Goal: Task Accomplishment & Management: Contribute content

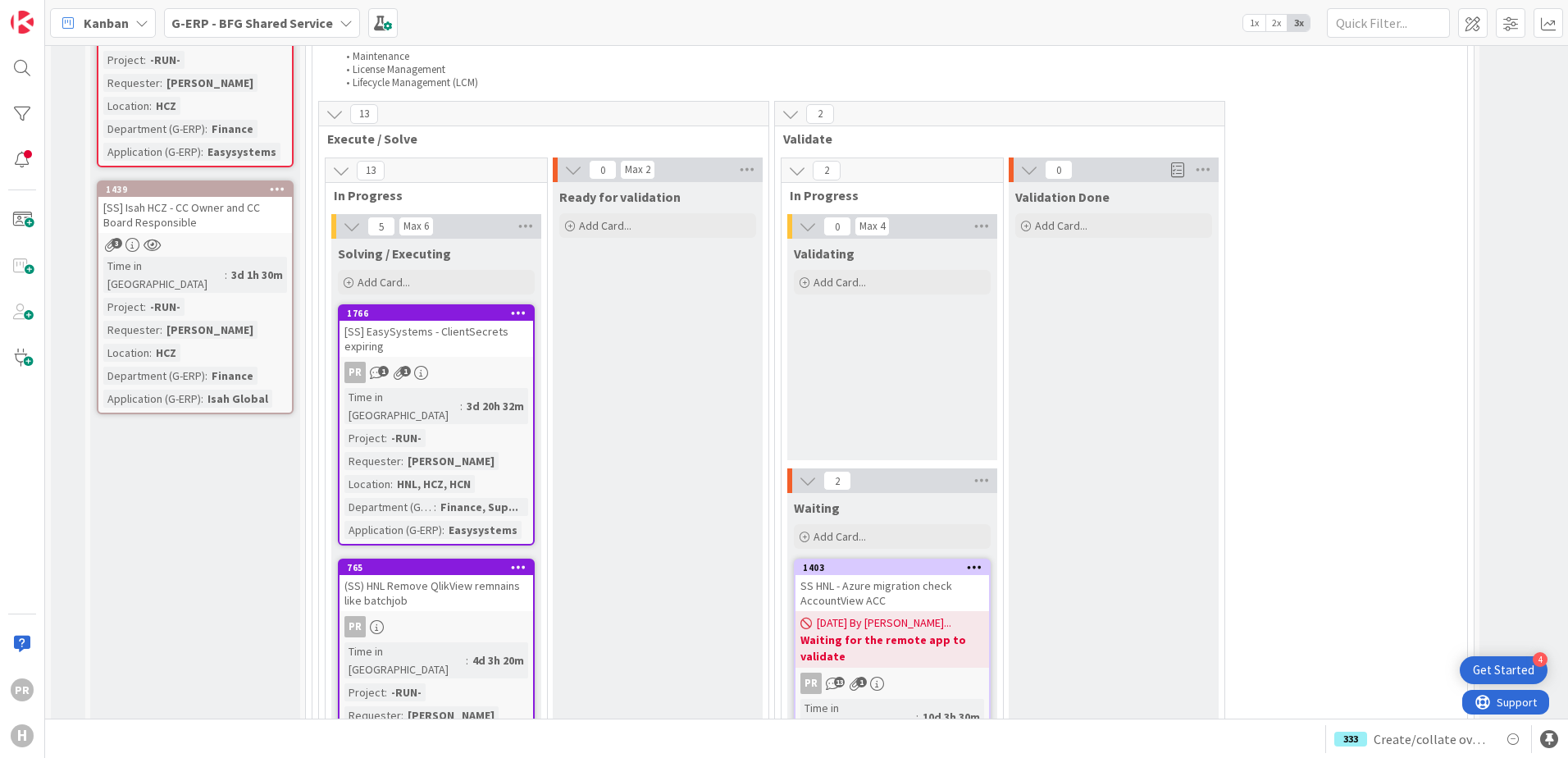
scroll to position [1395, 0]
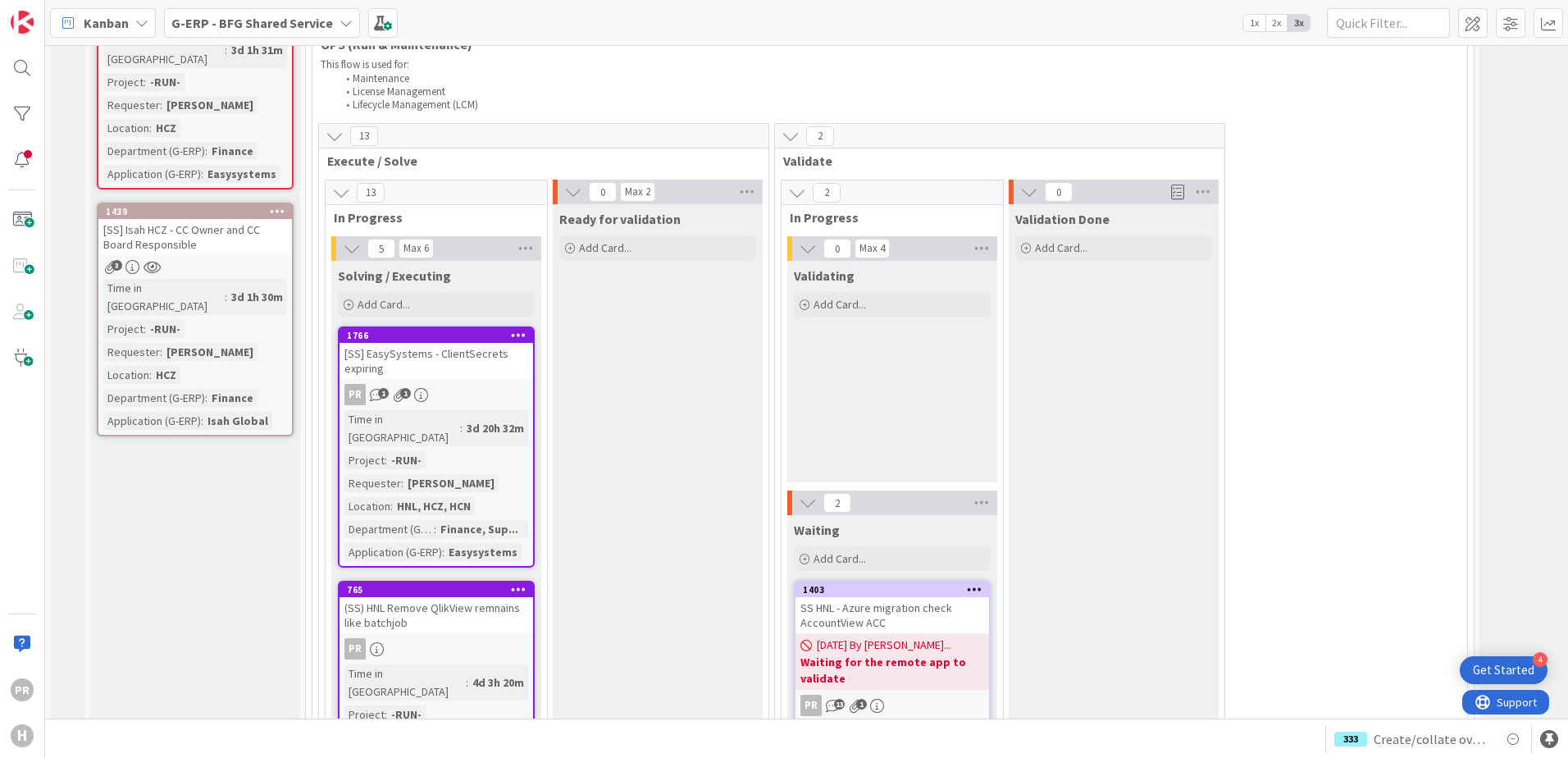
click at [480, 343] on div "[SS] EasySystems - ClientSecrets expiring" at bounding box center [436, 361] width 194 height 36
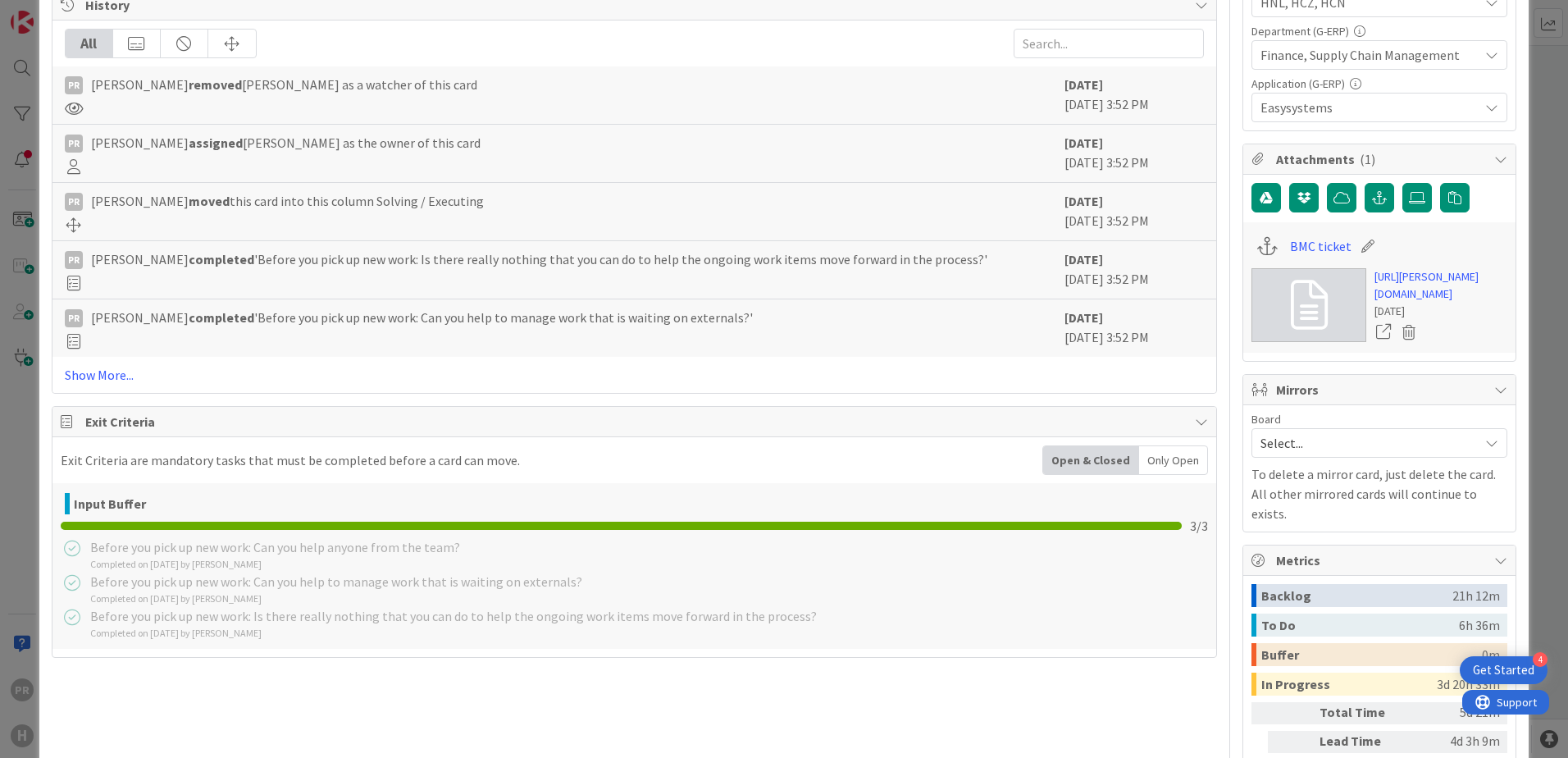
scroll to position [657, 0]
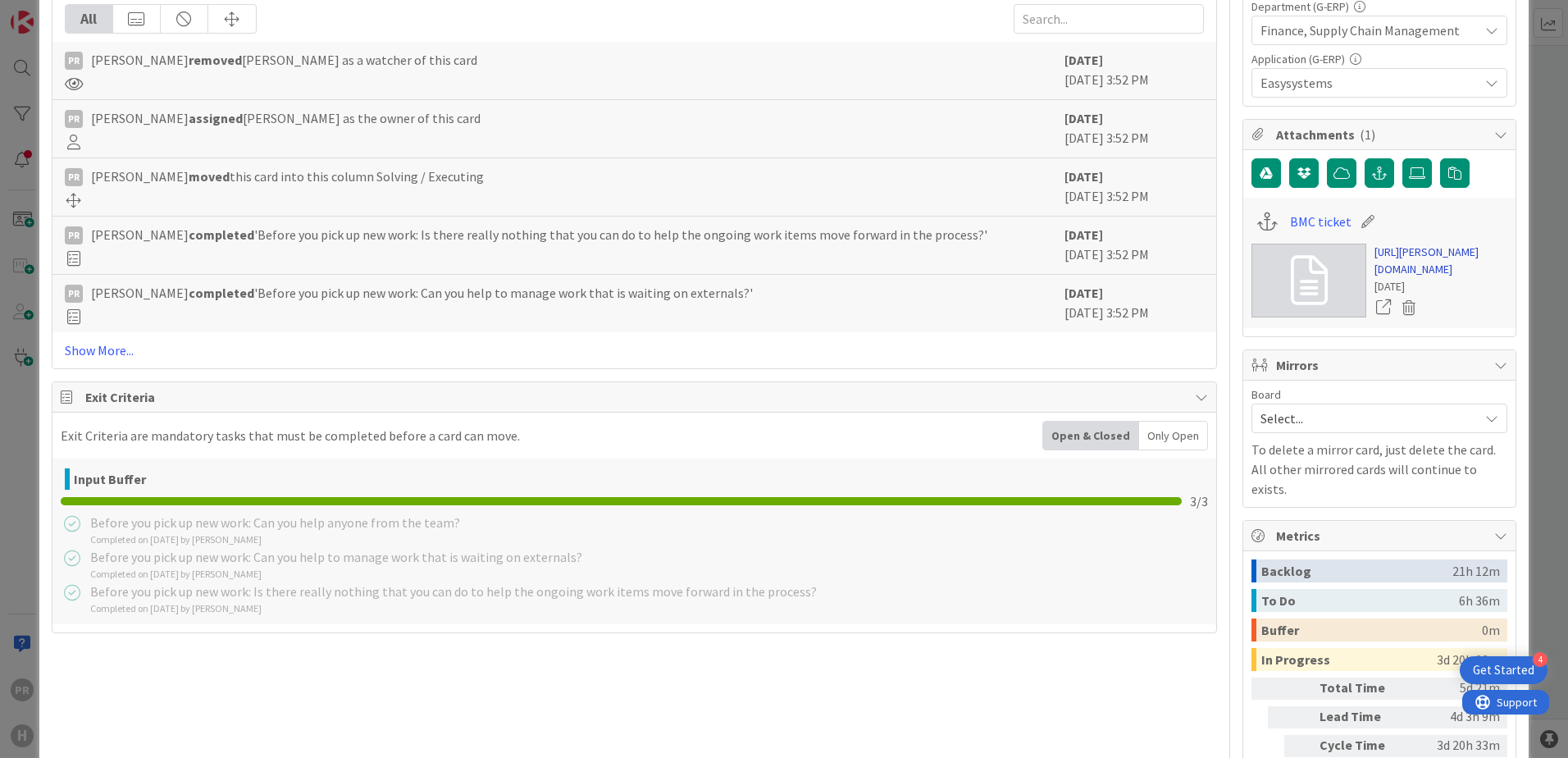
click at [1408, 278] on link "https://huisman-smartit.onbmc.com/smartit/app/#/workorder/IDGF4KX6HRENQATBN2U4T…" at bounding box center [1441, 260] width 133 height 35
type textarea "x"
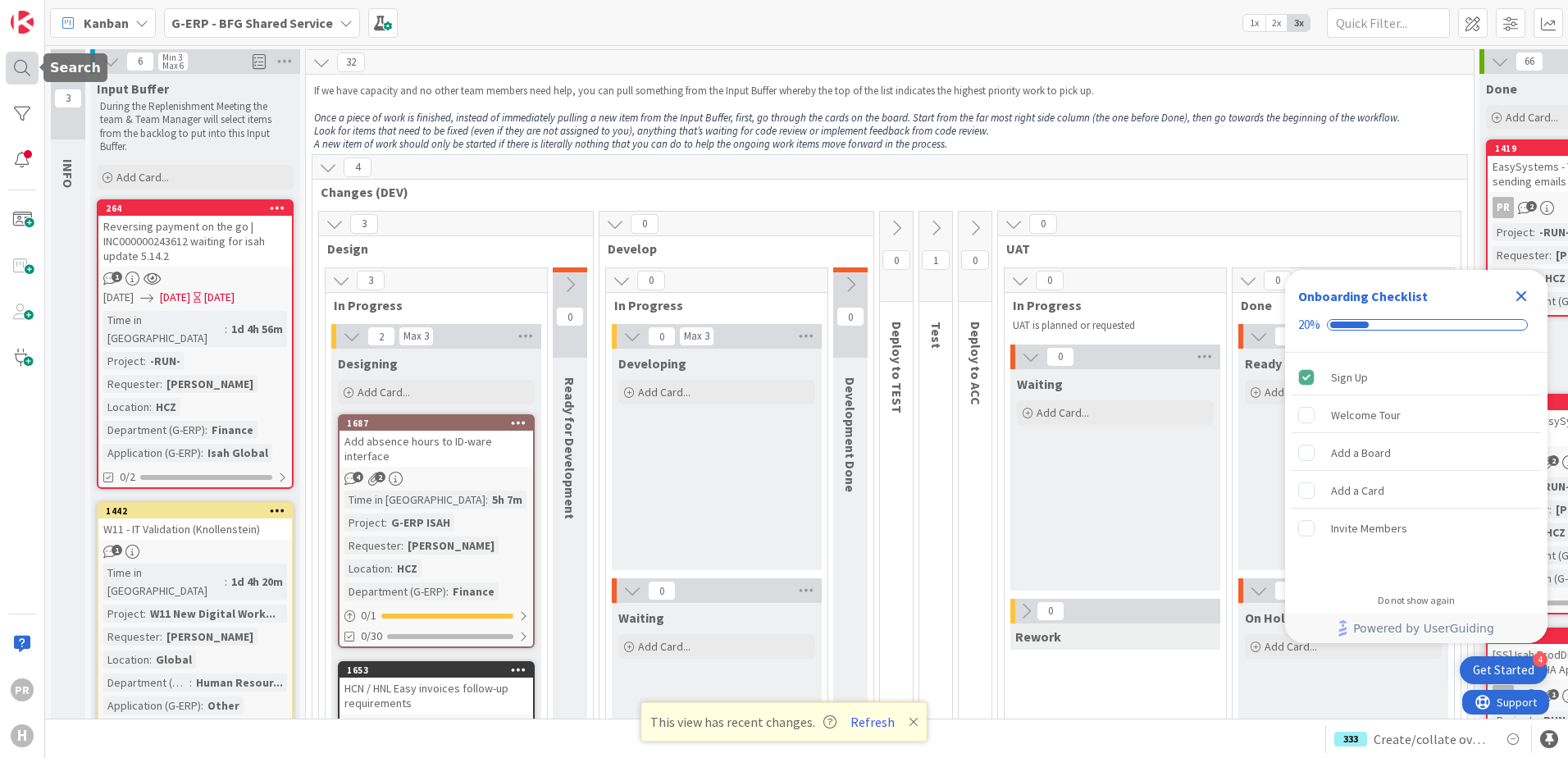
click at [29, 70] on div at bounding box center [22, 68] width 33 height 33
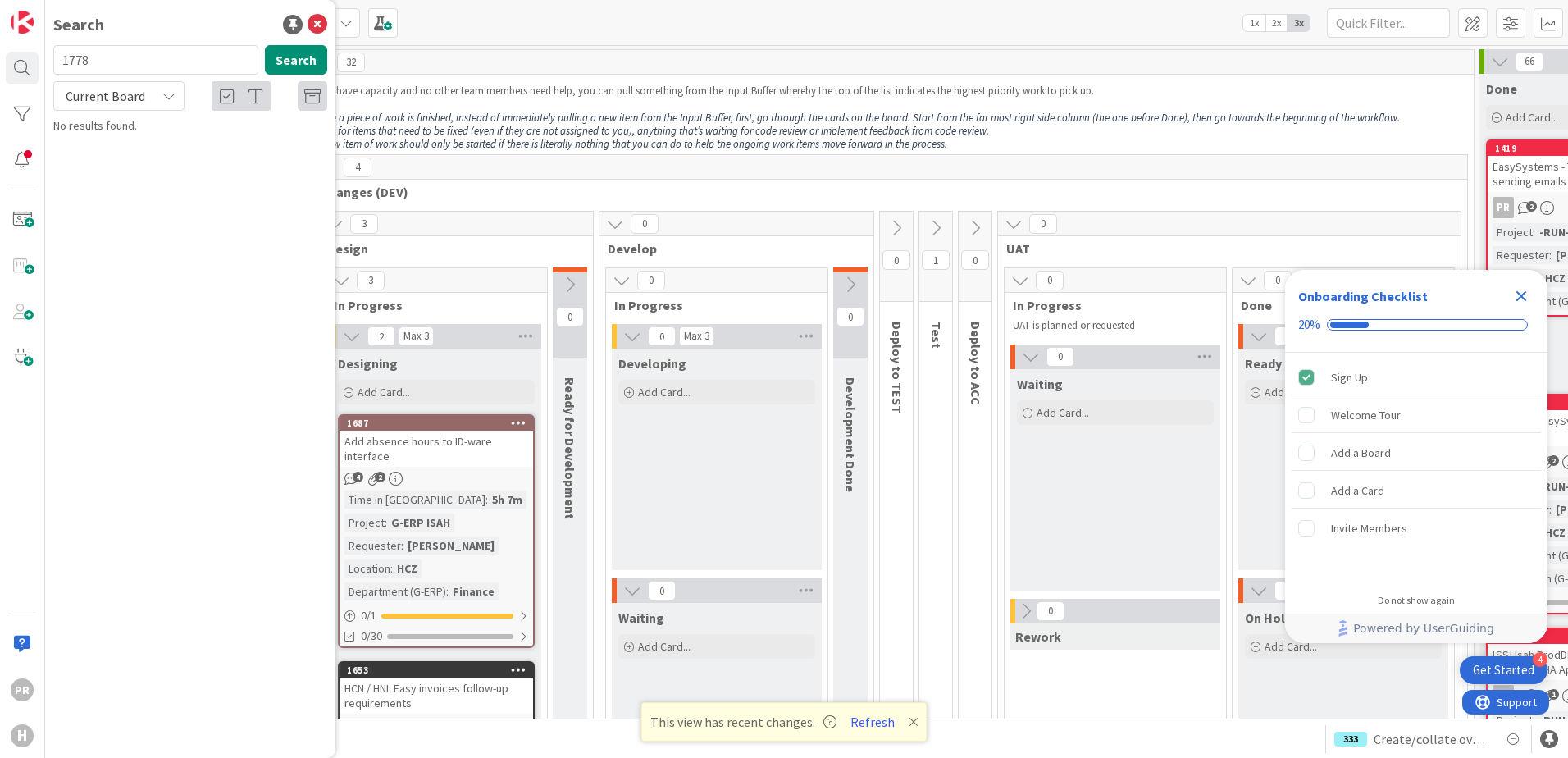
drag, startPoint x: 105, startPoint y: 61, endPoint x: 60, endPoint y: 63, distance: 45.0
click at [64, 63] on input "1778" at bounding box center [156, 60] width 205 height 30
drag, startPoint x: 158, startPoint y: 46, endPoint x: 36, endPoint y: 49, distance: 122.0
click at [36, 49] on div "PR H Search 110 Search Current Board No results found." at bounding box center [22, 379] width 45 height 758
type input "238"
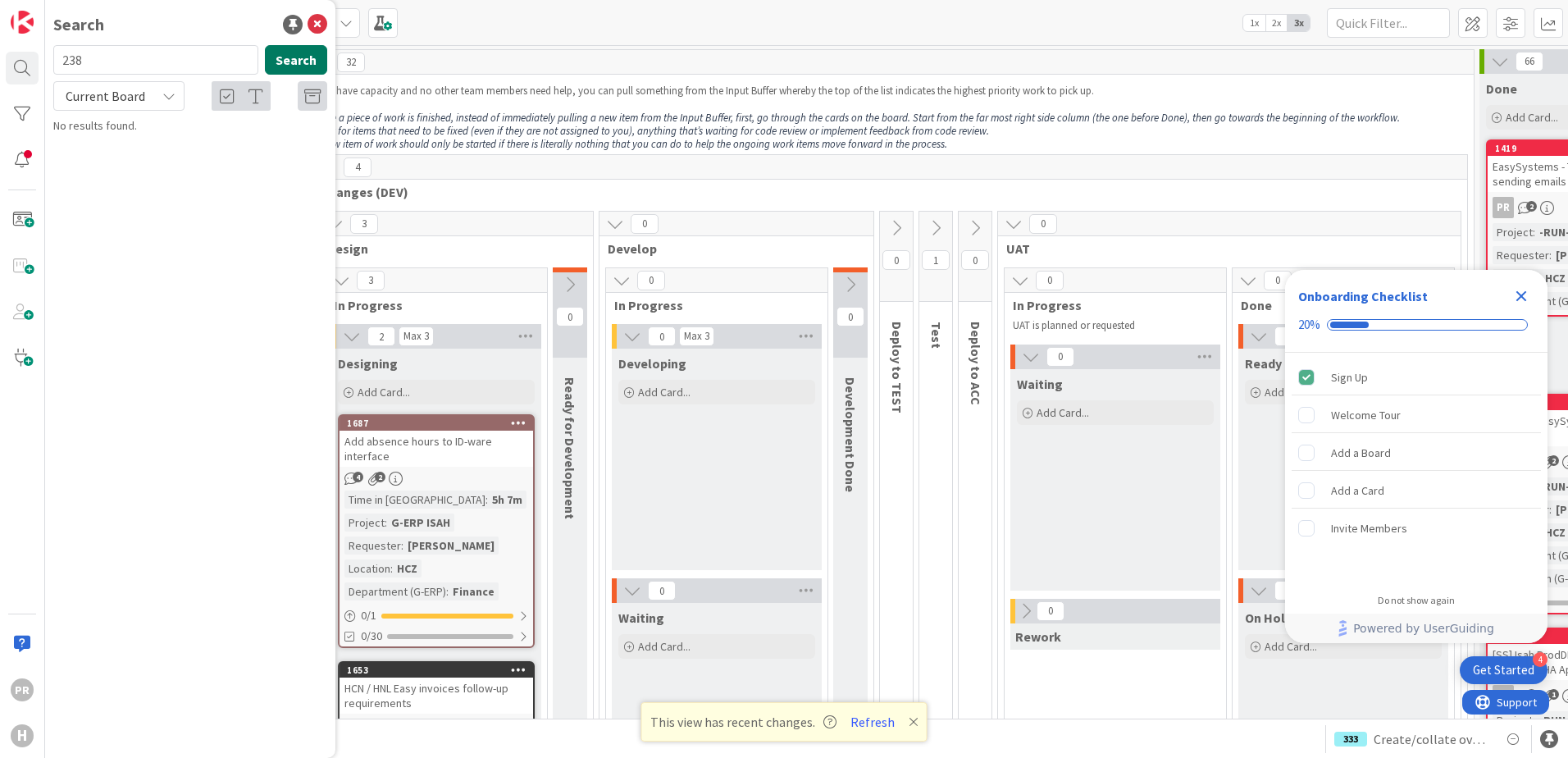
click at [290, 62] on button "Search" at bounding box center [296, 60] width 63 height 30
click at [192, 143] on span "(SS) HZC Change CD110 Easy Systems interface" at bounding box center [189, 153] width 224 height 32
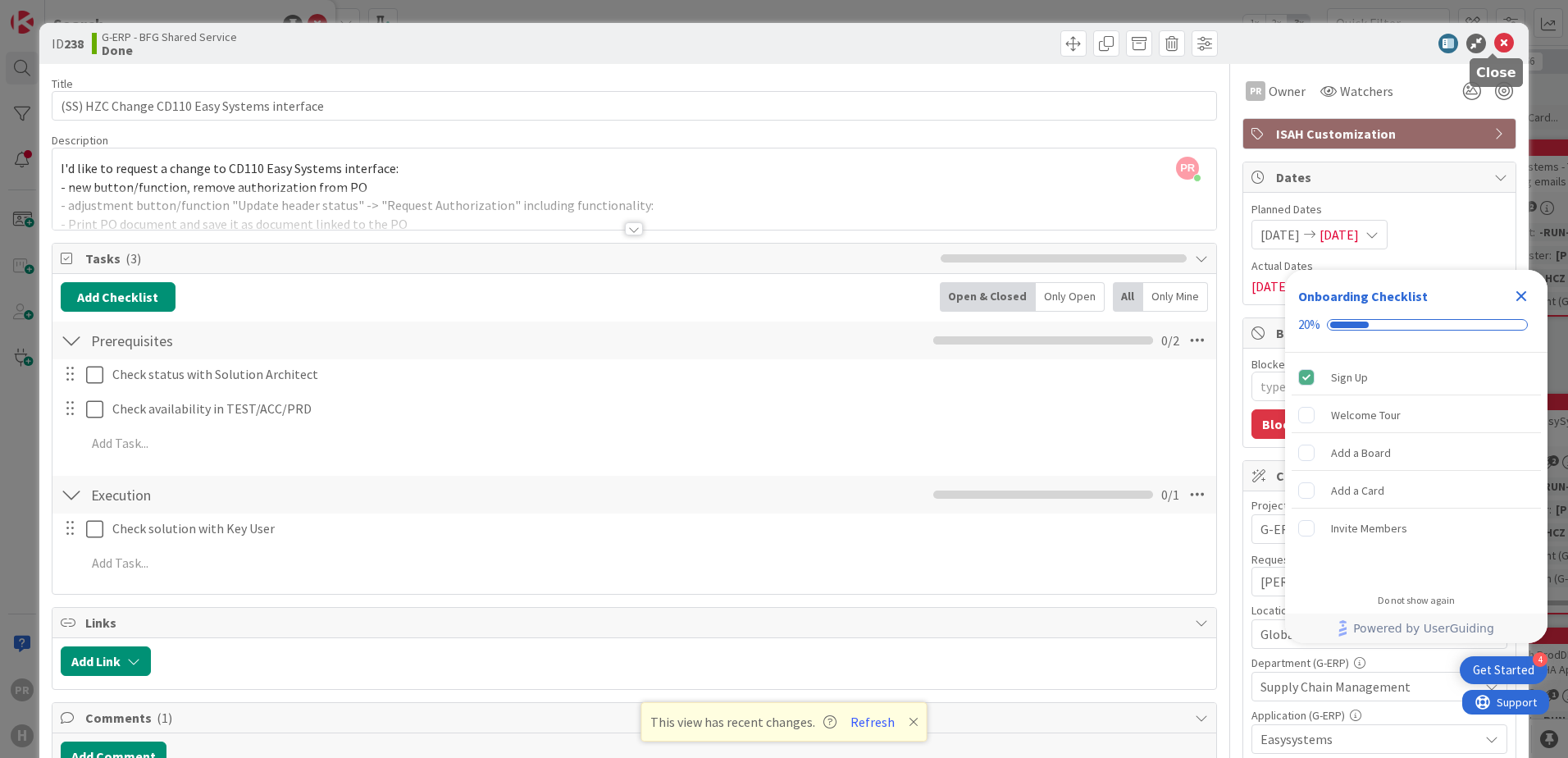
click at [1495, 45] on icon at bounding box center [1504, 44] width 20 height 20
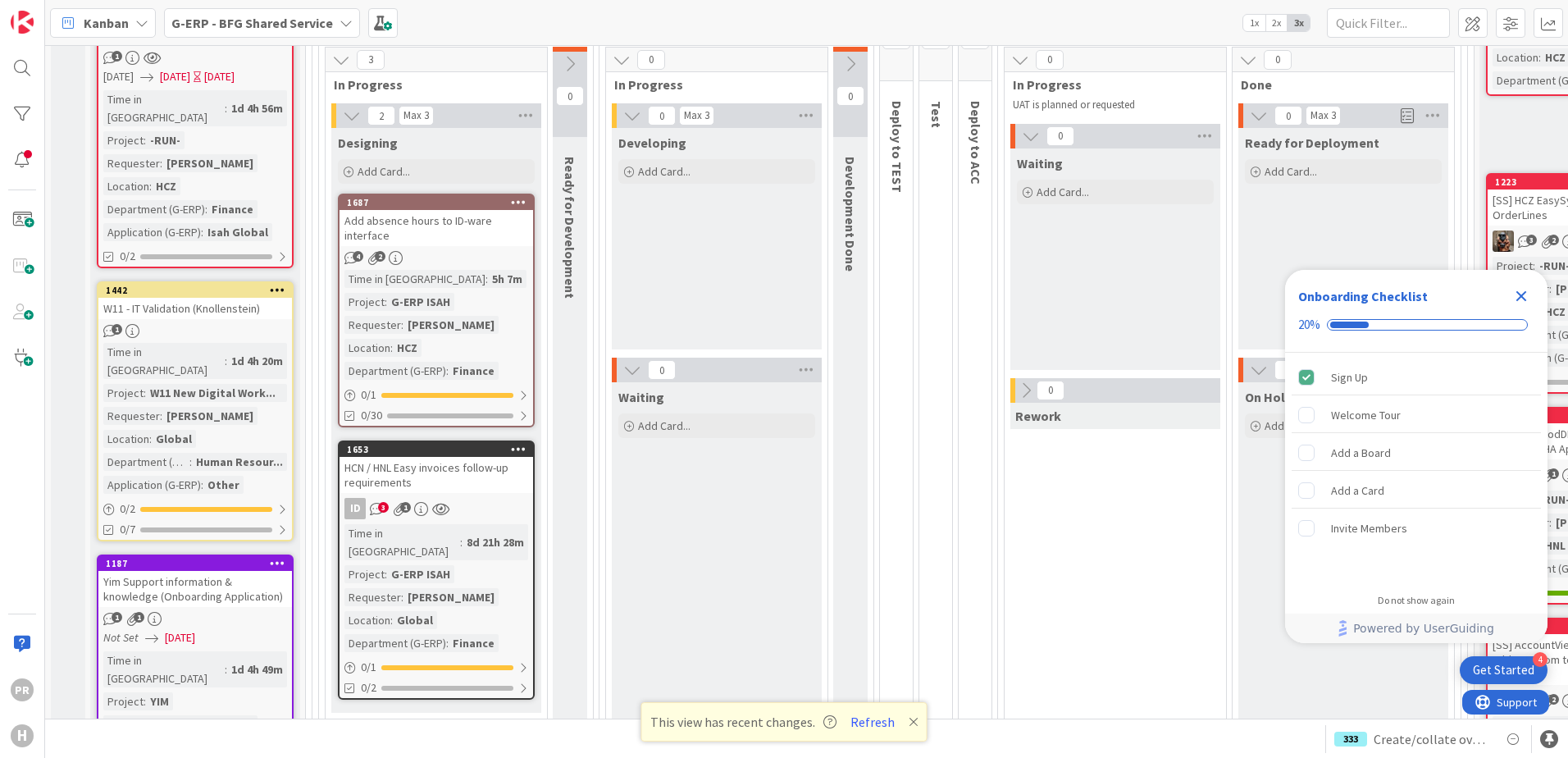
scroll to position [246, 0]
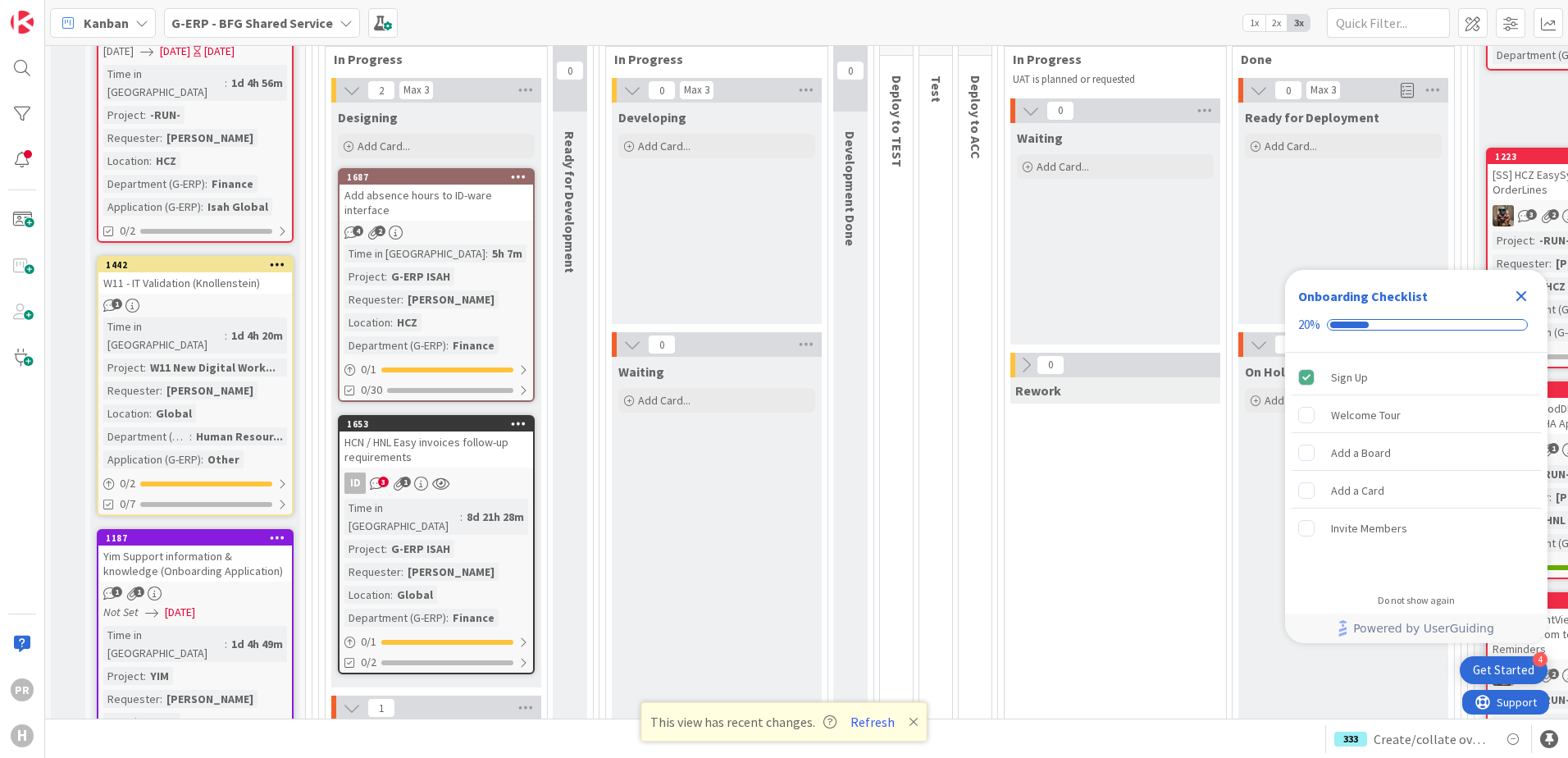
click at [1514, 297] on icon "Close Checklist" at bounding box center [1521, 296] width 20 height 20
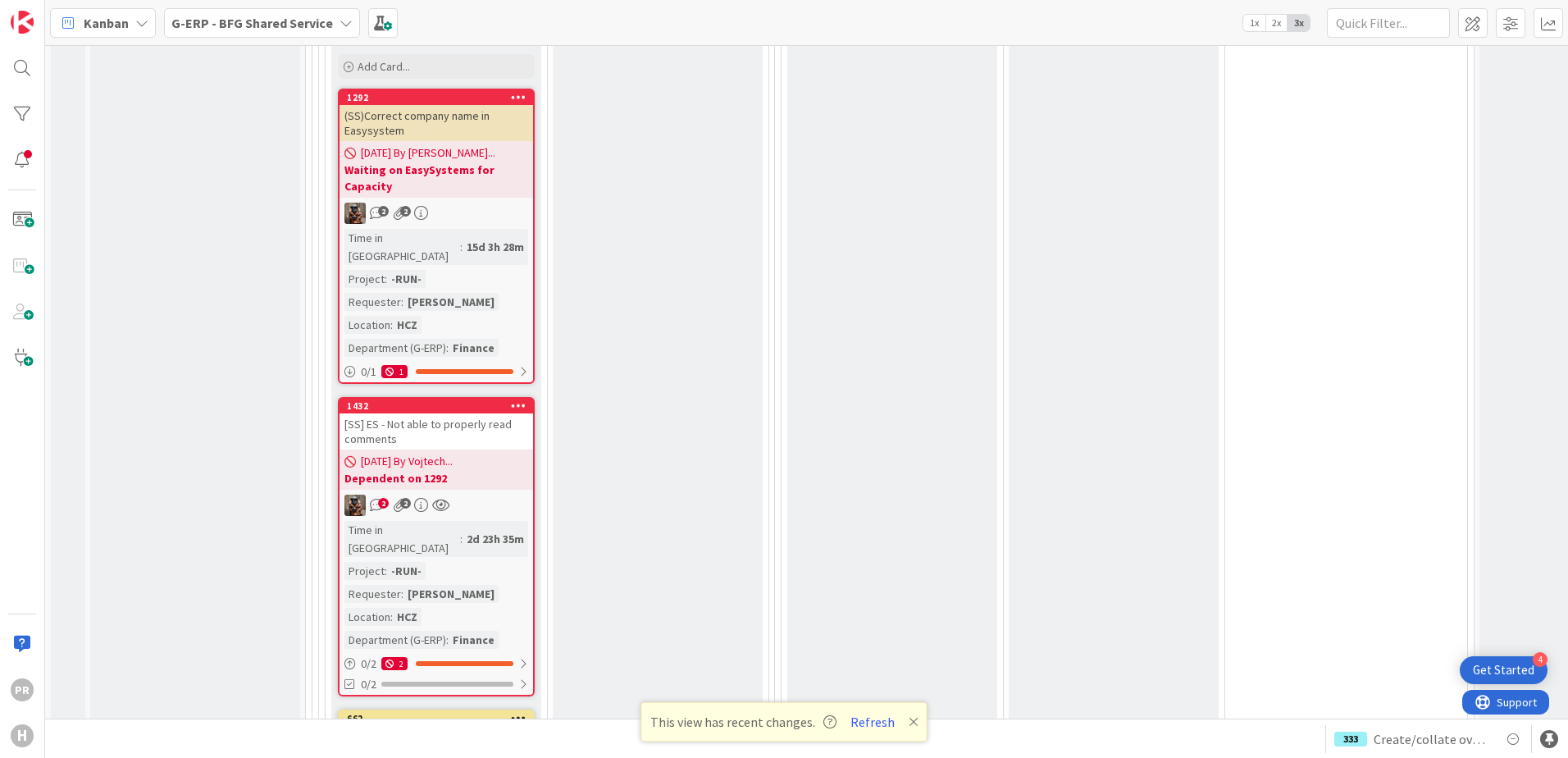
scroll to position [8205, 0]
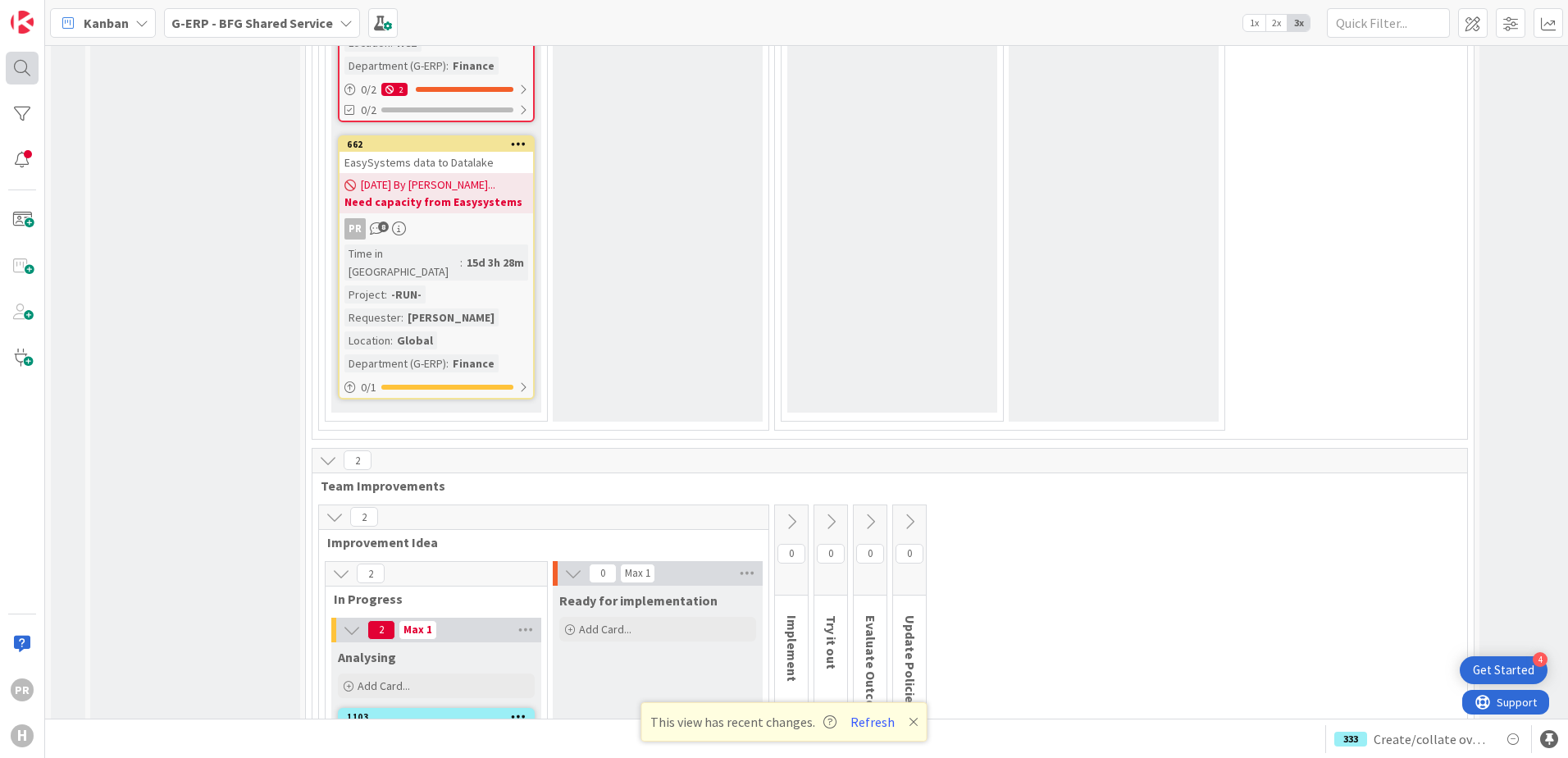
click at [26, 76] on div at bounding box center [22, 68] width 33 height 33
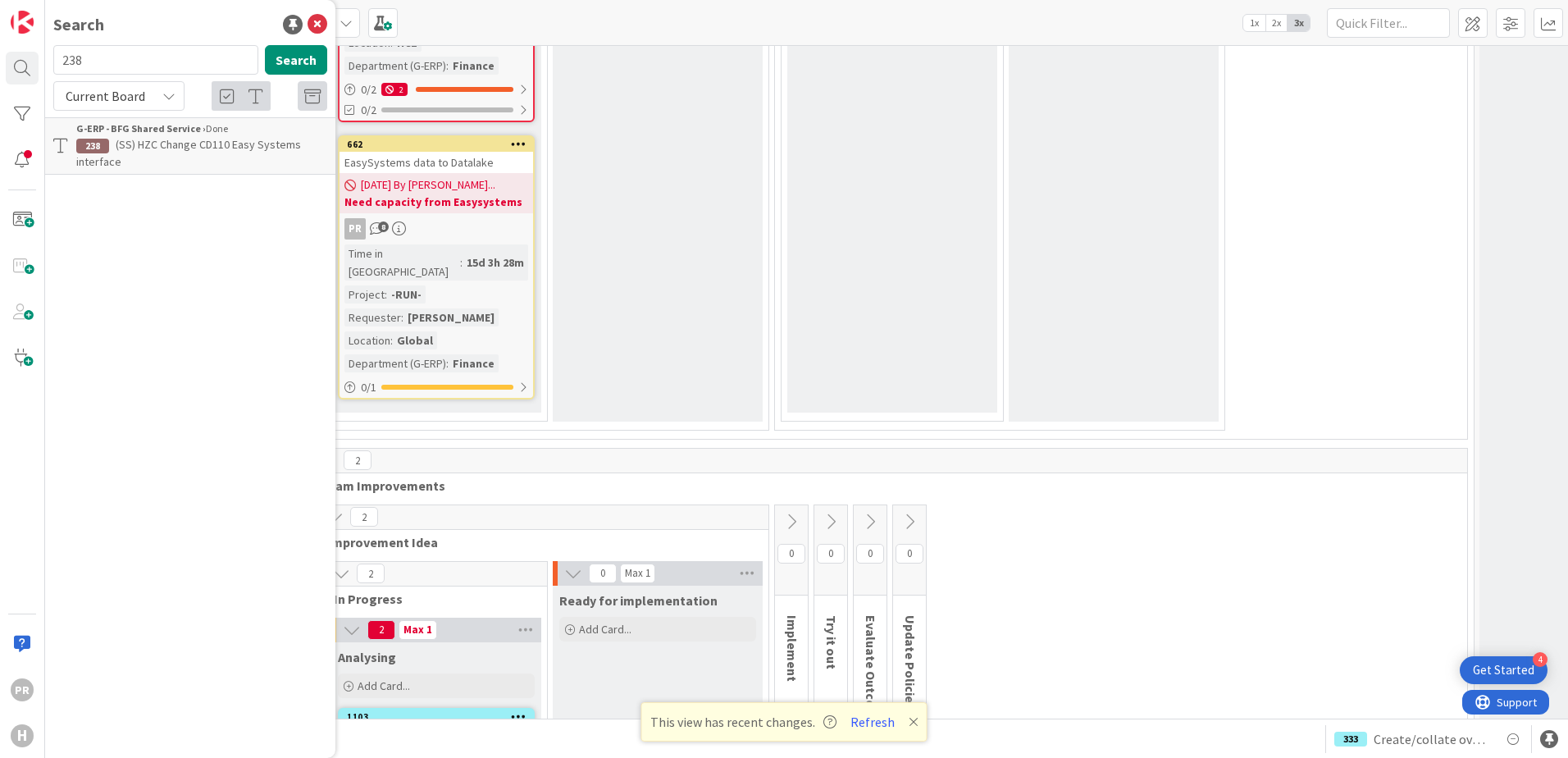
click at [144, 130] on b "G-ERP - BFG Shared Service ›" at bounding box center [141, 128] width 129 height 12
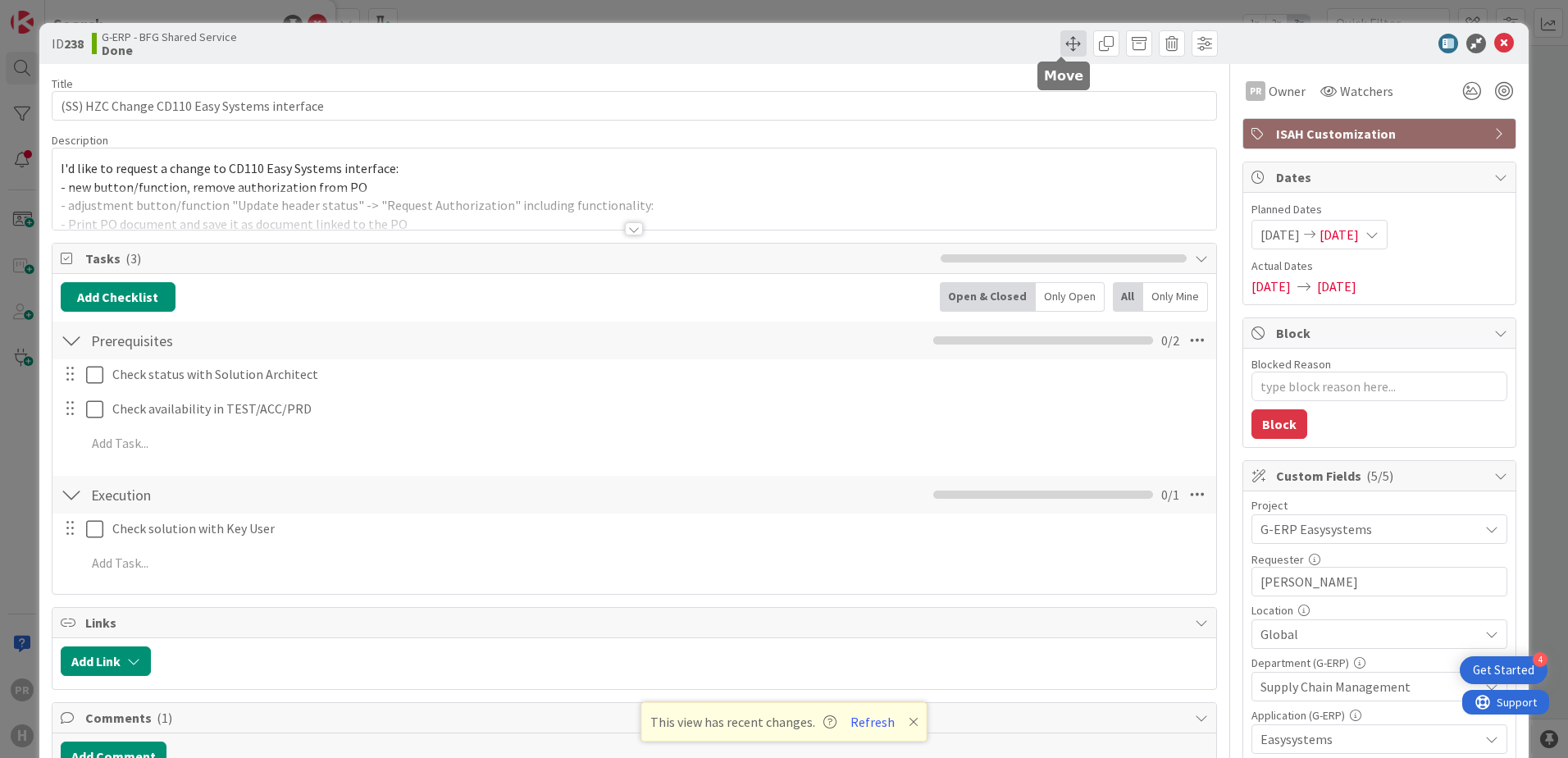
click at [1069, 52] on span at bounding box center [1073, 44] width 26 height 26
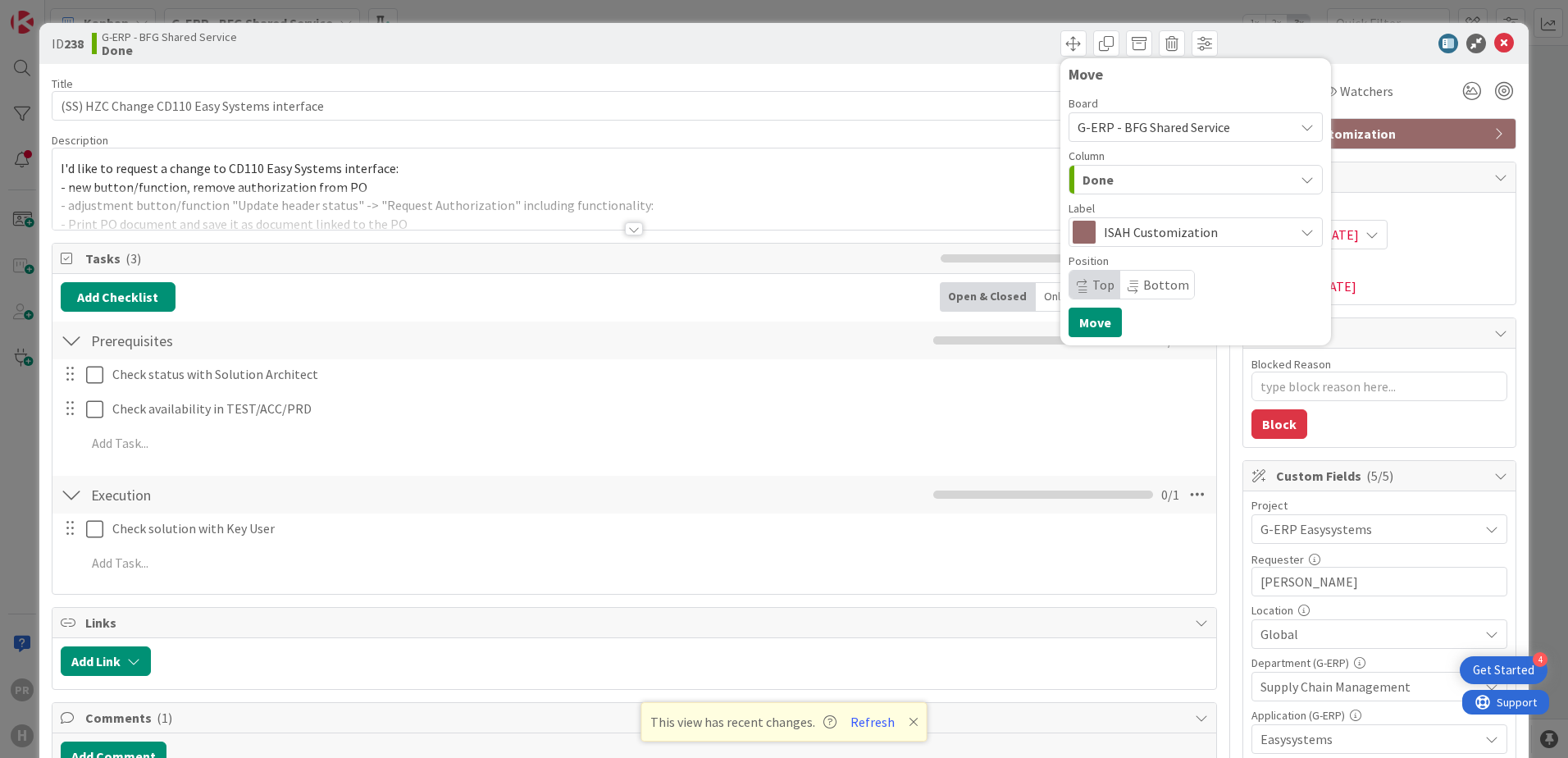
click at [1131, 187] on div "Done" at bounding box center [1186, 180] width 215 height 26
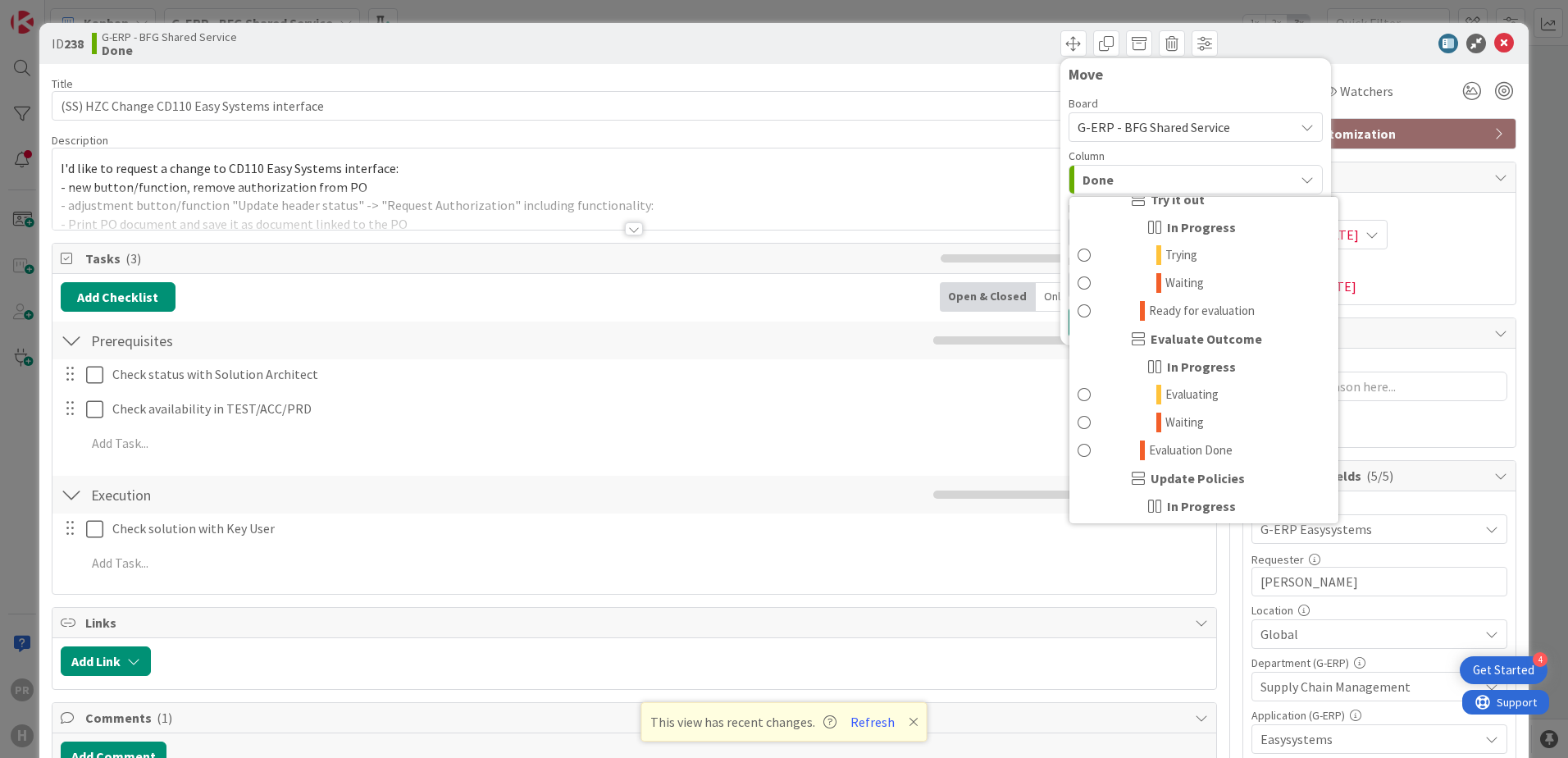
scroll to position [2085, 0]
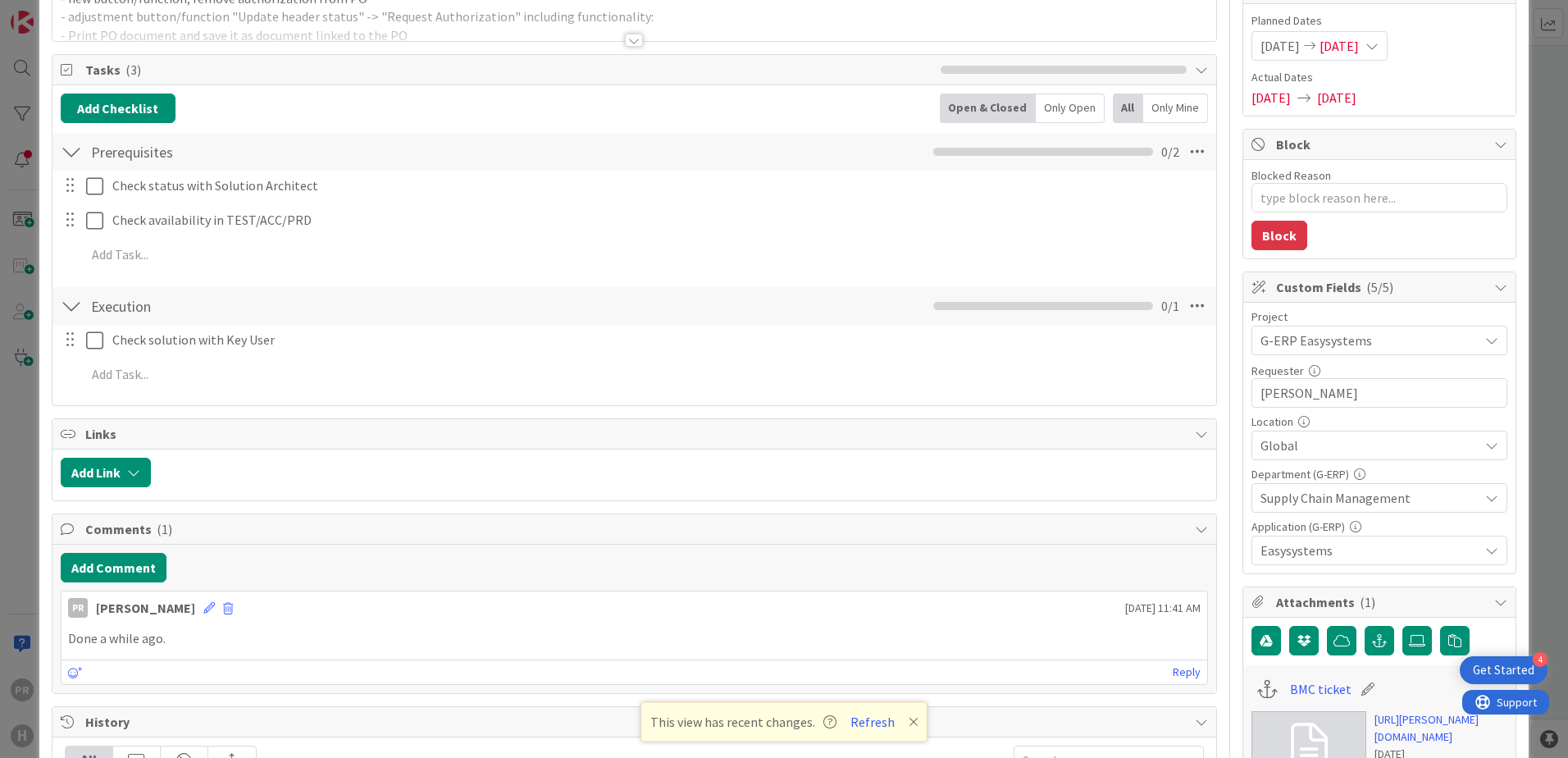
scroll to position [410, 0]
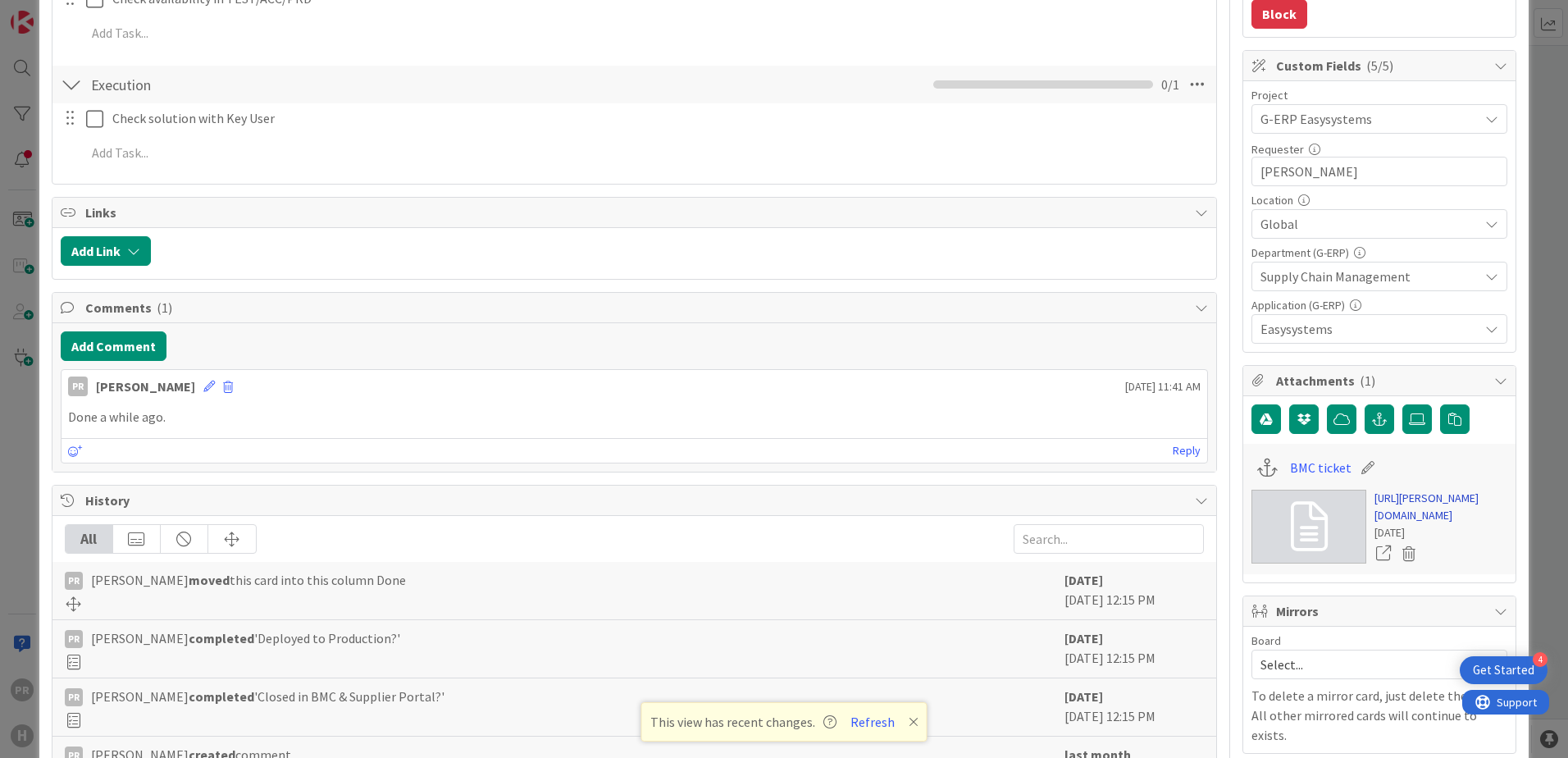
click at [1394, 502] on link "[URL][PERSON_NAME][DOMAIN_NAME]" at bounding box center [1441, 507] width 133 height 35
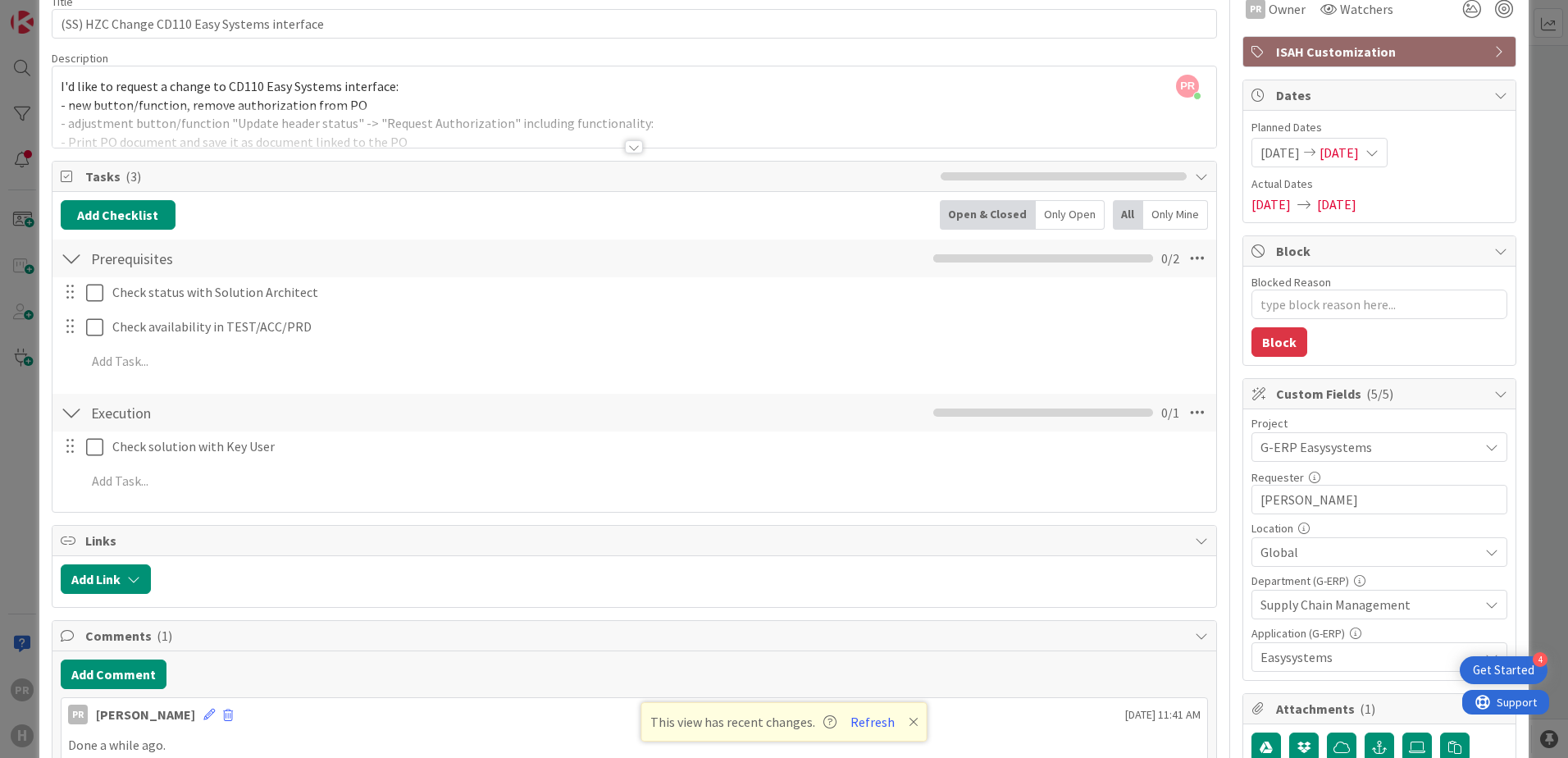
scroll to position [0, 0]
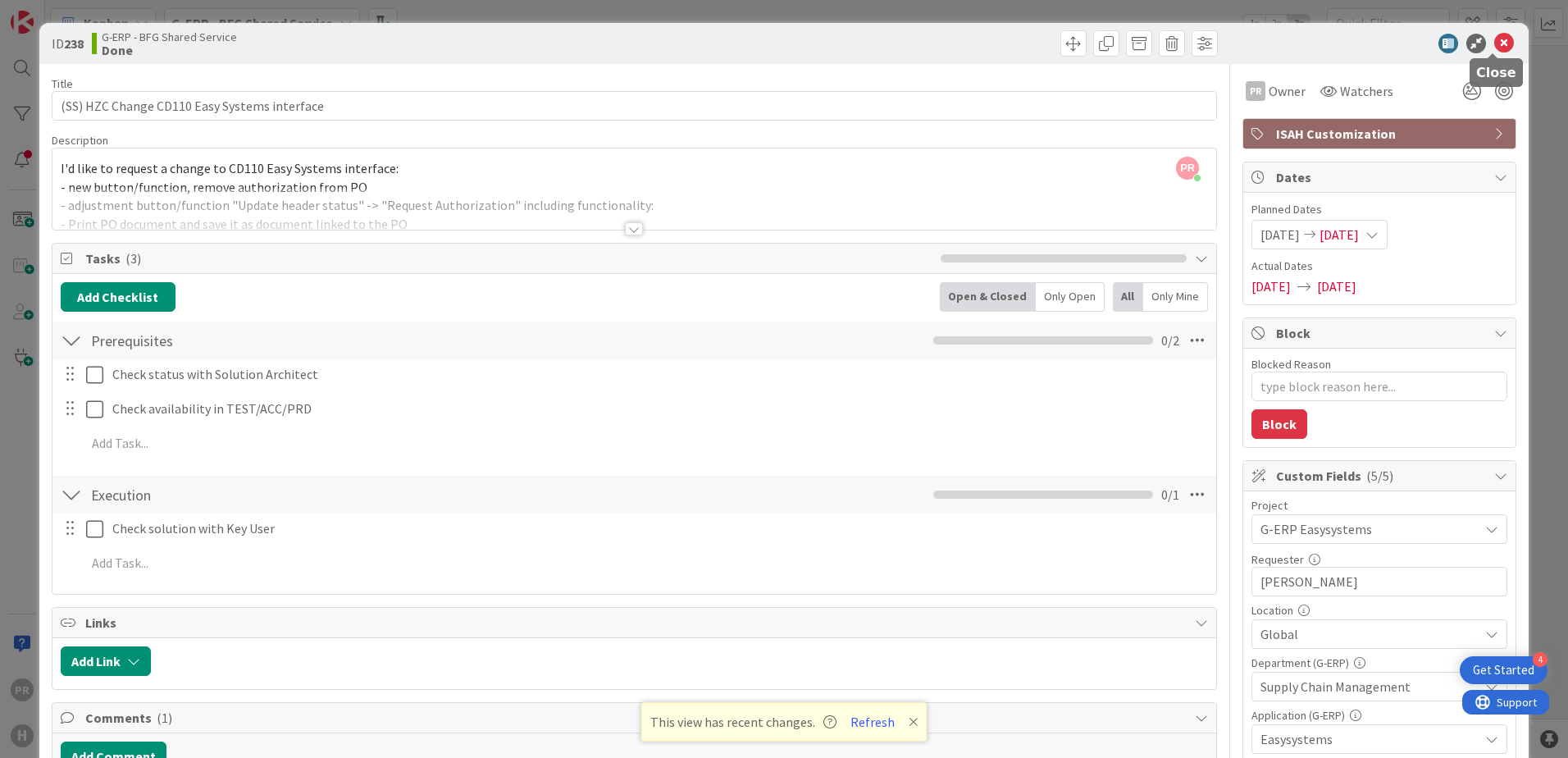
click at [1495, 43] on icon at bounding box center [1504, 44] width 20 height 20
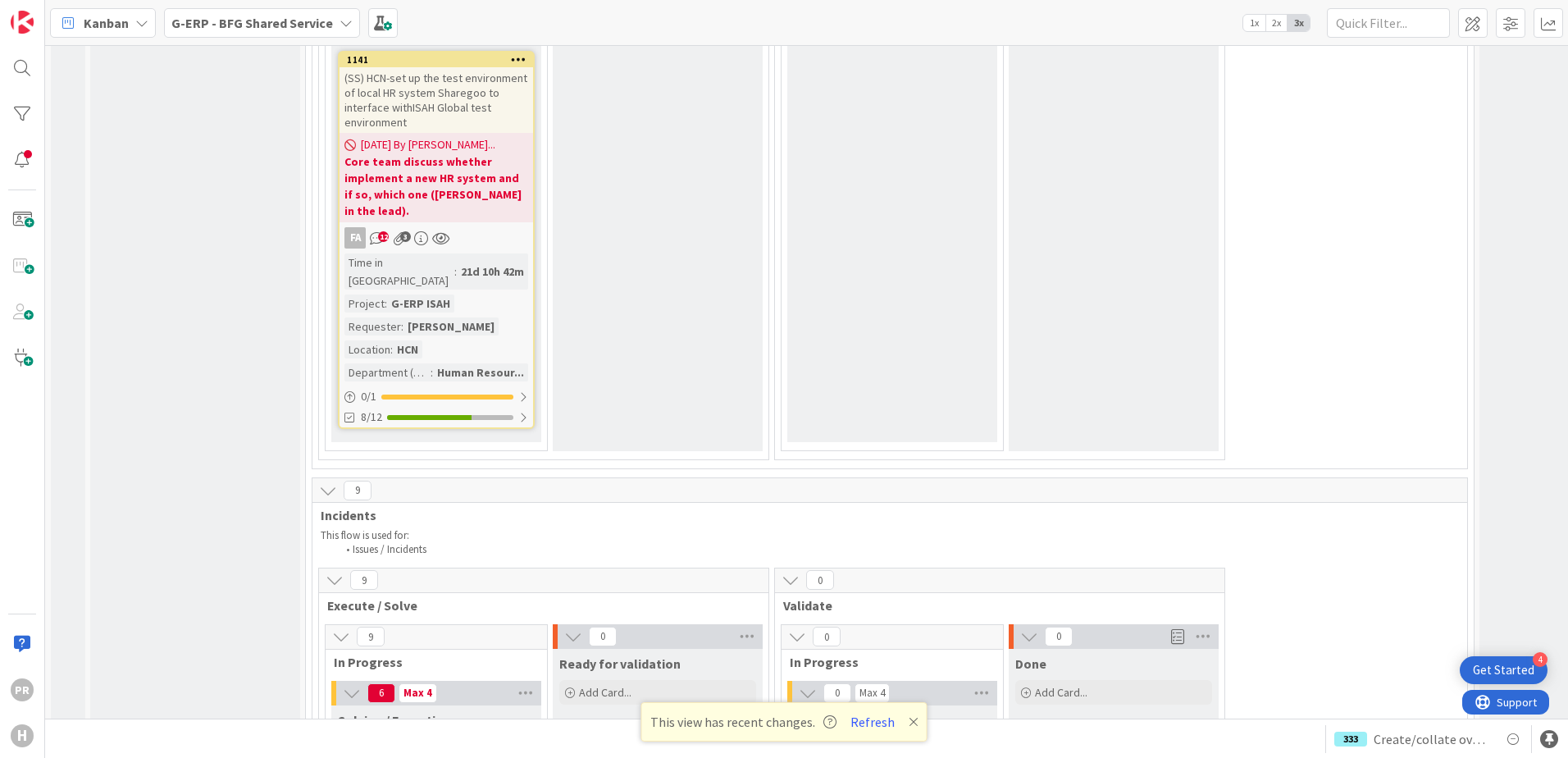
scroll to position [5251, 0]
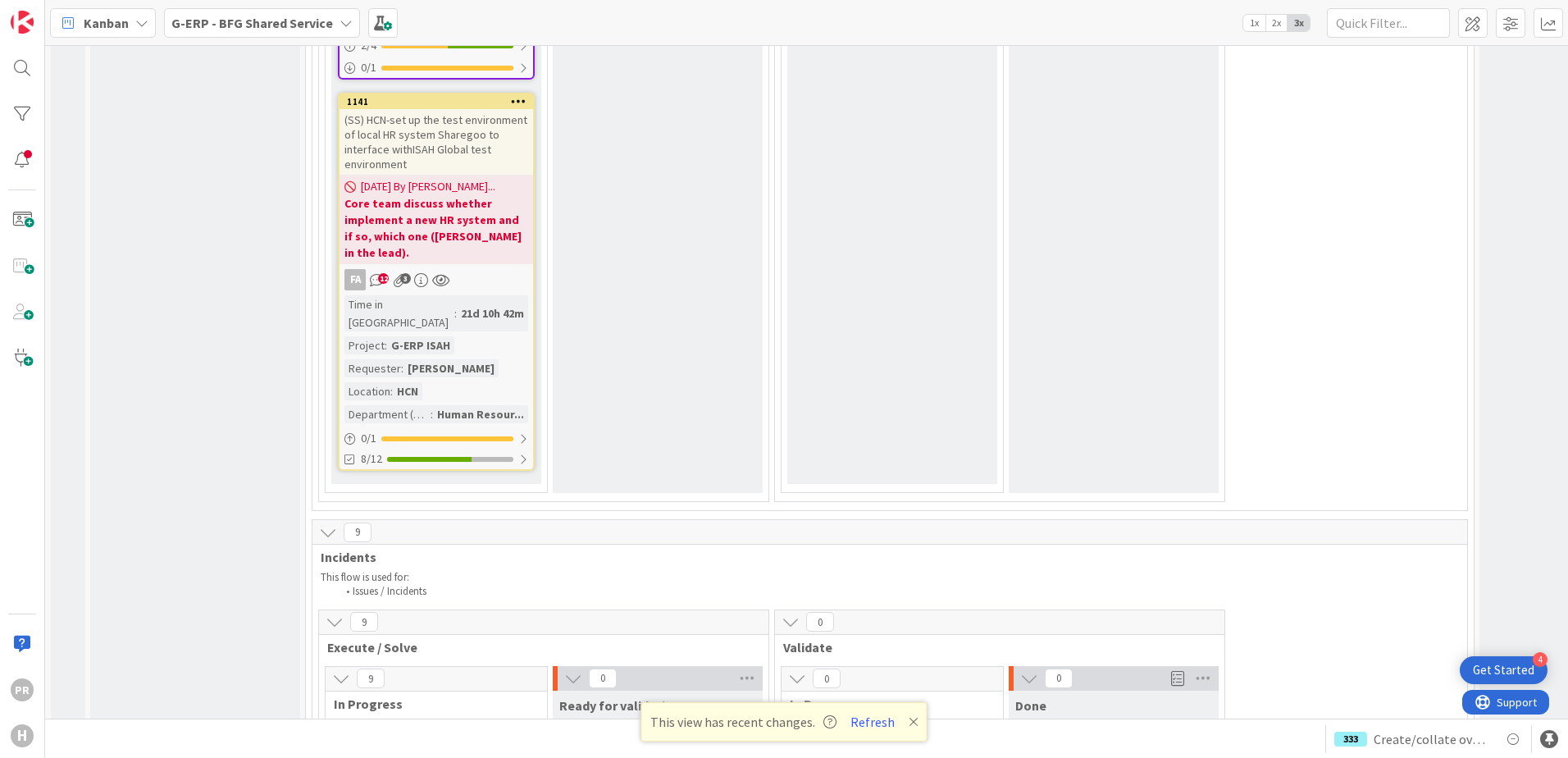
click at [209, 18] on b "G-ERP - BFG Shared Service" at bounding box center [252, 23] width 162 height 17
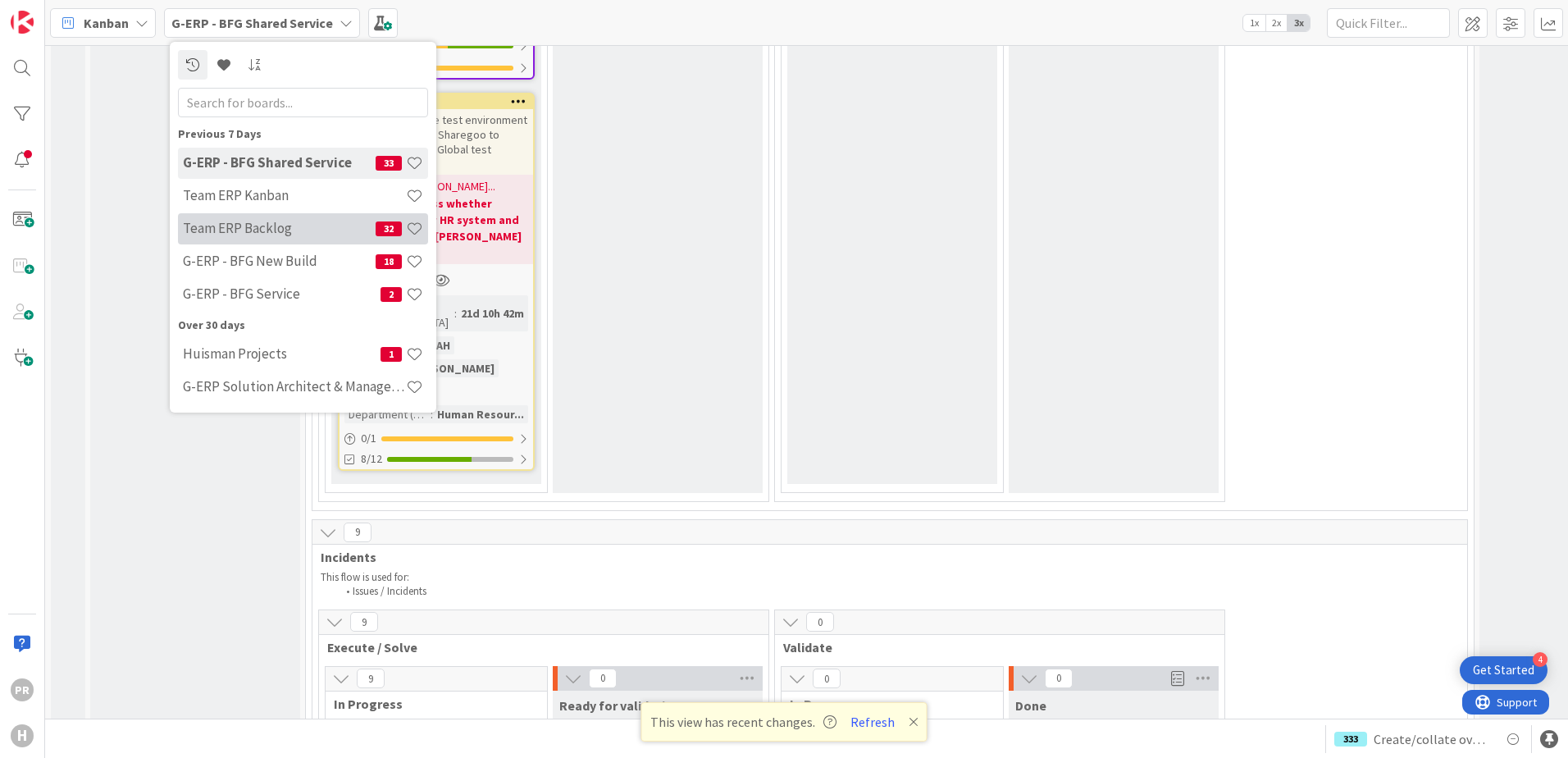
click at [307, 228] on h4 "Team ERP Backlog" at bounding box center [279, 227] width 193 height 17
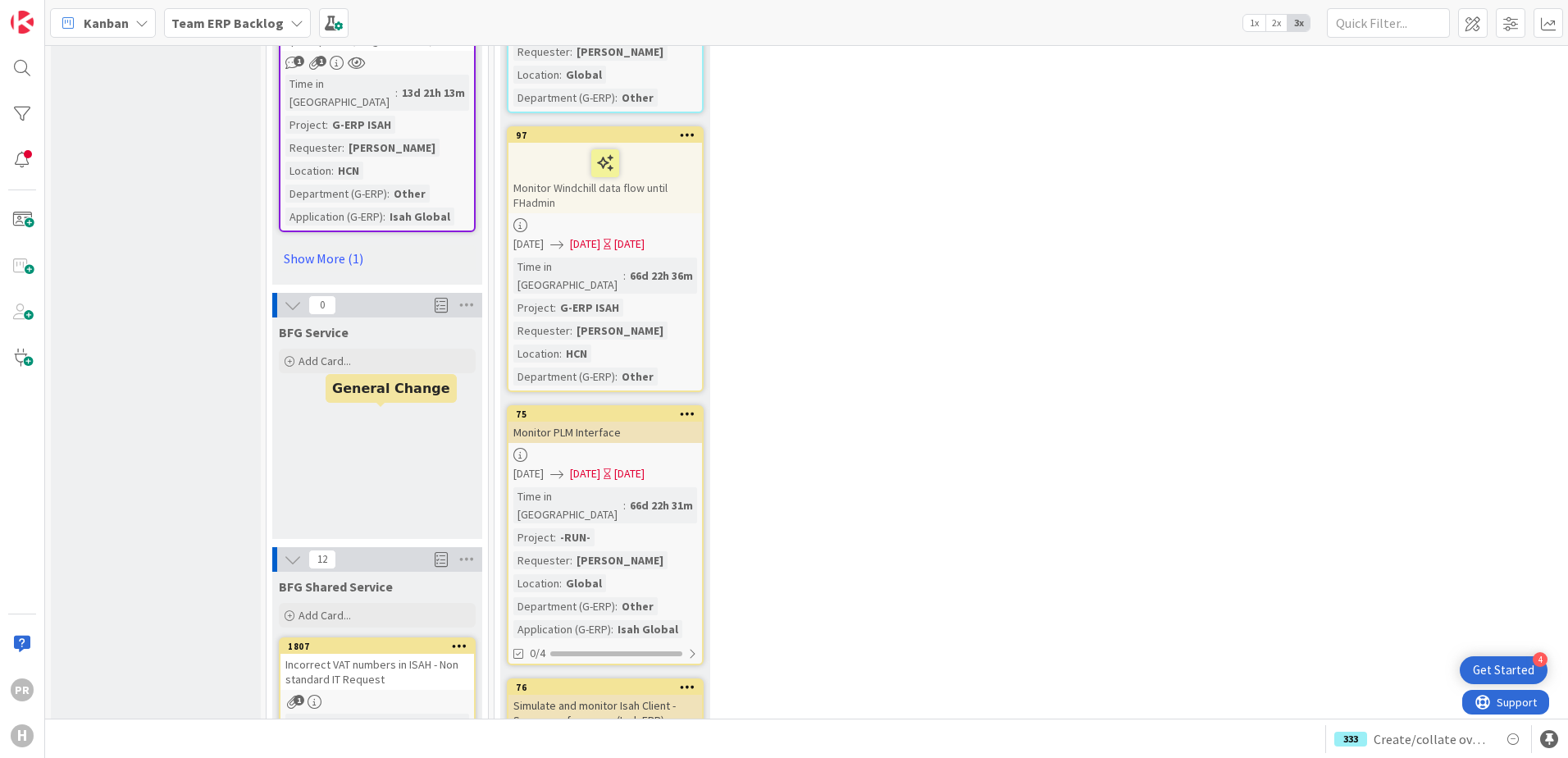
scroll to position [2379, 0]
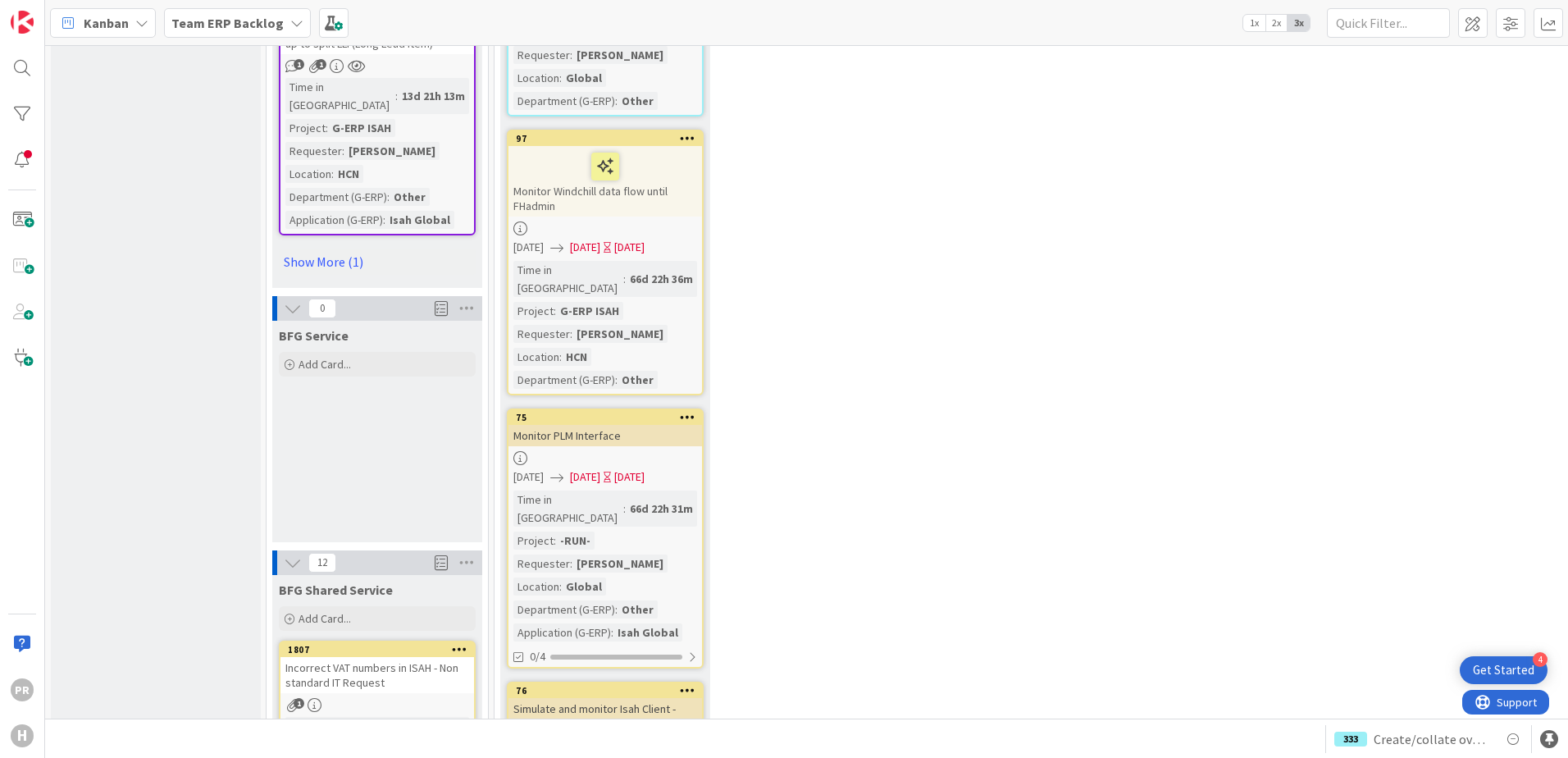
click at [378, 658] on div "Incorrect VAT numbers in ISAH - Non standard IT Request" at bounding box center [376, 676] width 194 height 36
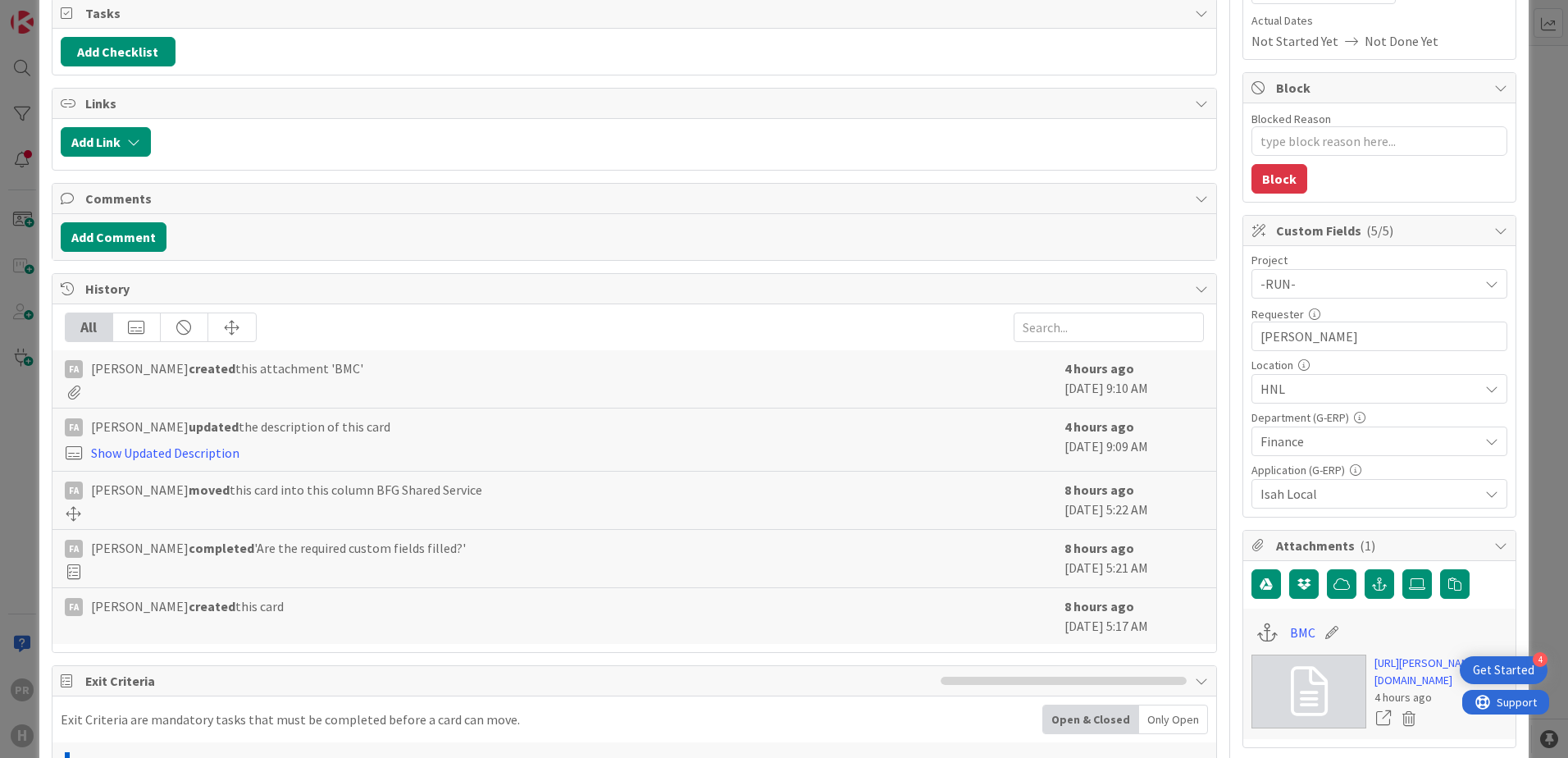
scroll to position [246, 0]
click at [1392, 671] on link "[URL][PERSON_NAME][DOMAIN_NAME]" at bounding box center [1441, 671] width 133 height 35
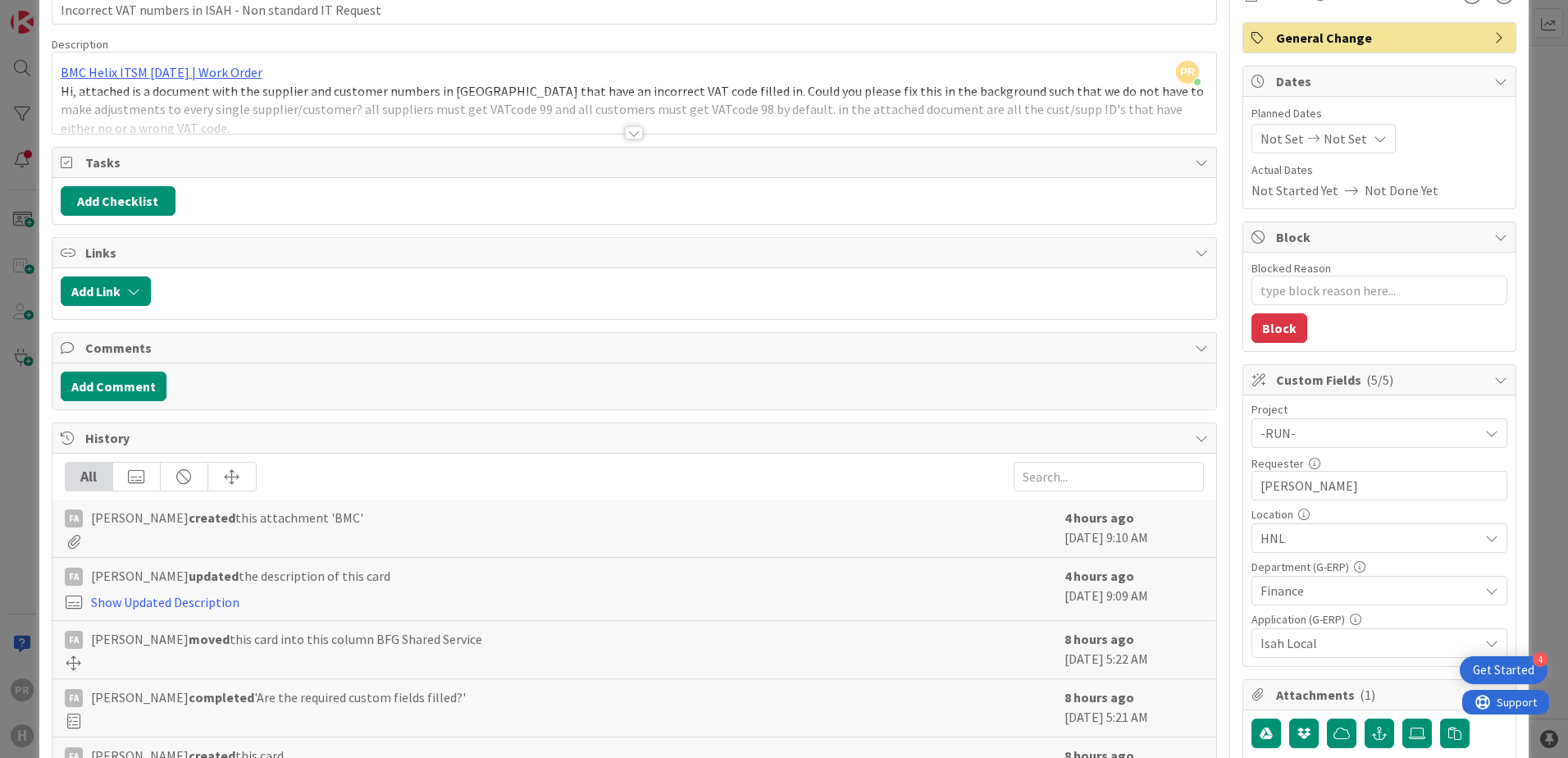
scroll to position [0, 0]
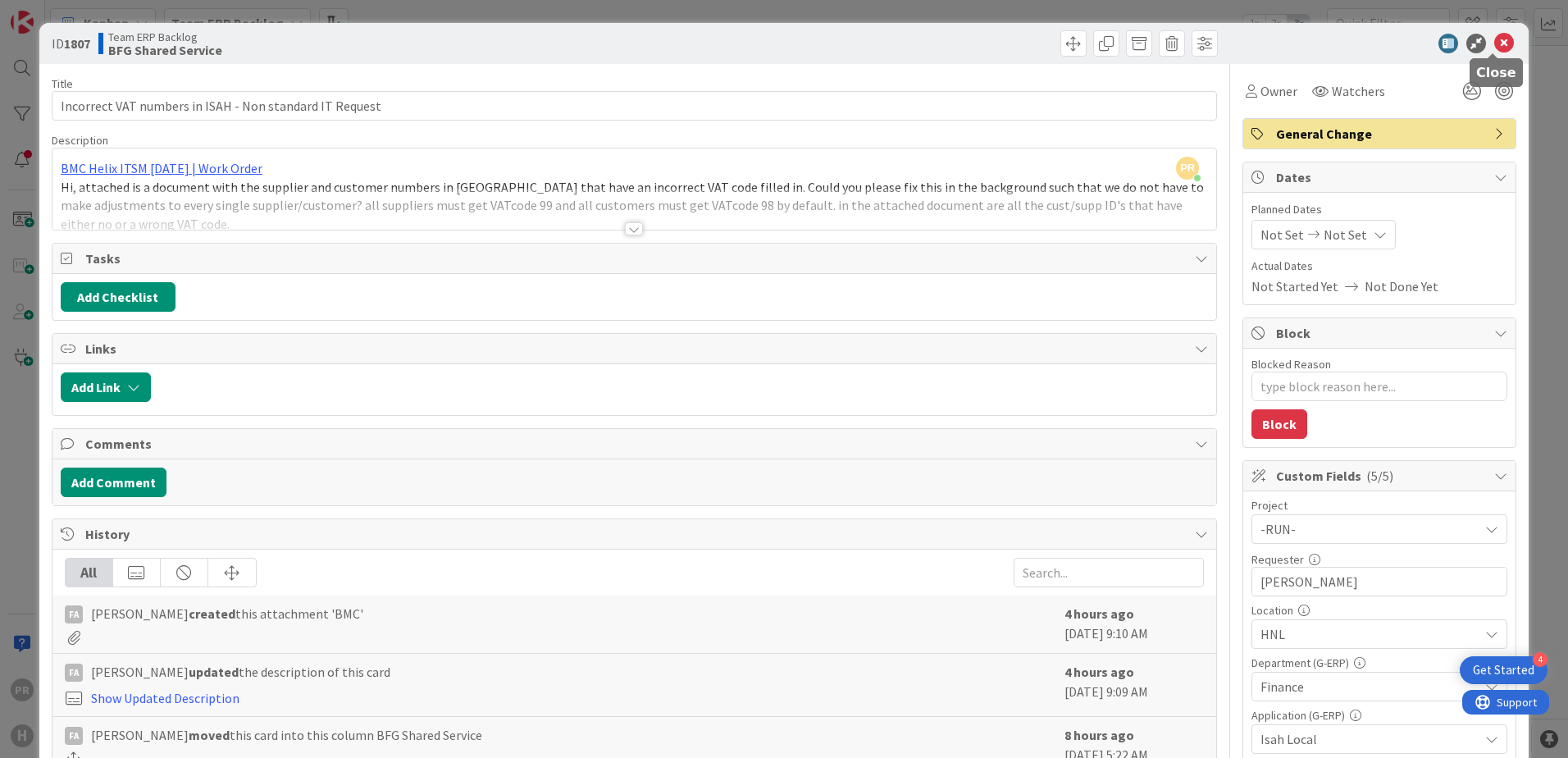
click at [1495, 39] on icon at bounding box center [1504, 44] width 20 height 20
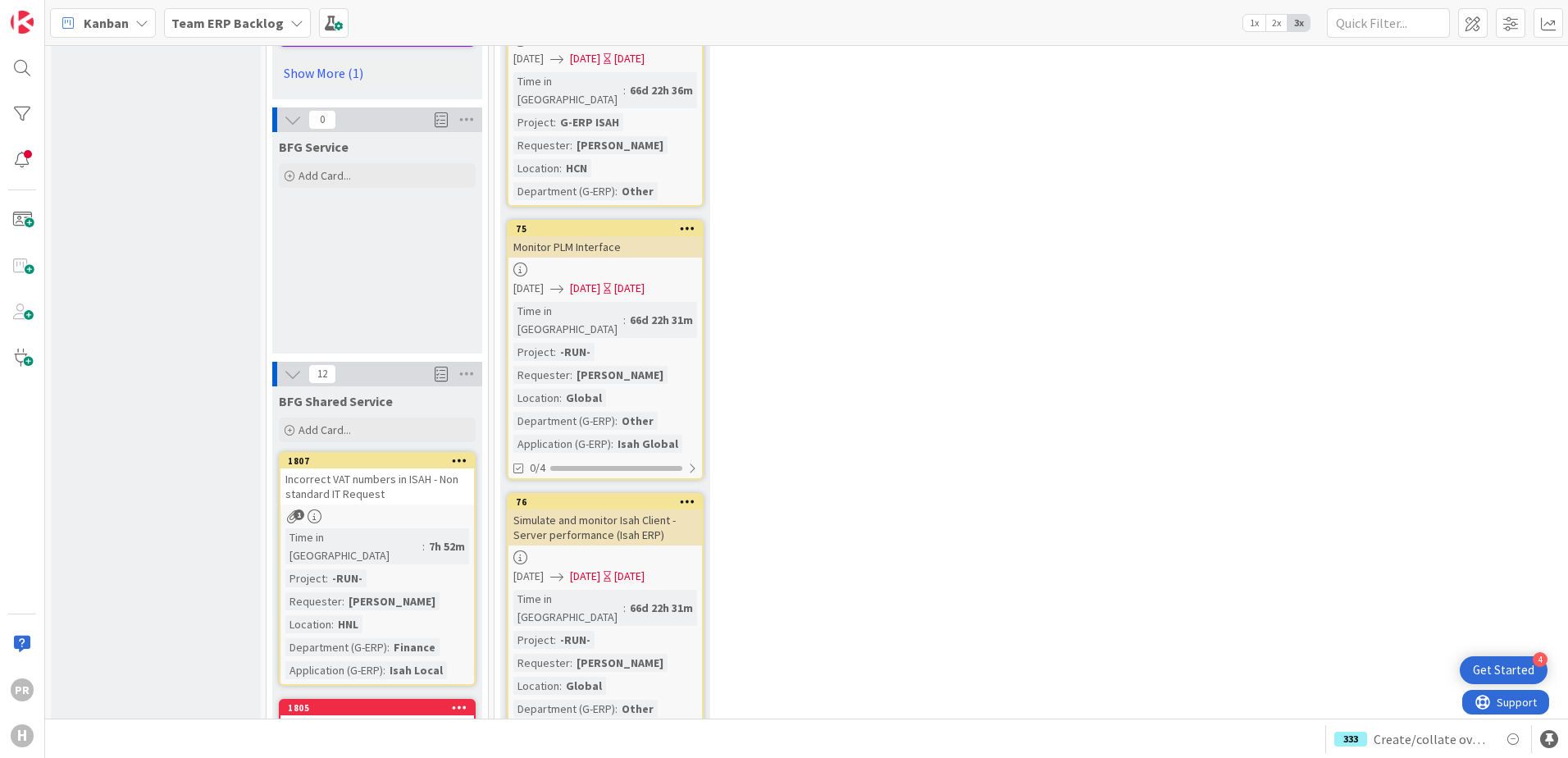
scroll to position [2543, 0]
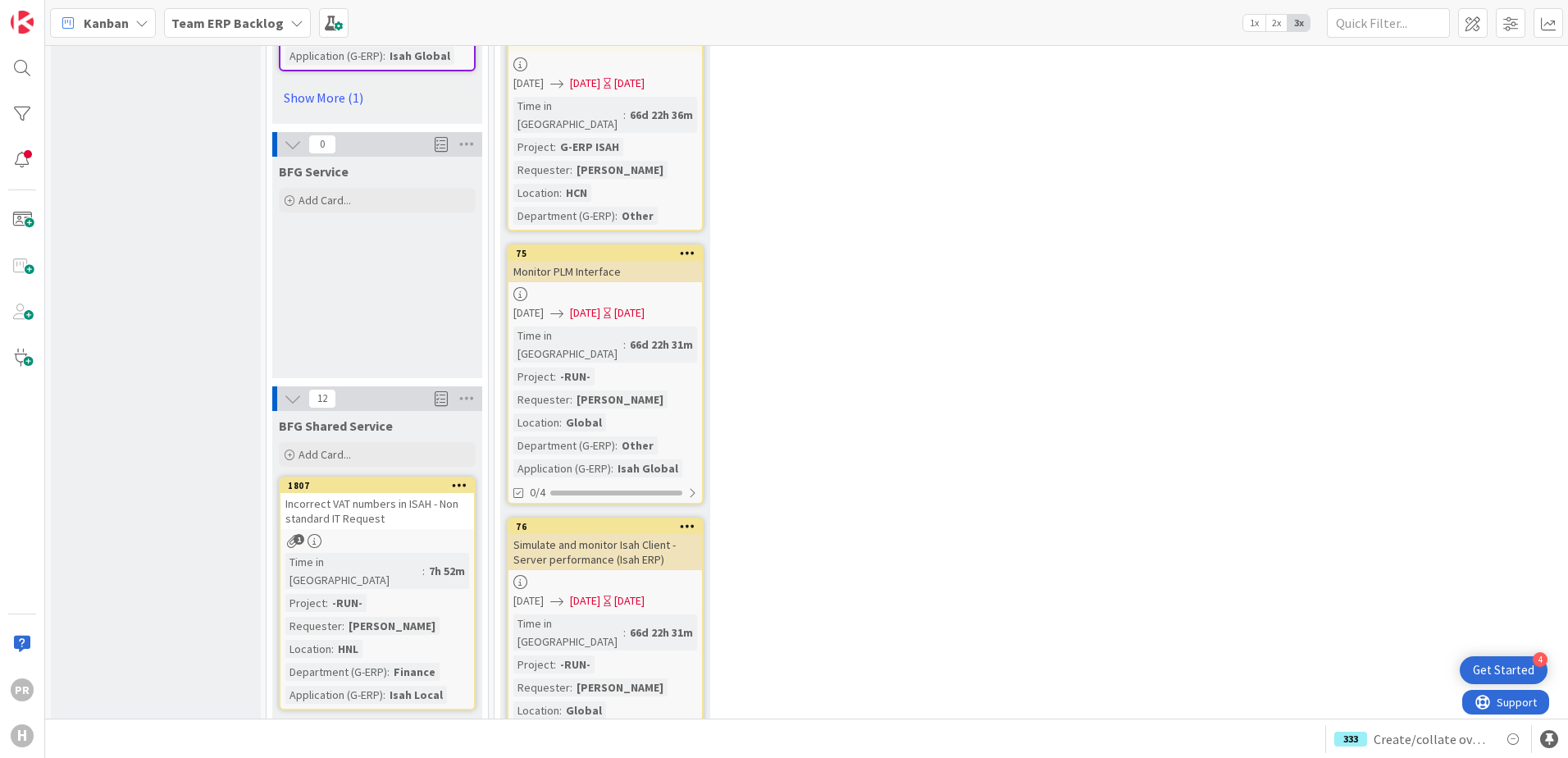
click at [455, 479] on icon at bounding box center [460, 485] width 16 height 12
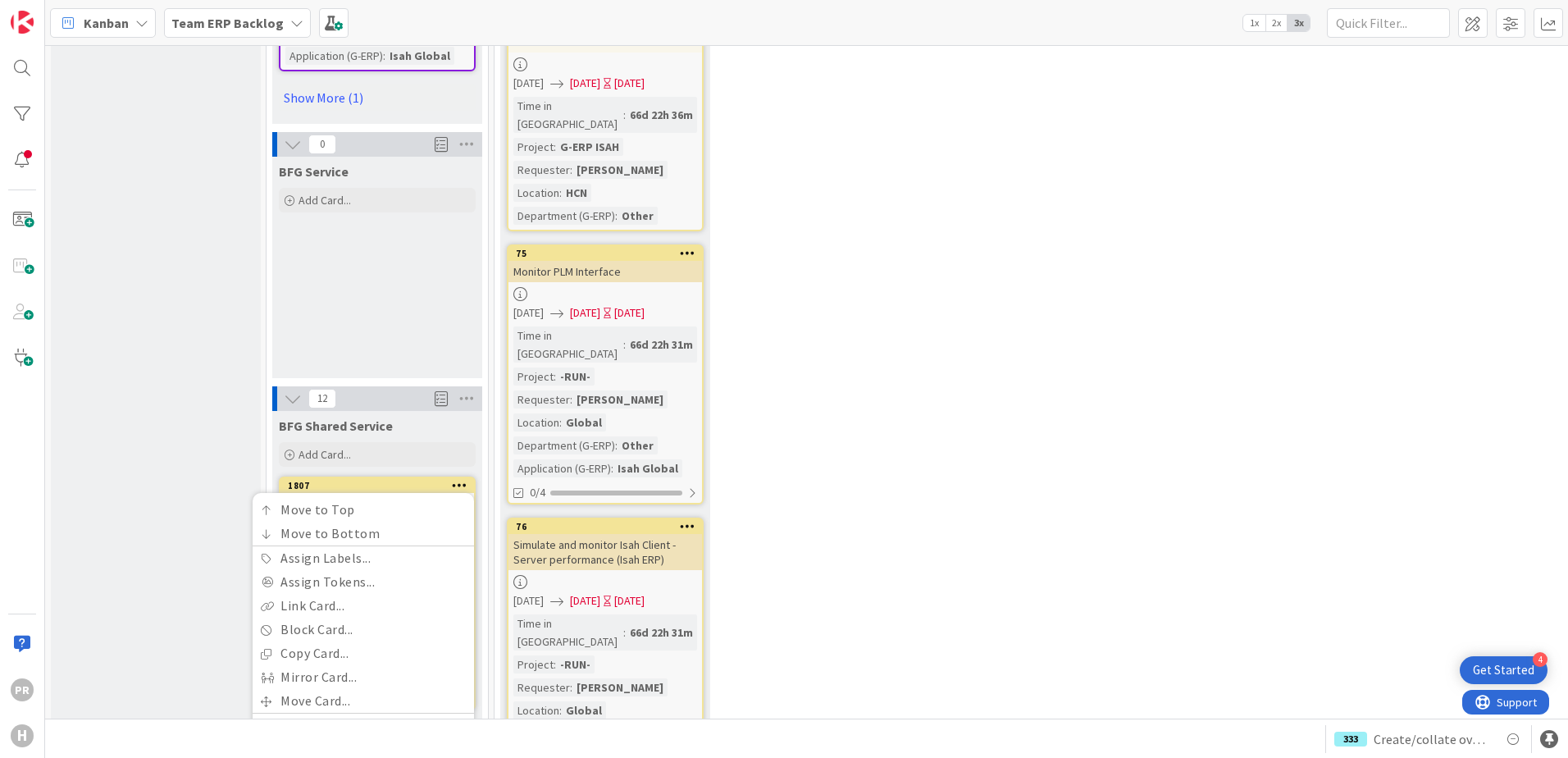
drag, startPoint x: 173, startPoint y: 337, endPoint x: 248, endPoint y: 318, distance: 77.4
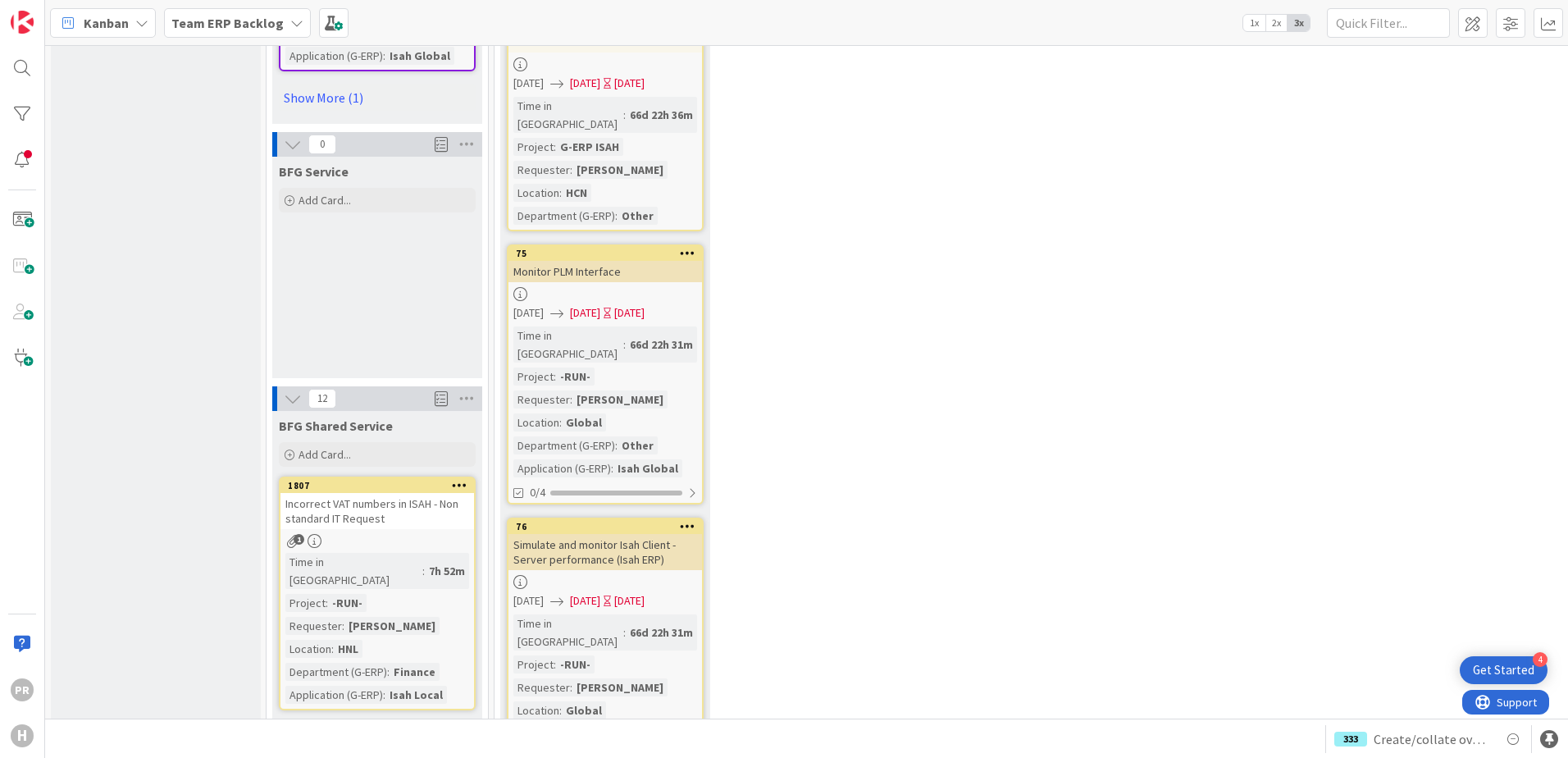
click at [370, 493] on div "Incorrect VAT numbers in ISAH - Non standard IT Request" at bounding box center [376, 511] width 194 height 36
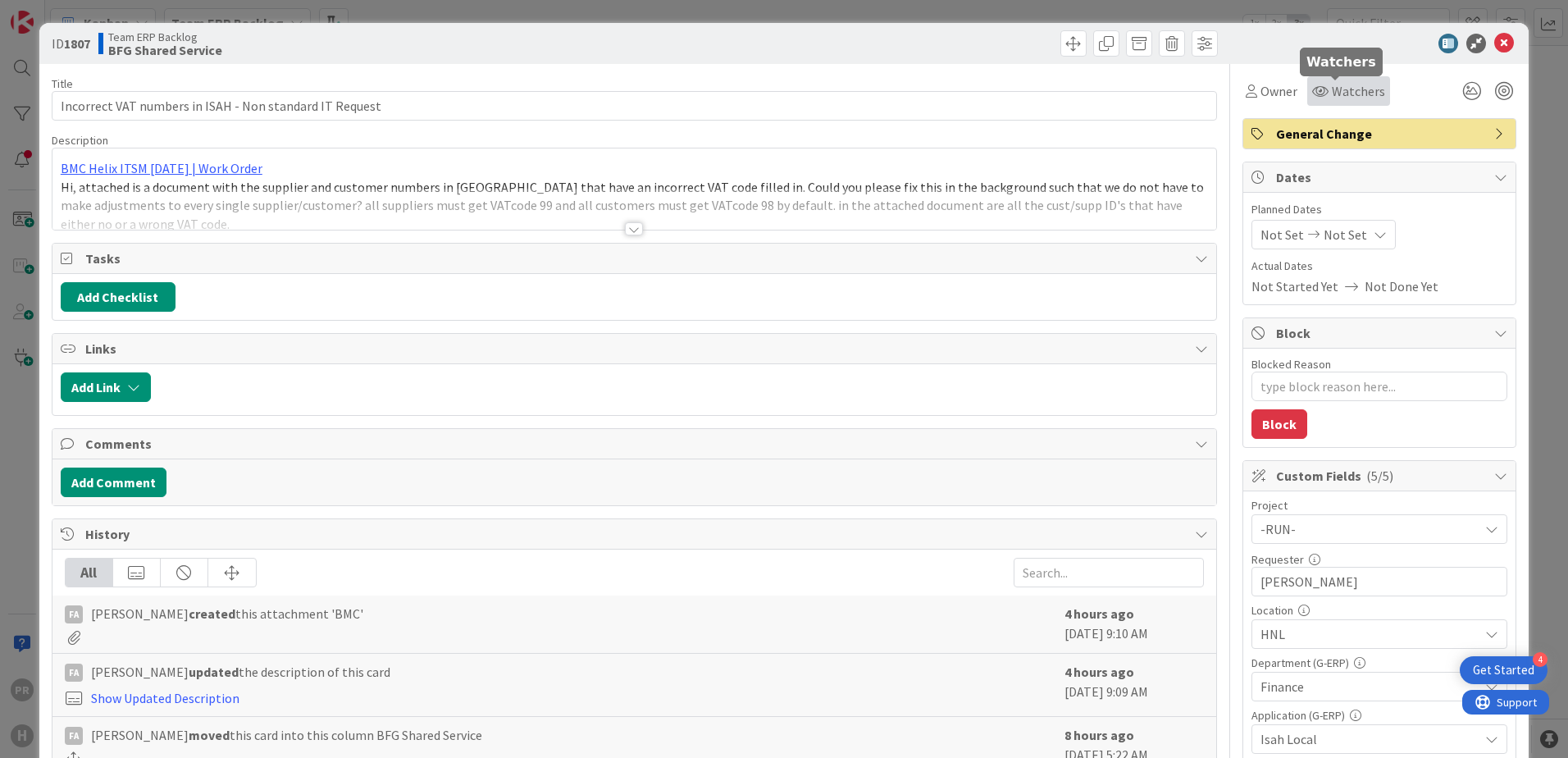
click at [1317, 91] on div "Watchers" at bounding box center [1349, 91] width 73 height 20
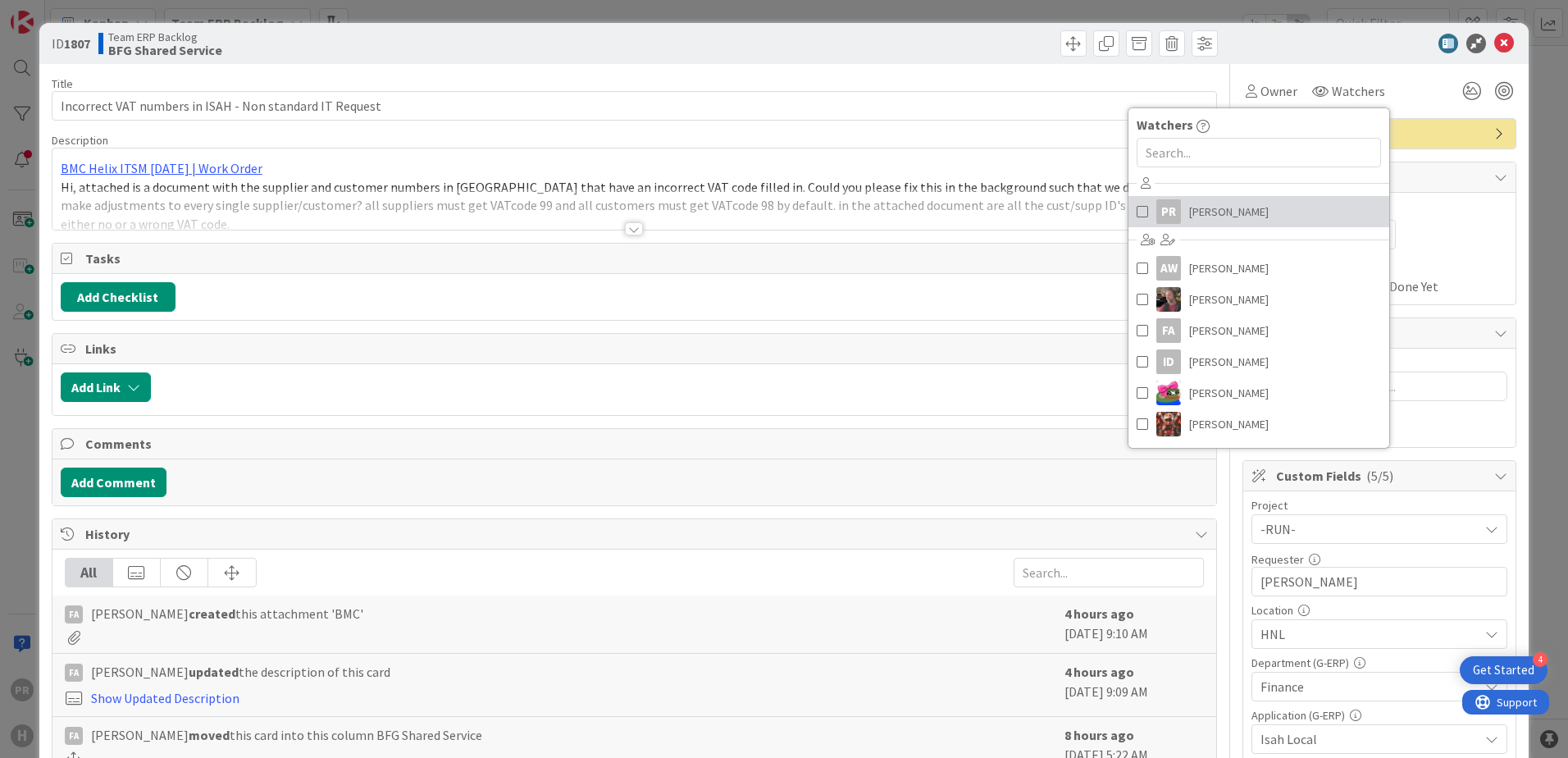
drag, startPoint x: 1205, startPoint y: 202, endPoint x: 1285, endPoint y: 182, distance: 82.5
click at [1205, 203] on span "[PERSON_NAME]" at bounding box center [1229, 212] width 79 height 25
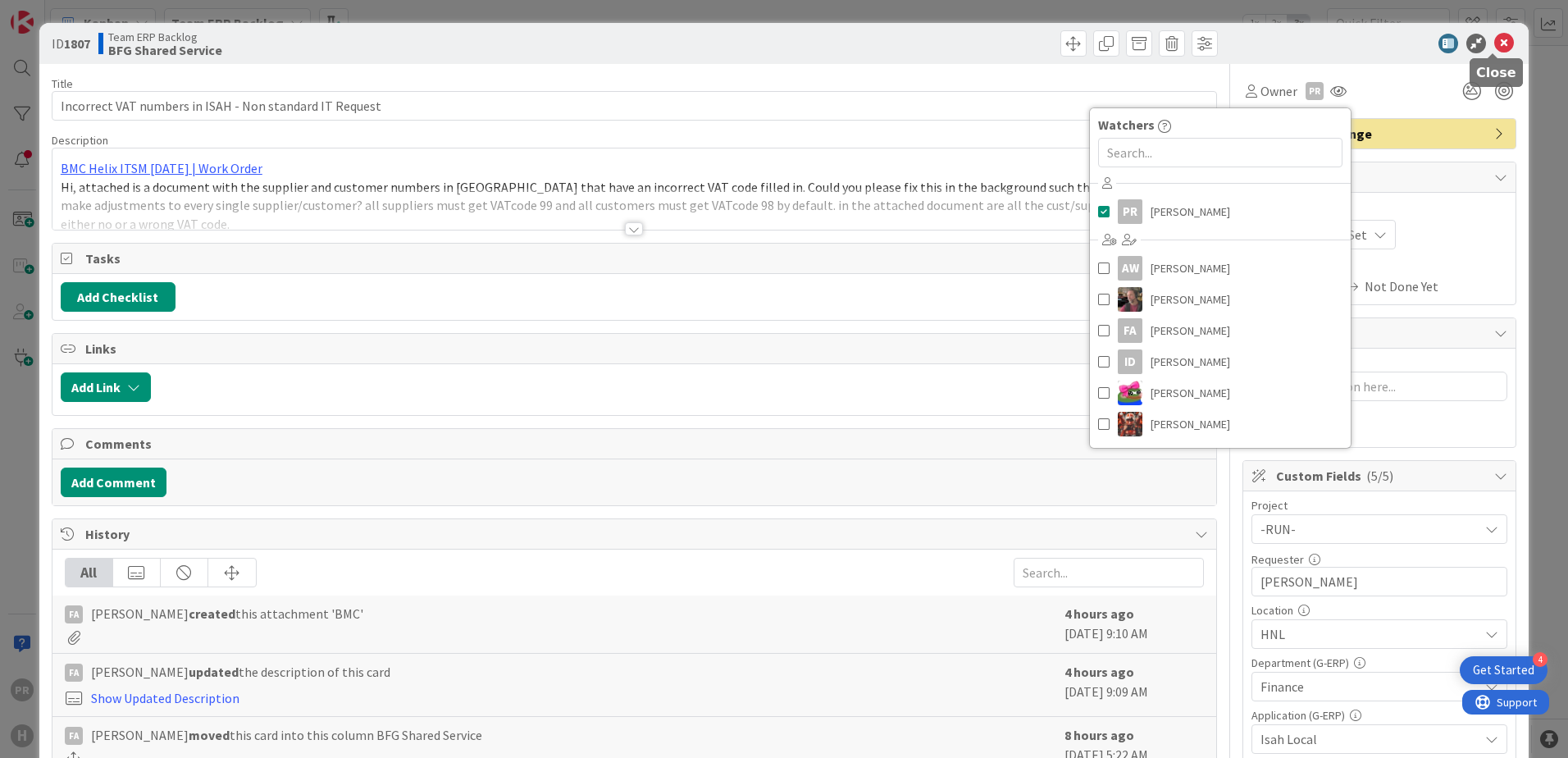
click at [1495, 40] on icon at bounding box center [1504, 44] width 20 height 20
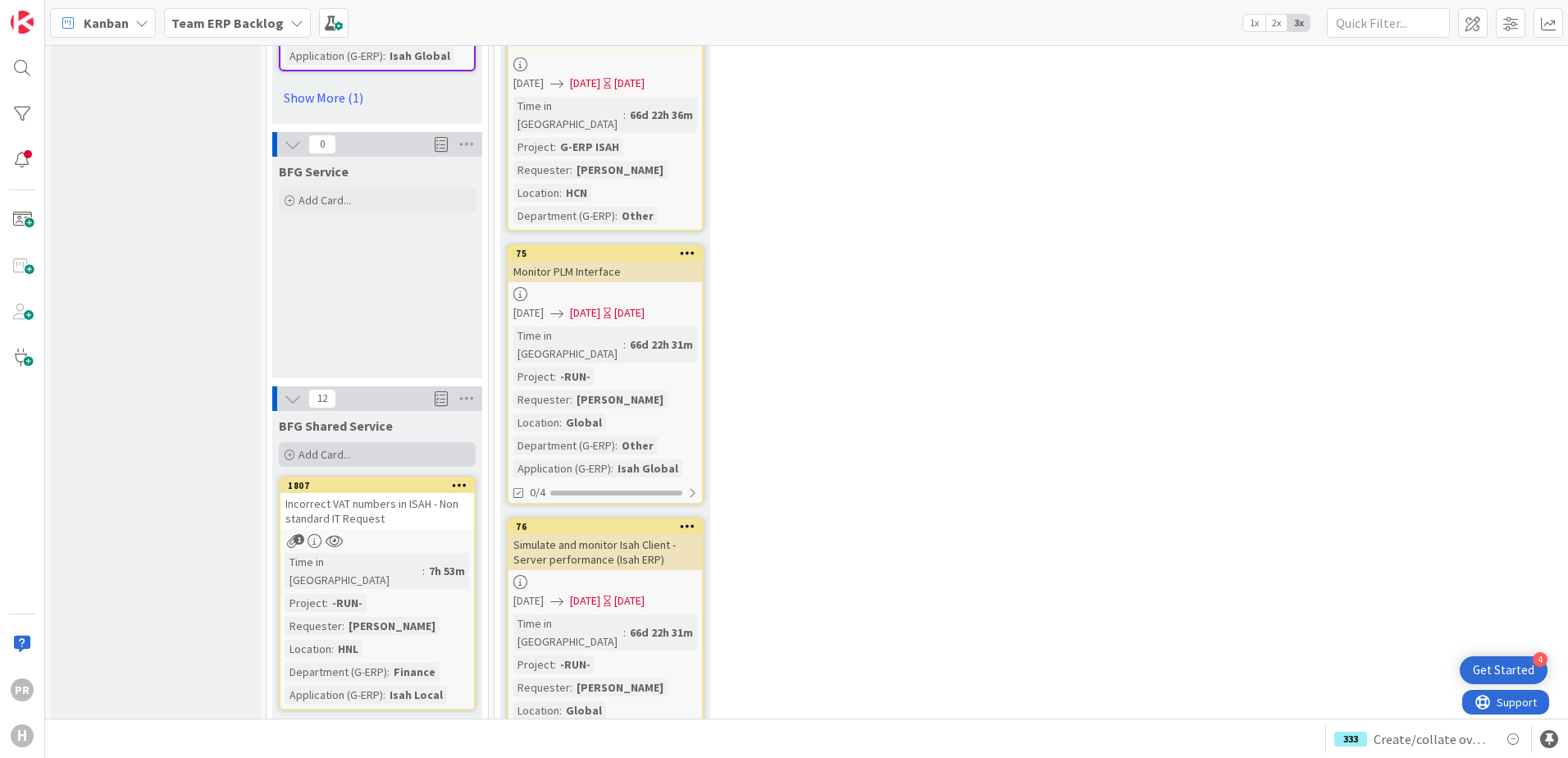
click at [361, 442] on div "Add Card..." at bounding box center [377, 454] width 197 height 25
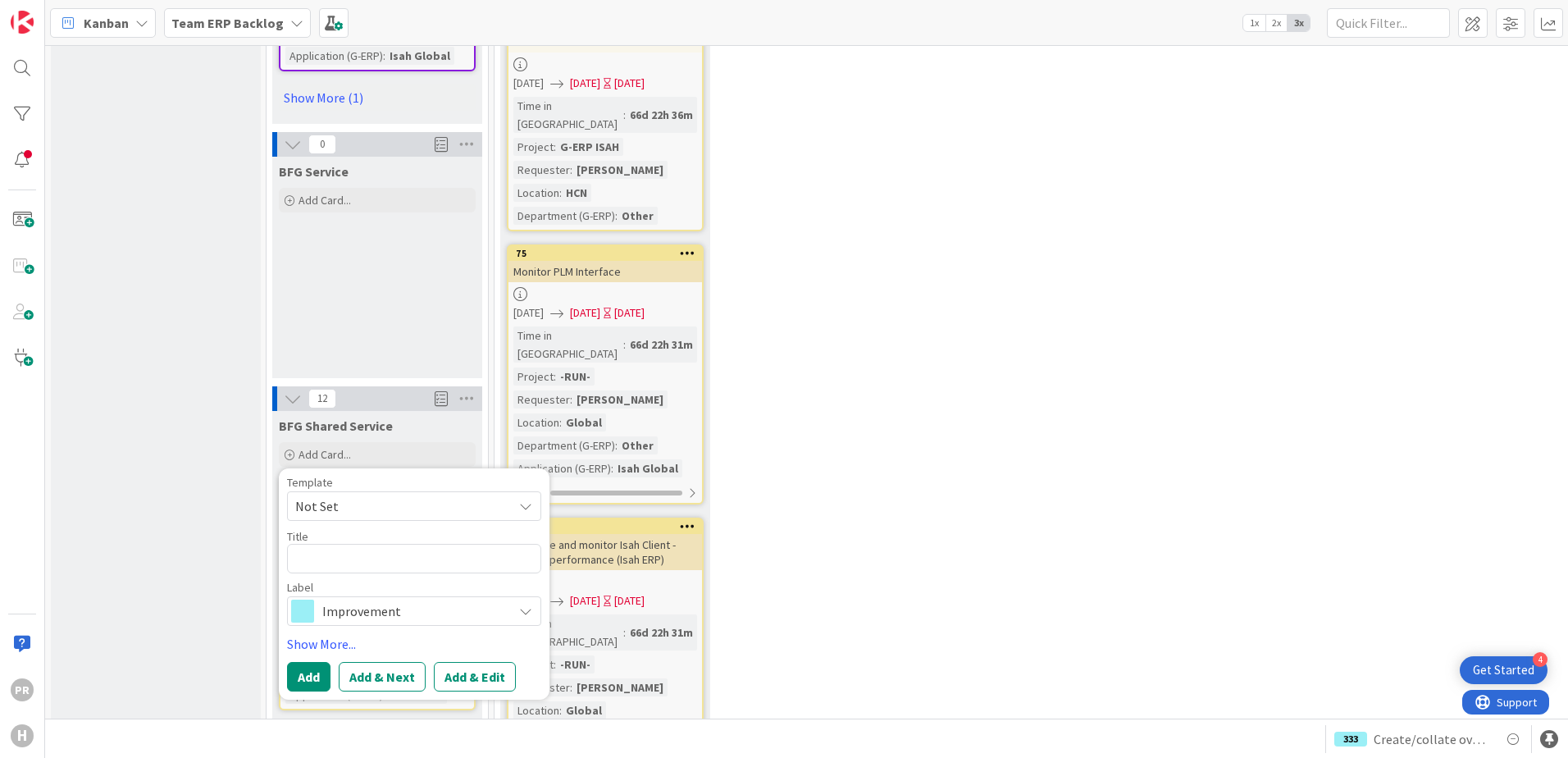
click at [351, 600] on span "Improvement" at bounding box center [413, 611] width 182 height 23
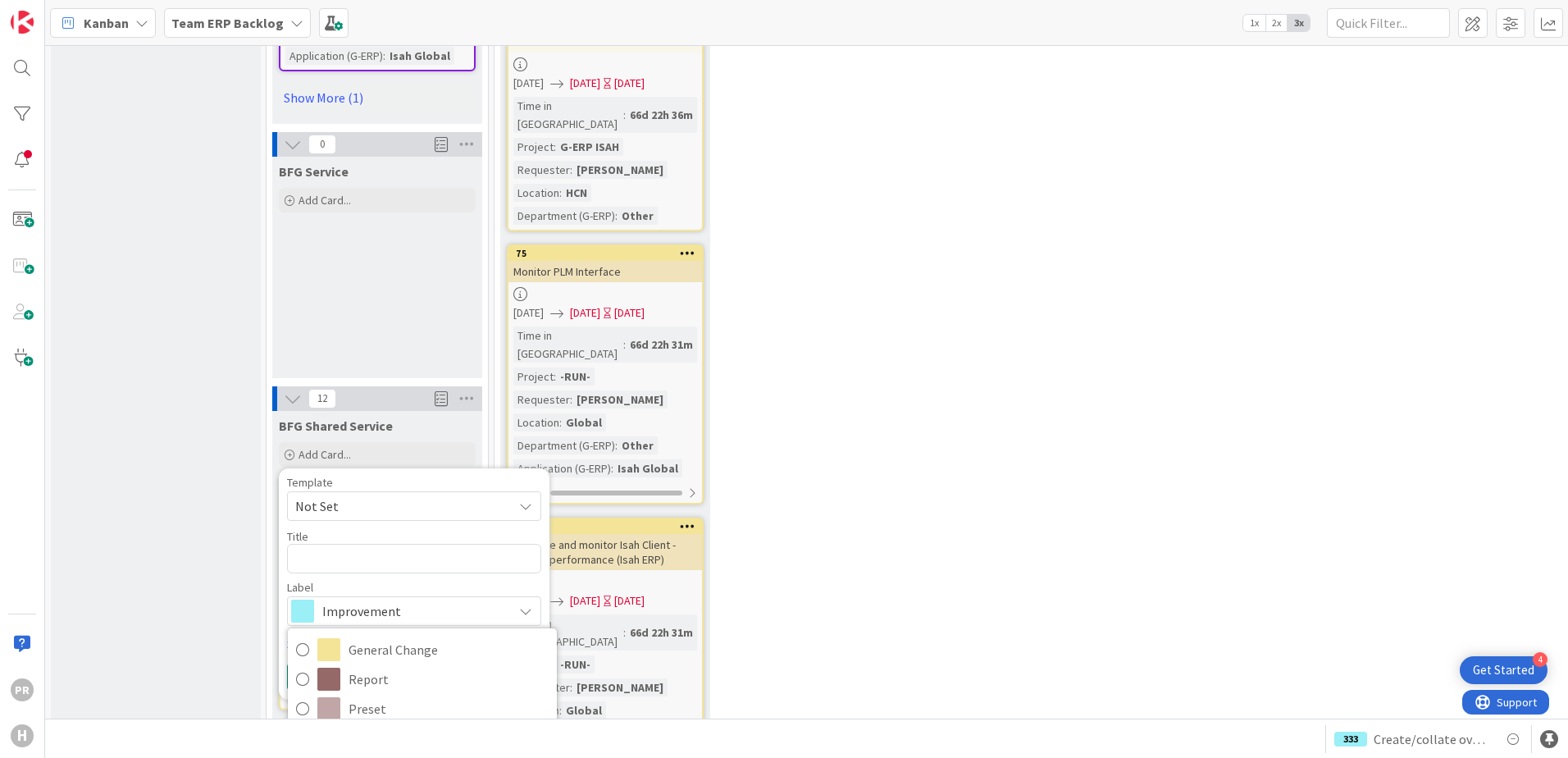
drag, startPoint x: 379, startPoint y: 586, endPoint x: 394, endPoint y: 516, distance: 71.6
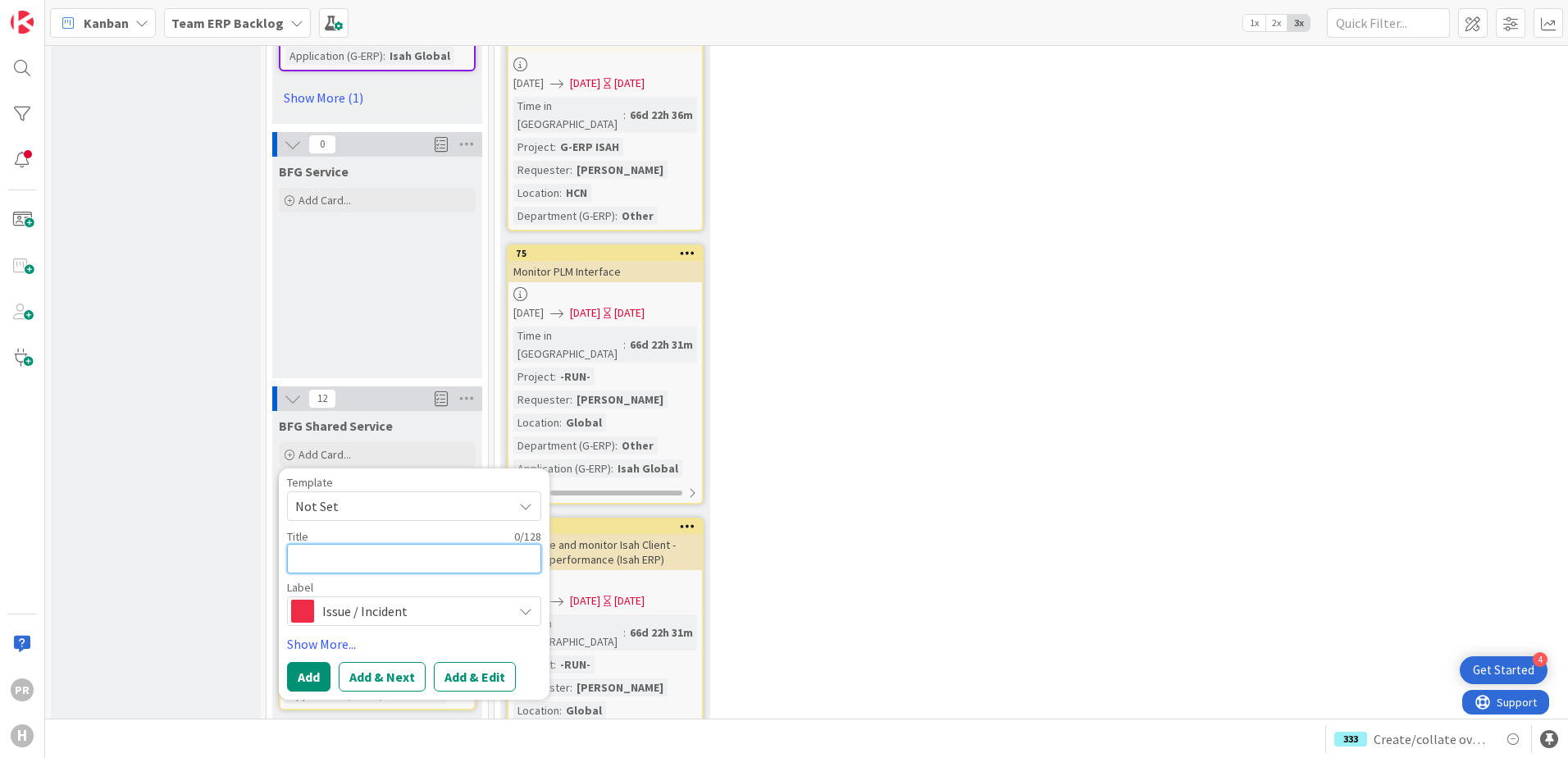
click at [364, 544] on textarea at bounding box center [414, 559] width 254 height 30
type textarea "x"
type textarea "["
type textarea "x"
type textarea "[s"
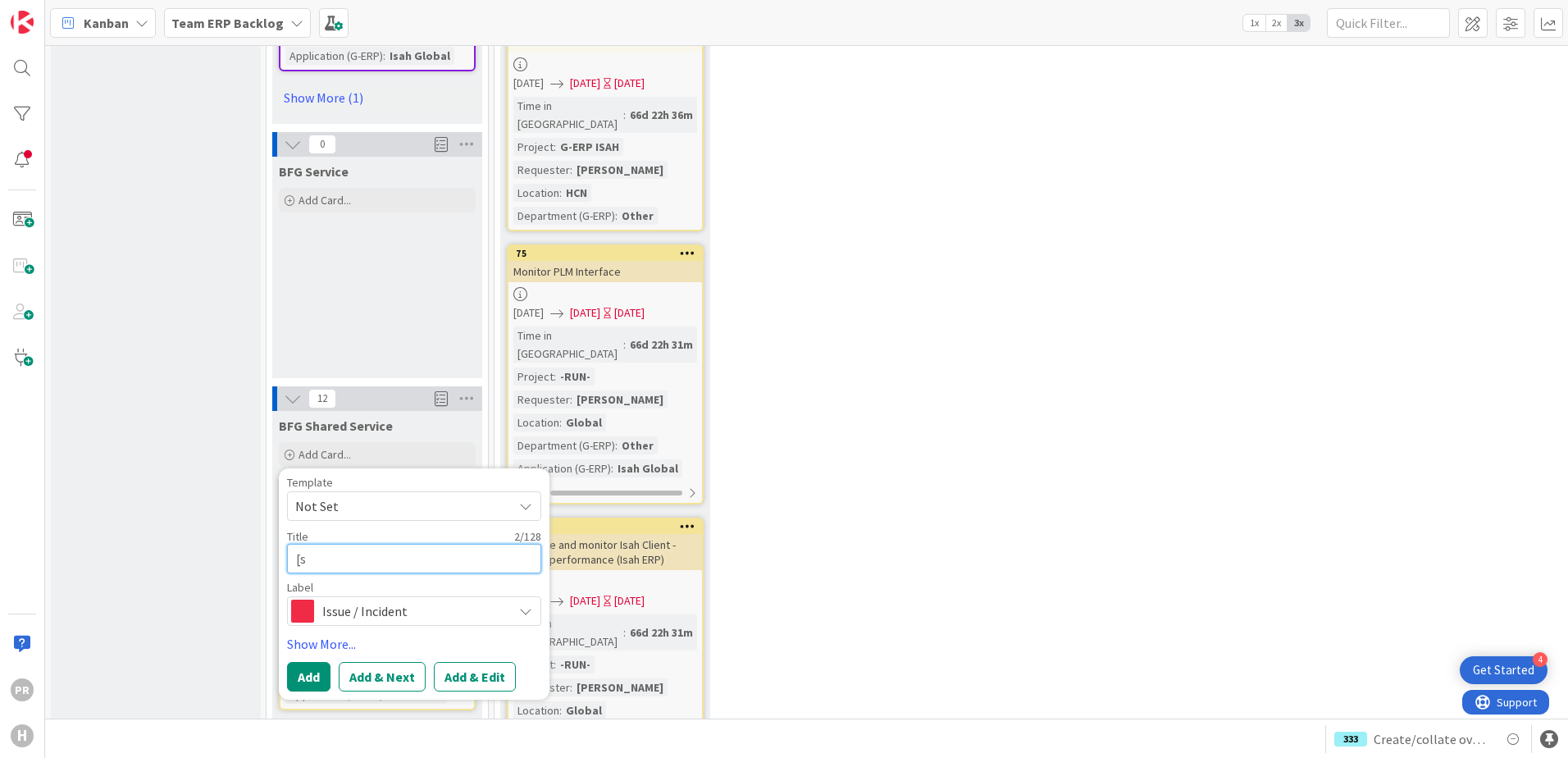
type textarea "x"
type textarea "["
type textarea "x"
type textarea "[S"
type textarea "x"
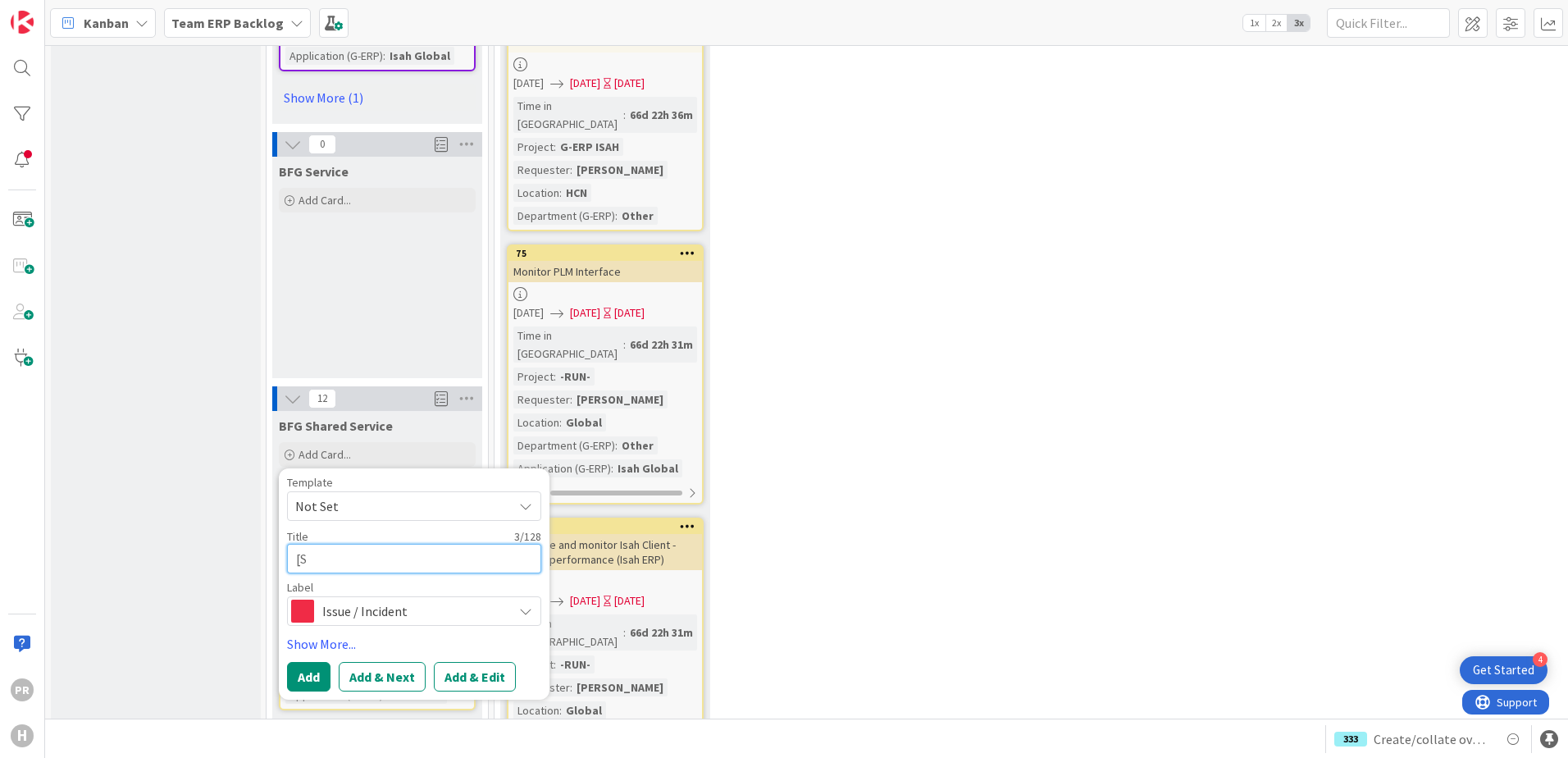
type textarea "[SS"
type textarea "x"
type textarea "[SS]"
type textarea "x"
type textarea "[SS]"
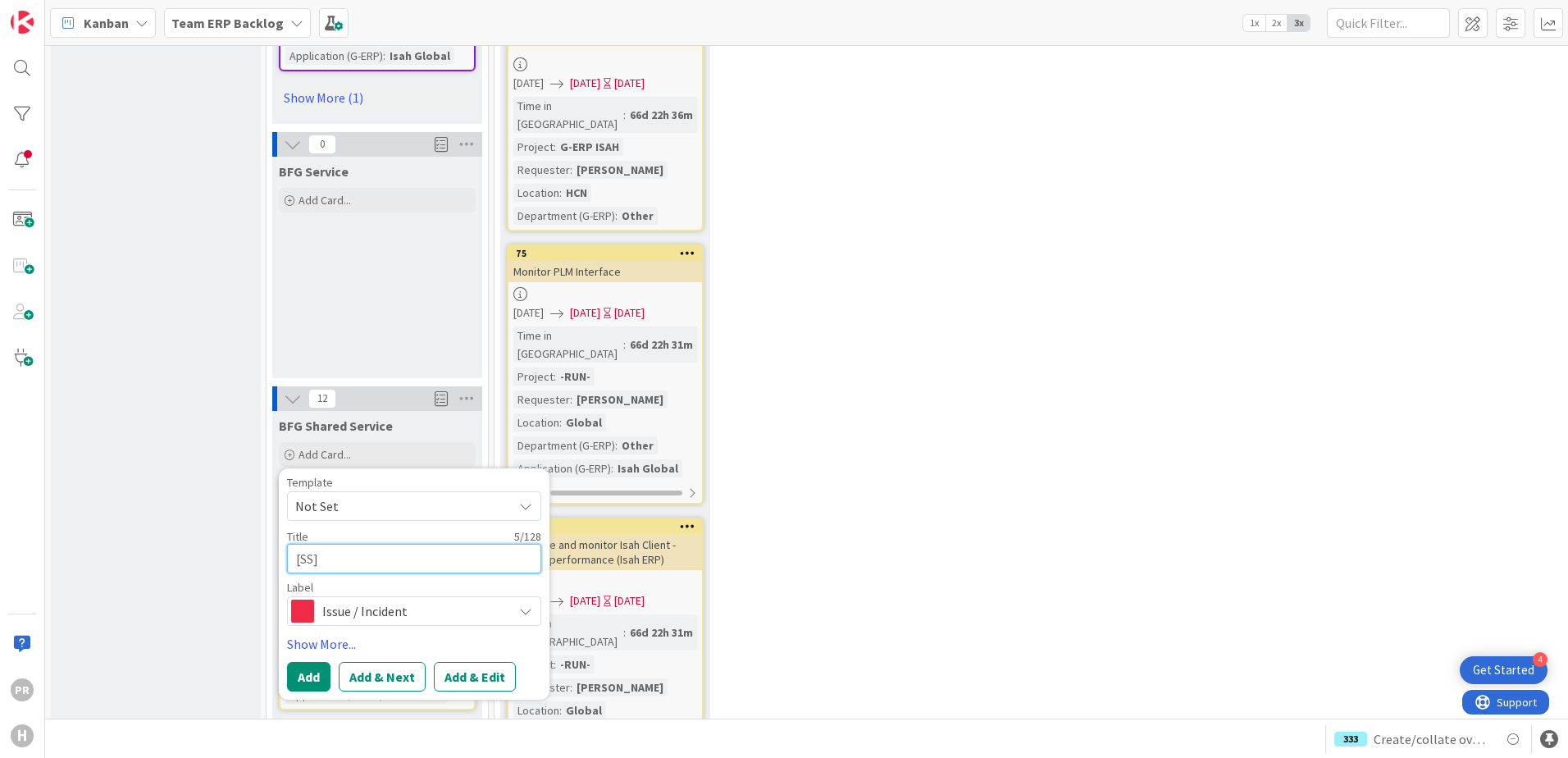
type textarea "x"
type textarea "[SS] E"
type textarea "x"
type textarea "[SS] Ea"
type textarea "x"
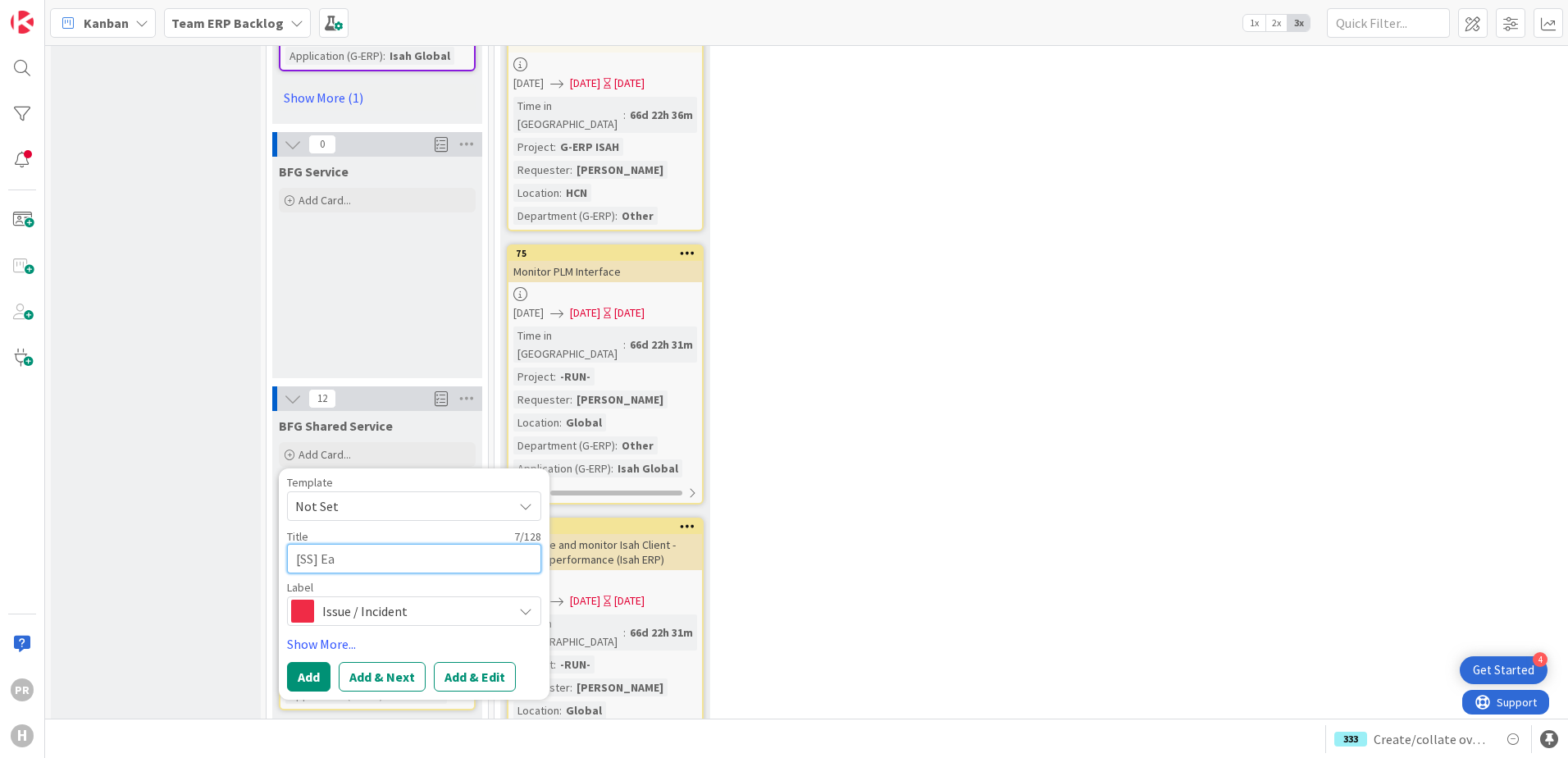
type textarea "[SS] Eas"
type textarea "x"
type textarea "[SS] Easy"
type textarea "x"
type textarea "[SS] EasyS"
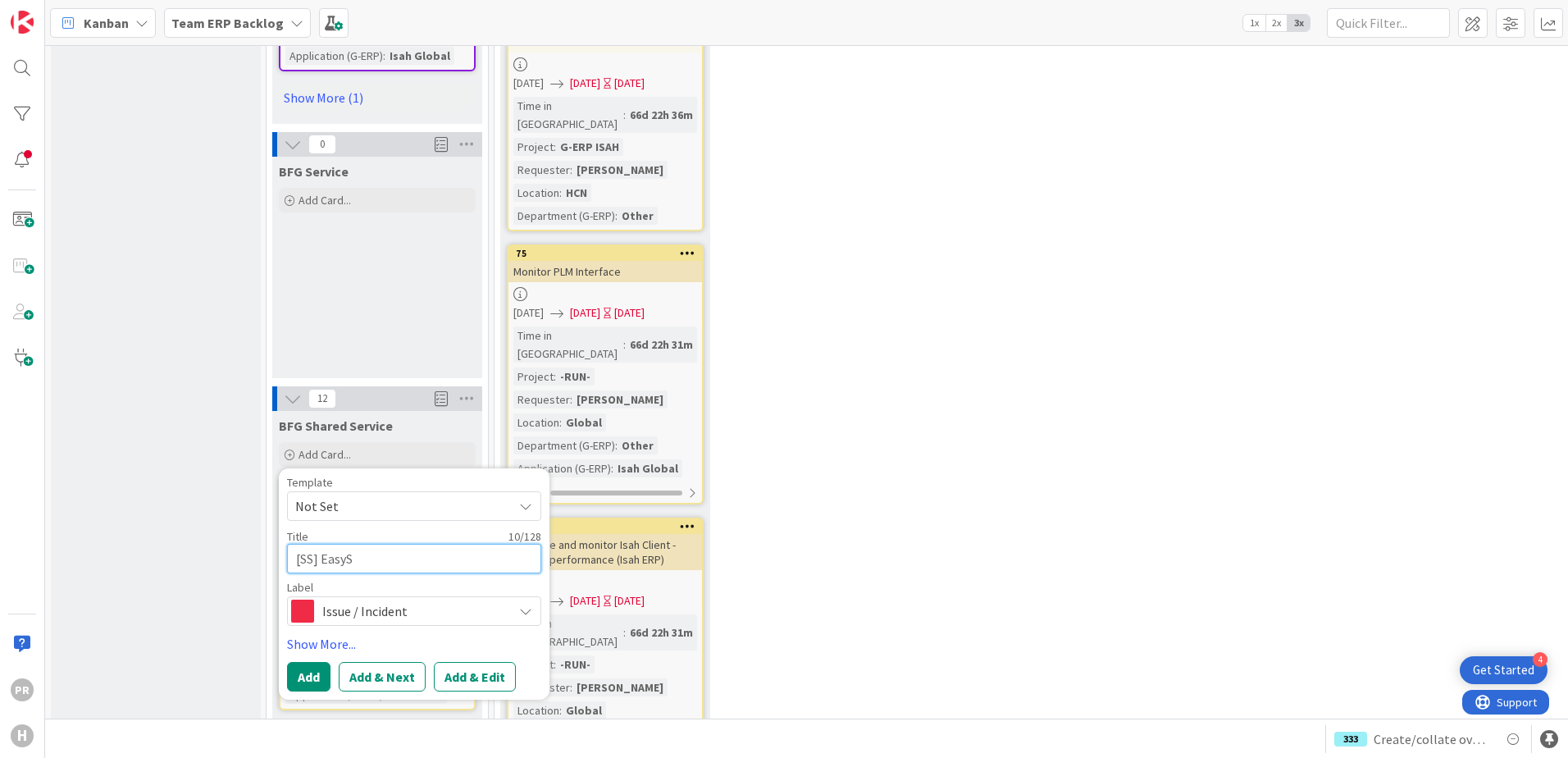
type textarea "x"
type textarea "[SS] EasySy"
type textarea "x"
type textarea "[SS] EasySys"
type textarea "x"
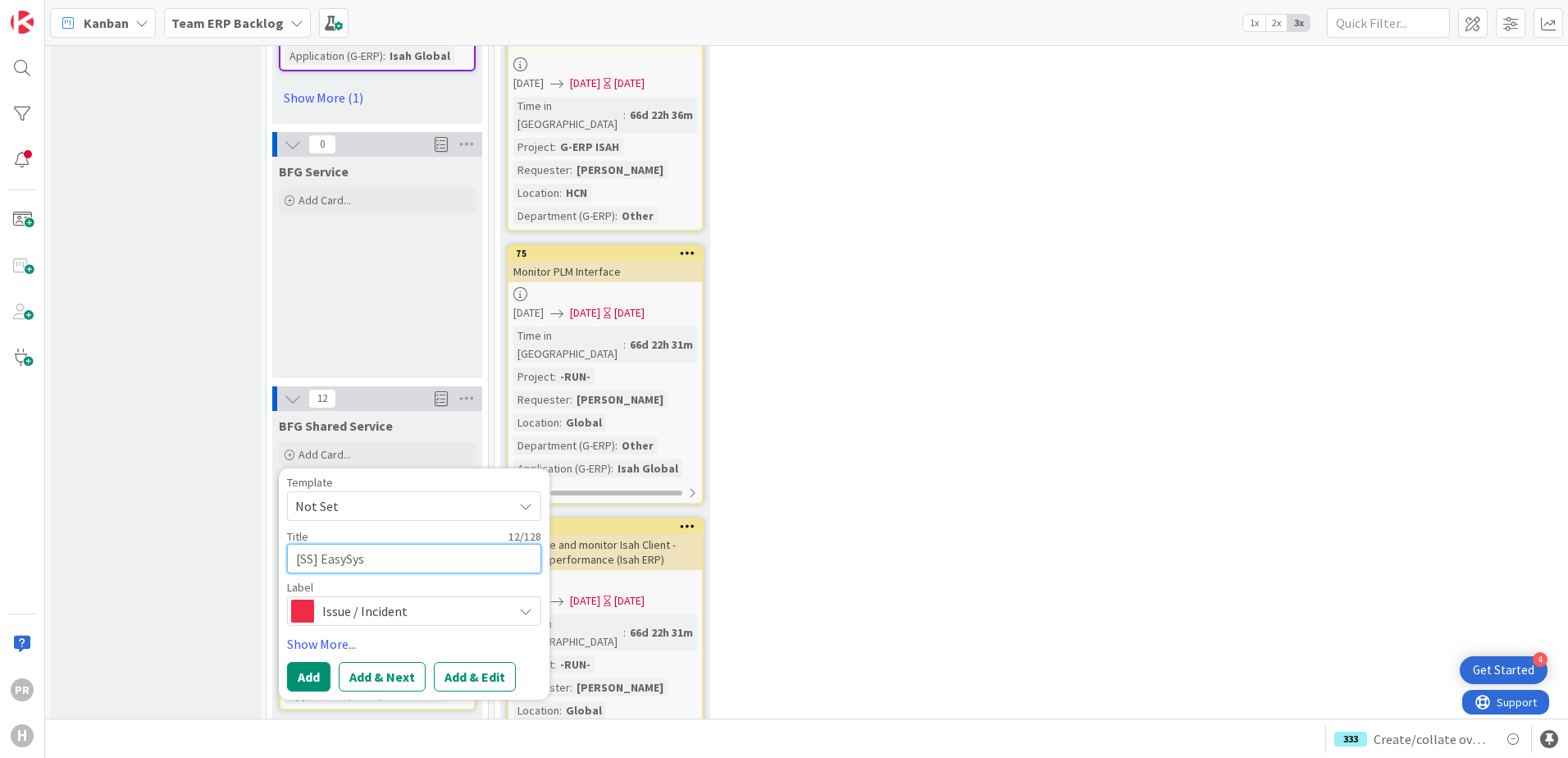
type textarea "[SS] EasySyst"
type textarea "x"
type textarea "[SS] EasySyste"
type textarea "x"
type textarea "[SS] EasySystems"
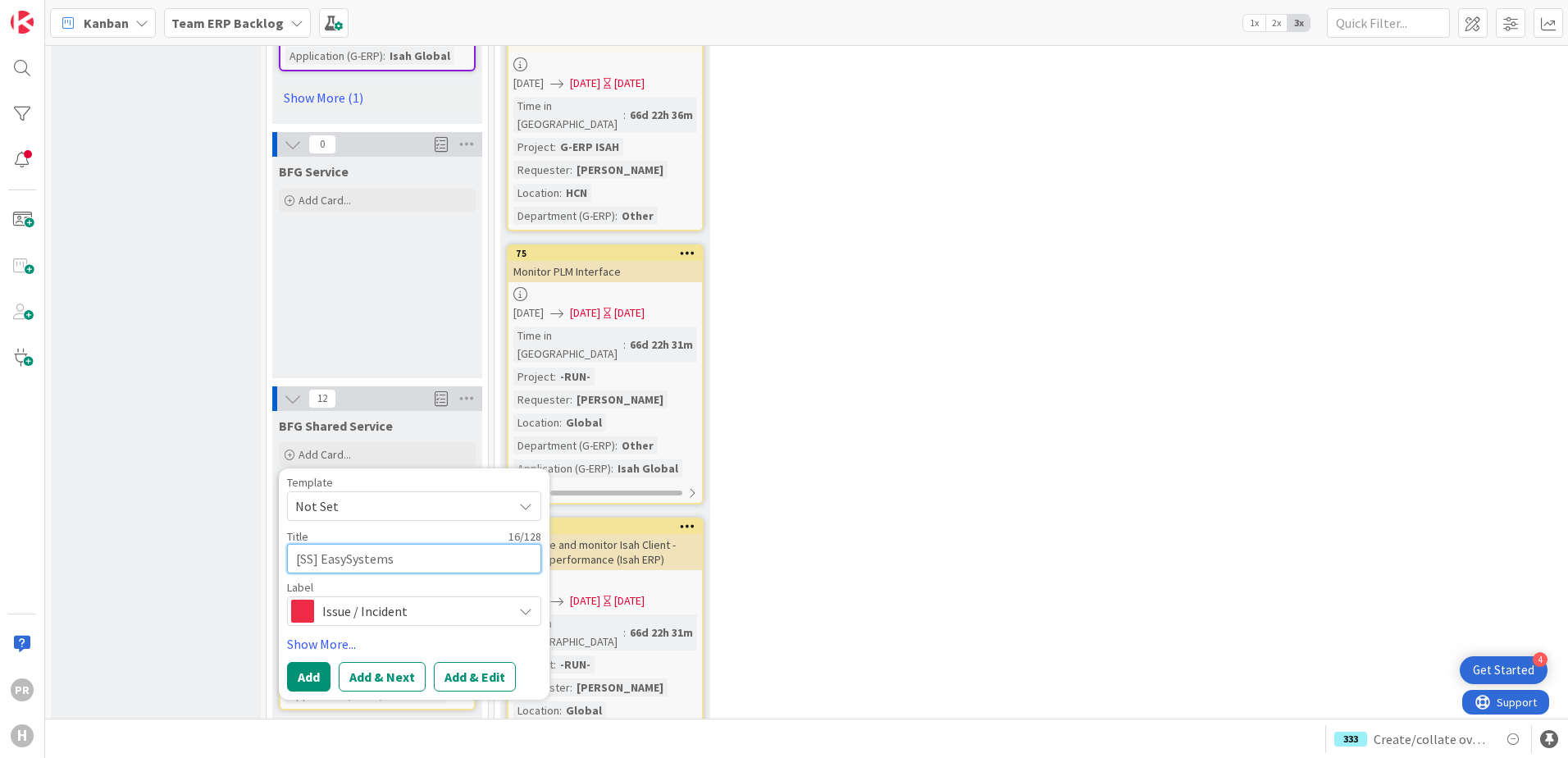
type textarea "x"
type textarea "[SS] EasySyste"
type textarea "x"
type textarea "[SS] EasySyst"
type textarea "x"
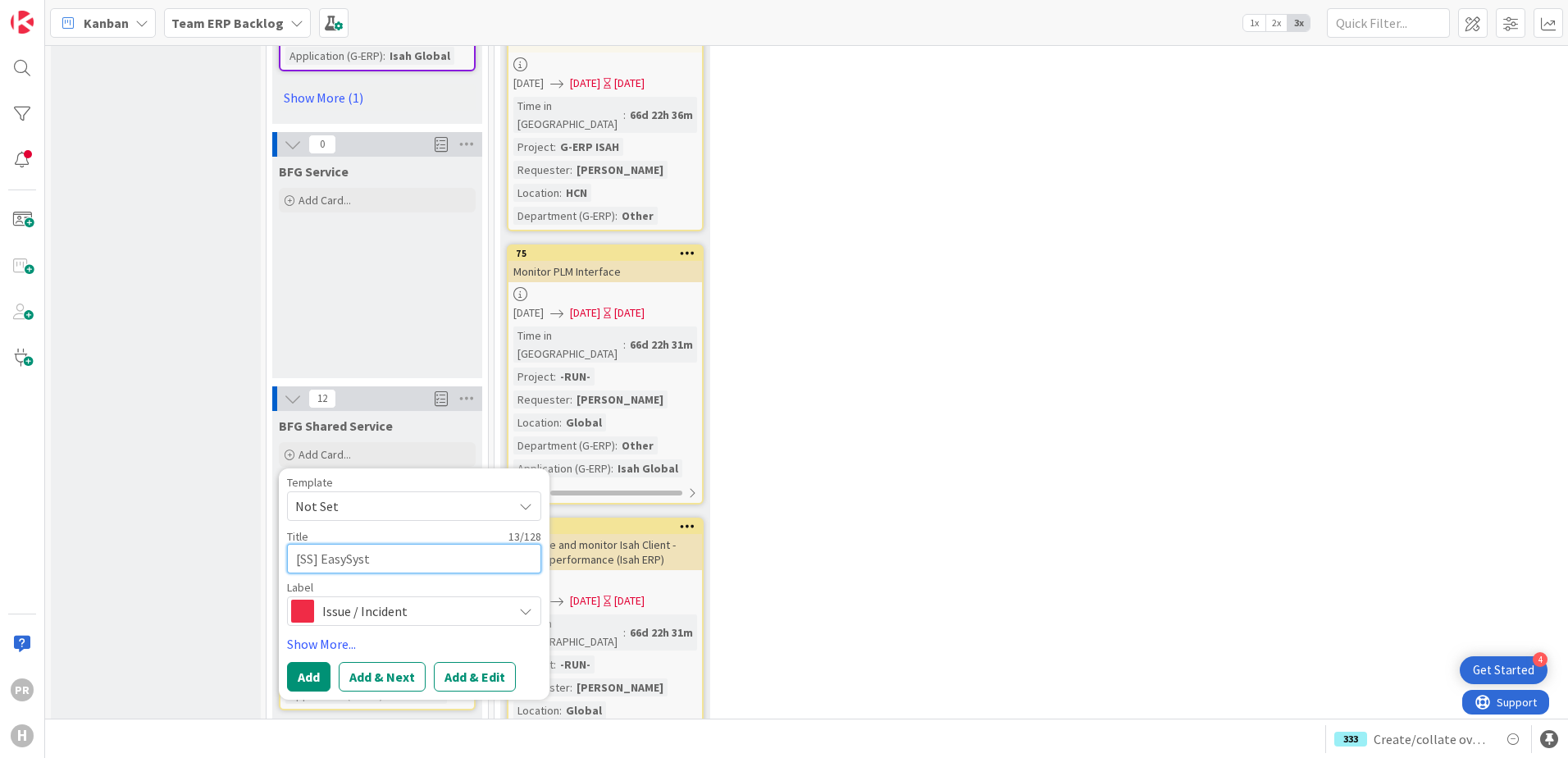
type textarea "[SS] EasySys"
type textarea "x"
type textarea "[SS] EasySy"
type textarea "x"
type textarea "[SS] Easy"
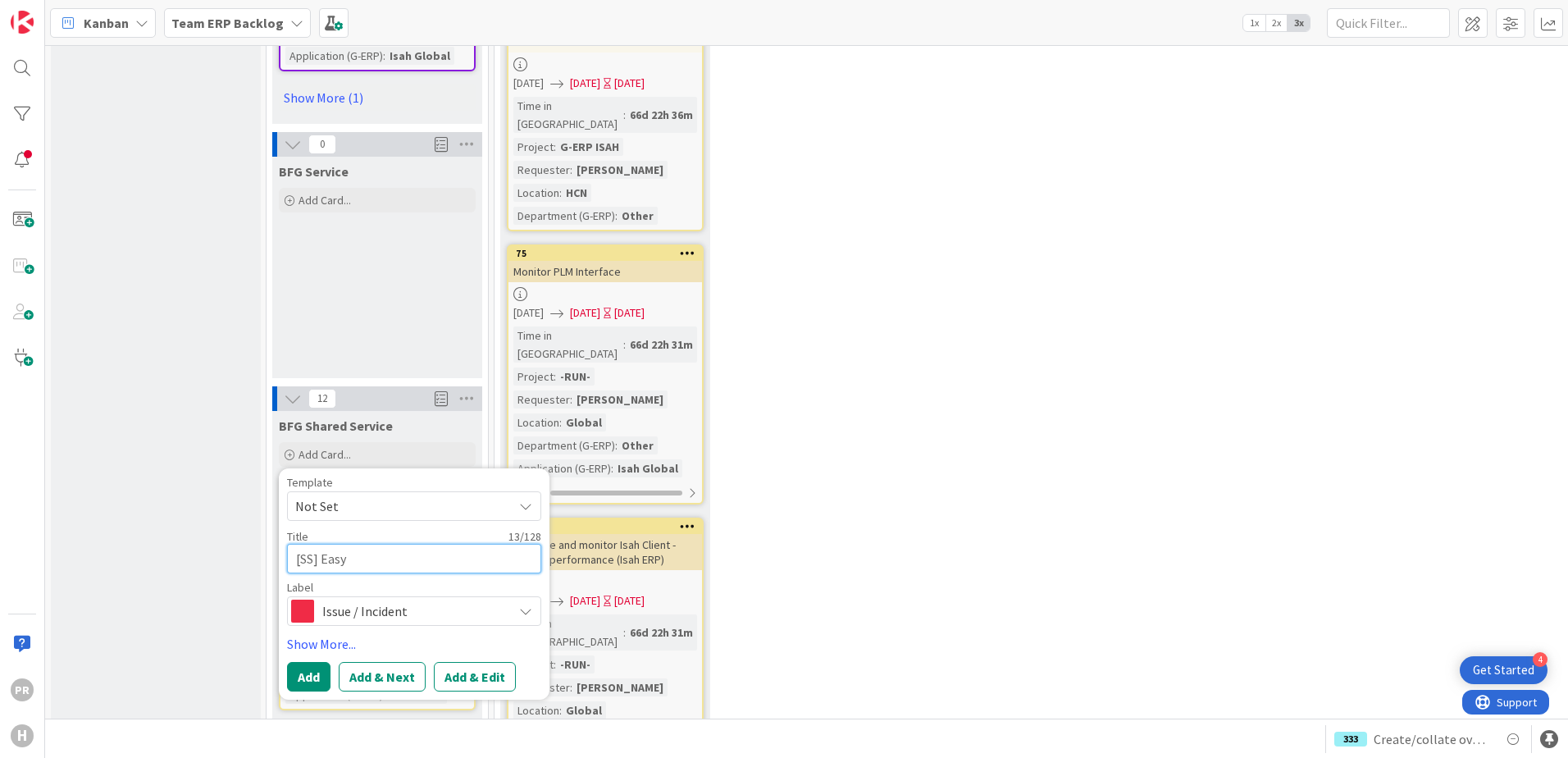
type textarea "x"
type textarea "[SS] Eas"
type textarea "x"
type textarea "[SS] E"
type textarea "x"
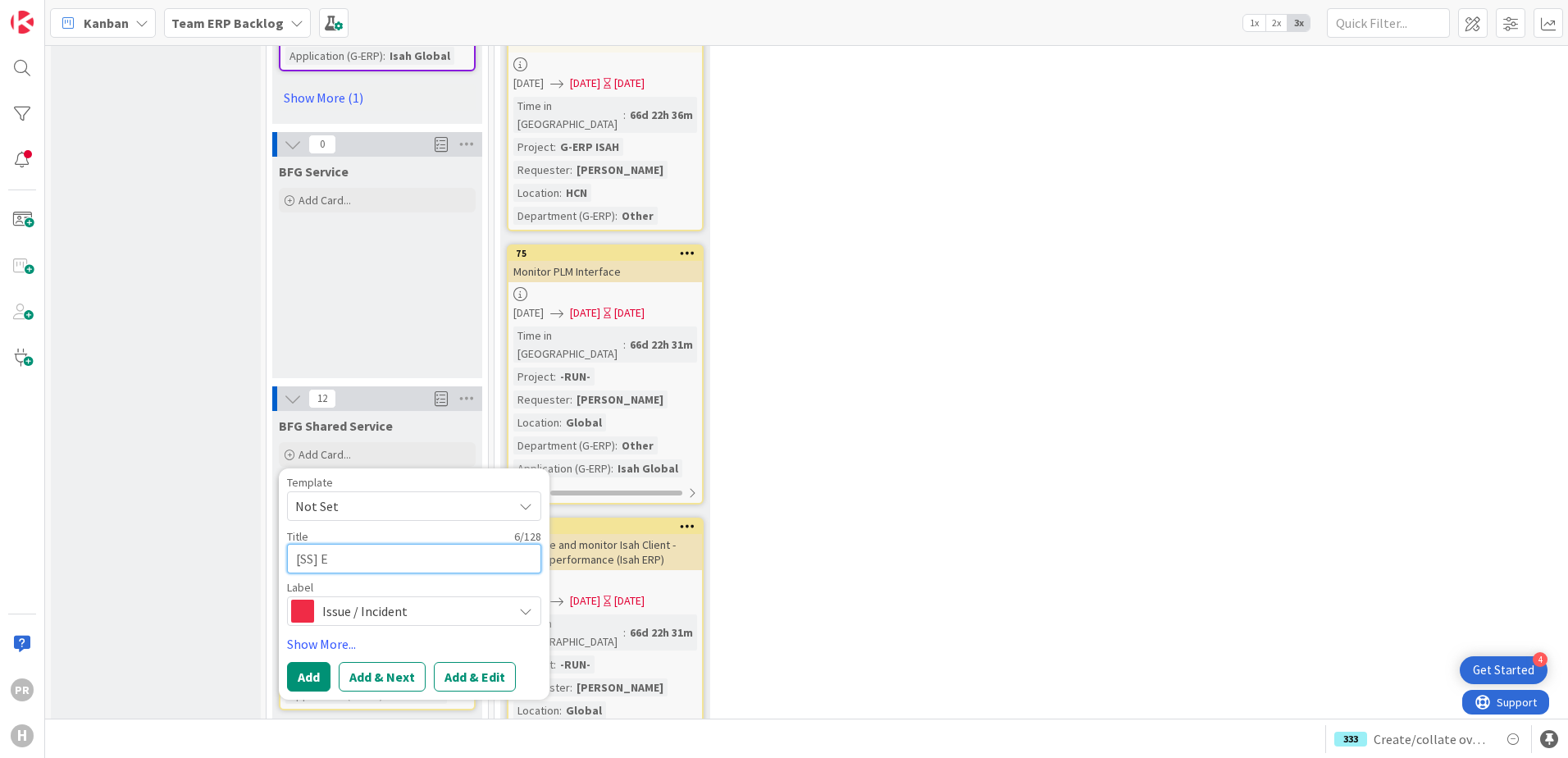
type textarea "[SS]"
type textarea "x"
type textarea "[SS] I"
type textarea "x"
type textarea "[SS] Is"
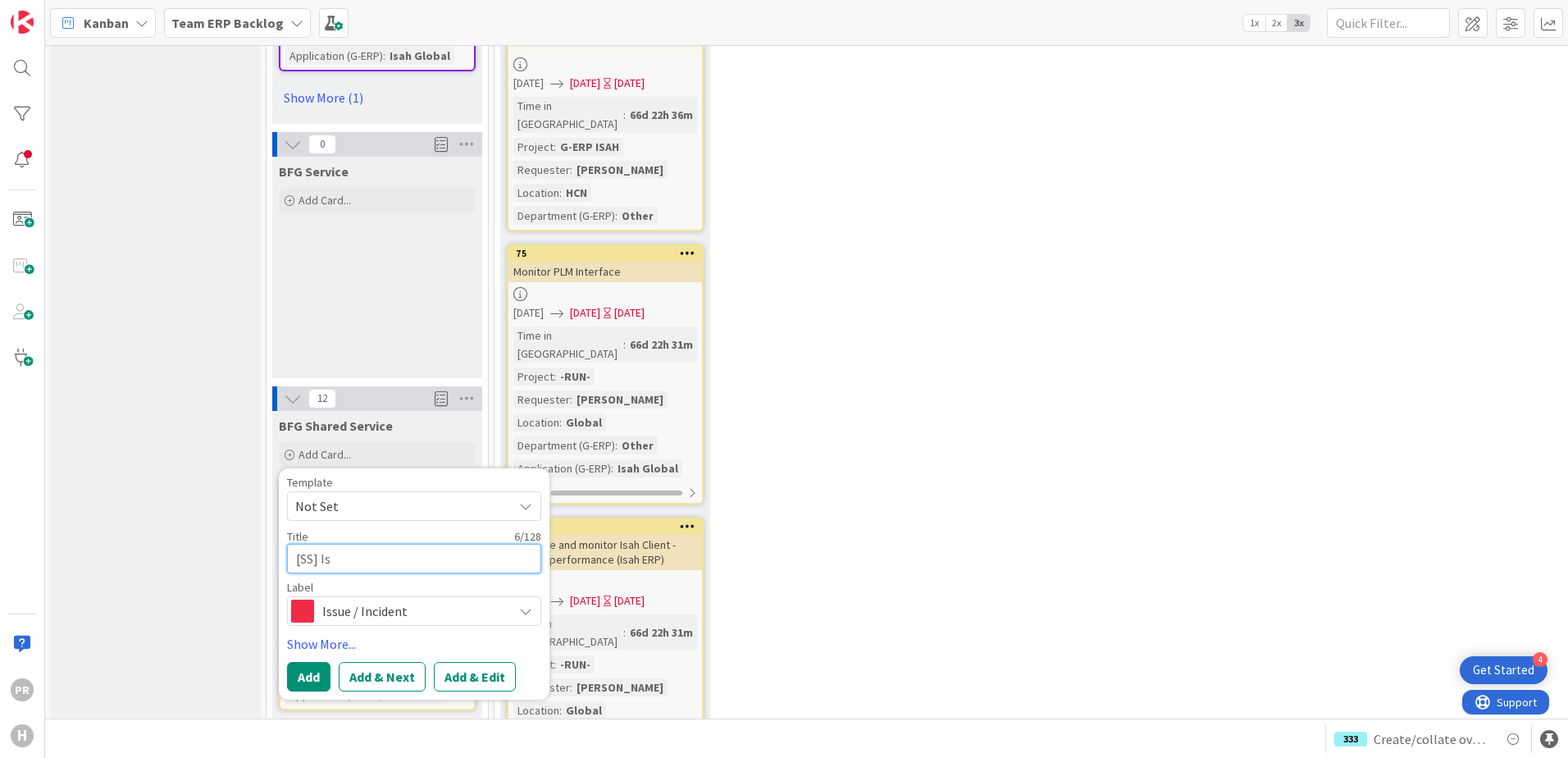
type textarea "x"
type textarea "[SS] Isah"
type textarea "x"
type textarea "[SS] Isah"
type textarea "x"
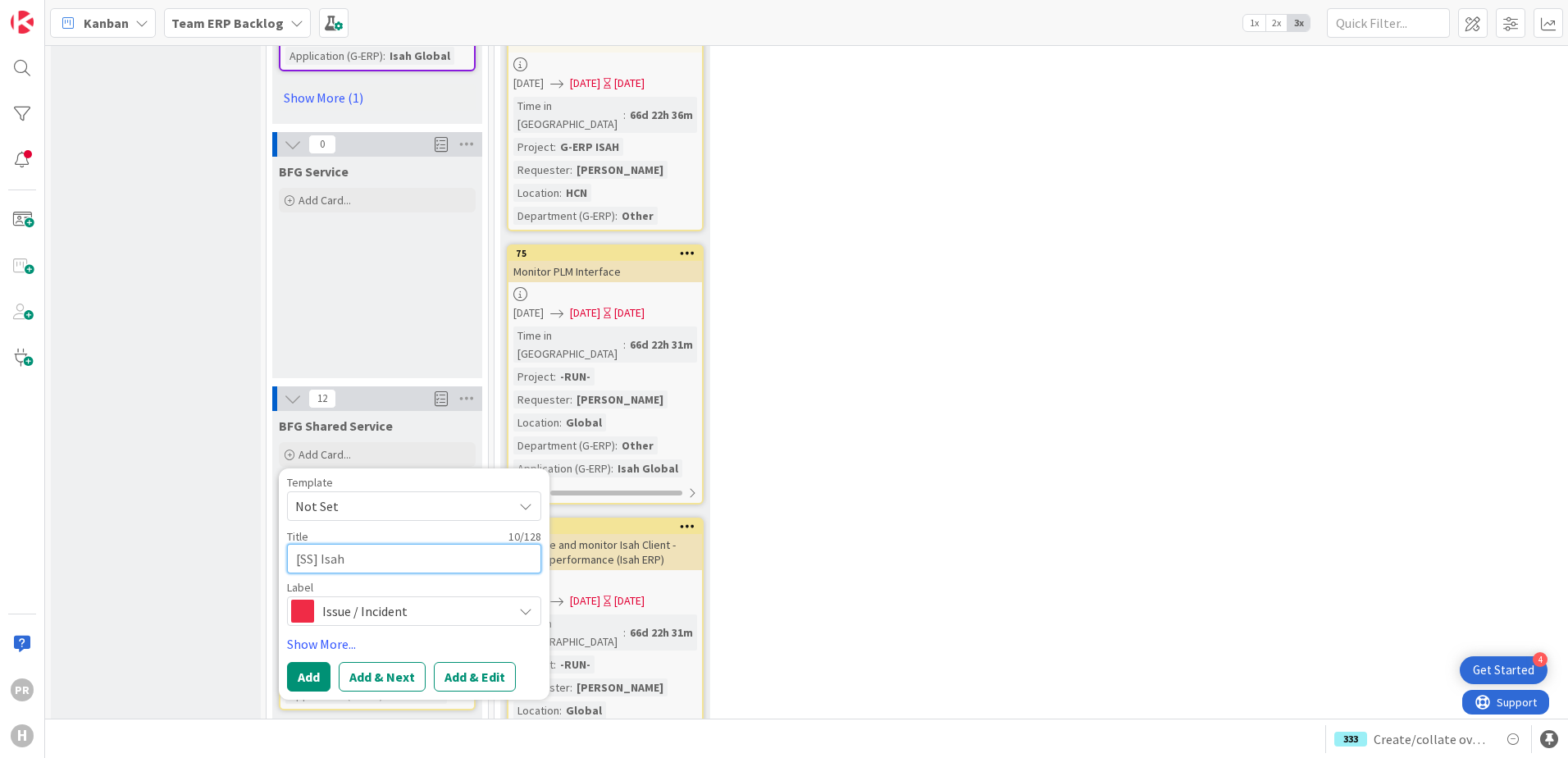
type textarea "[SS] [PERSON_NAME]"
type textarea "x"
type textarea "[SS] [PERSON_NAME]"
type textarea "x"
type textarea "[SS] [PERSON_NAME]"
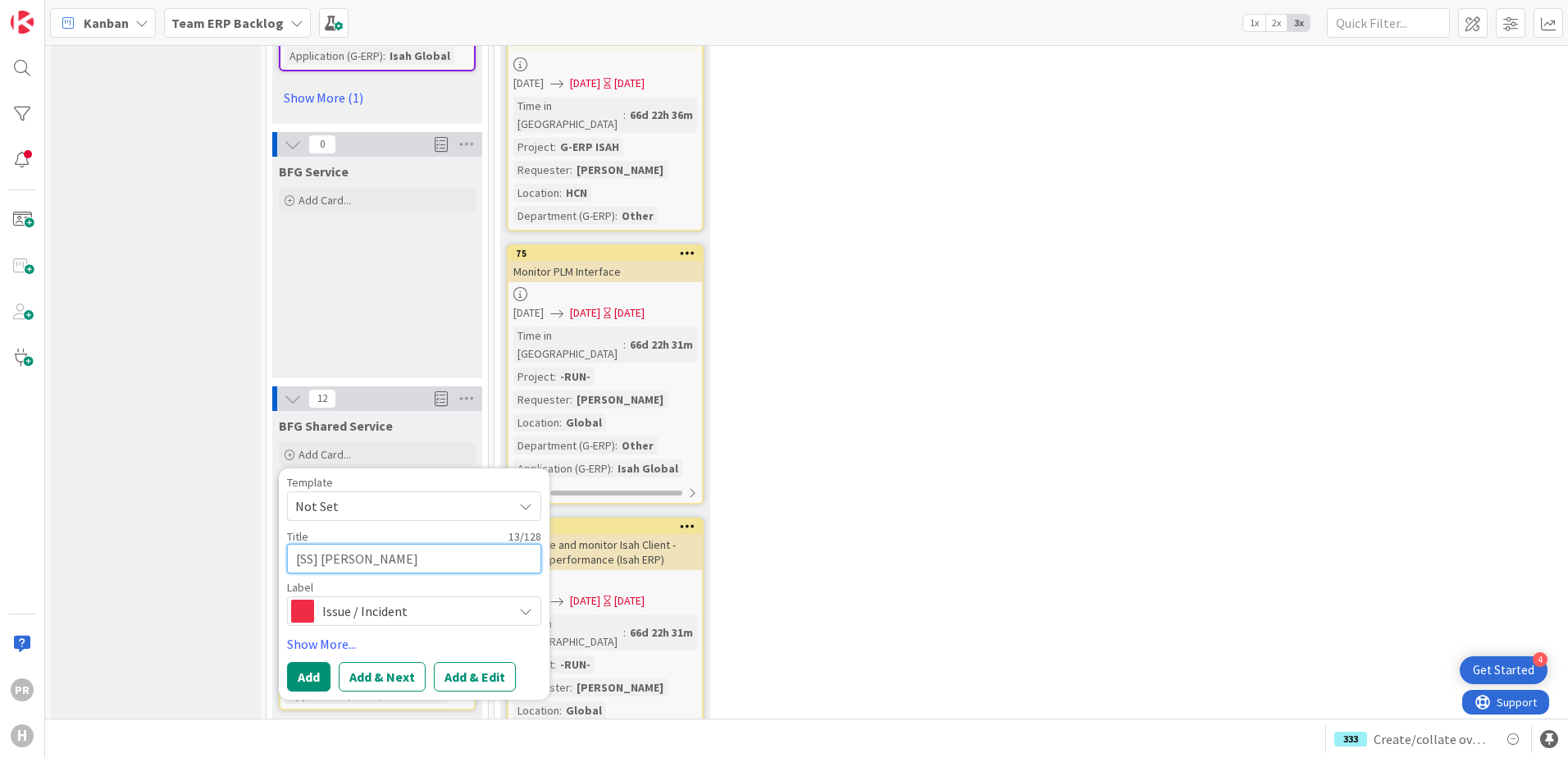
type textarea "x"
type textarea "[SS] [PERSON_NAME]"
type textarea "x"
type textarea "[SS] [PERSON_NAME]"
type textarea "x"
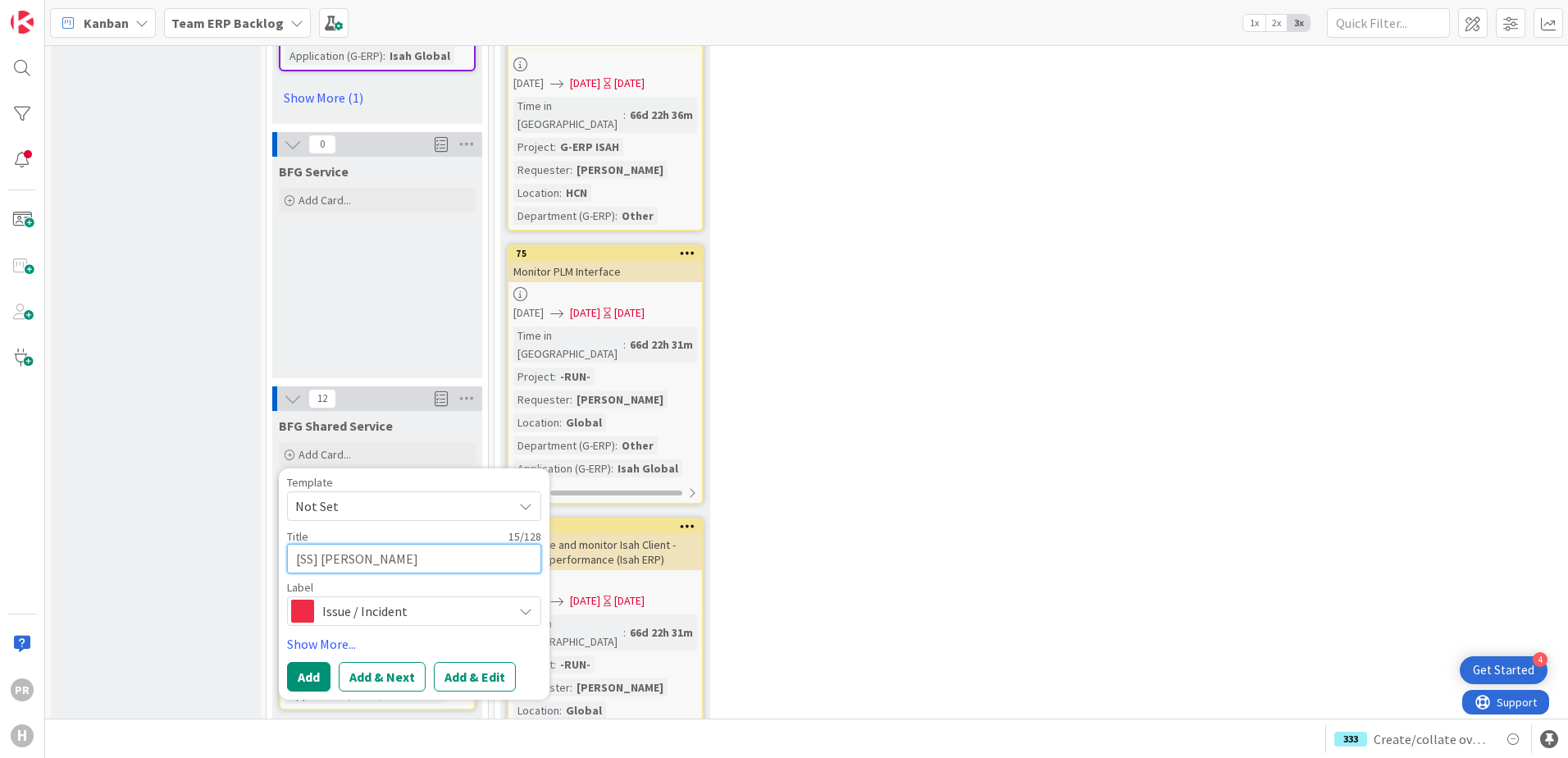
type textarea "[SS] [PERSON_NAME]"
type textarea "x"
type textarea "[SS] [PERSON_NAME]"
type textarea "x"
type textarea "[SS] [PERSON_NAME] -"
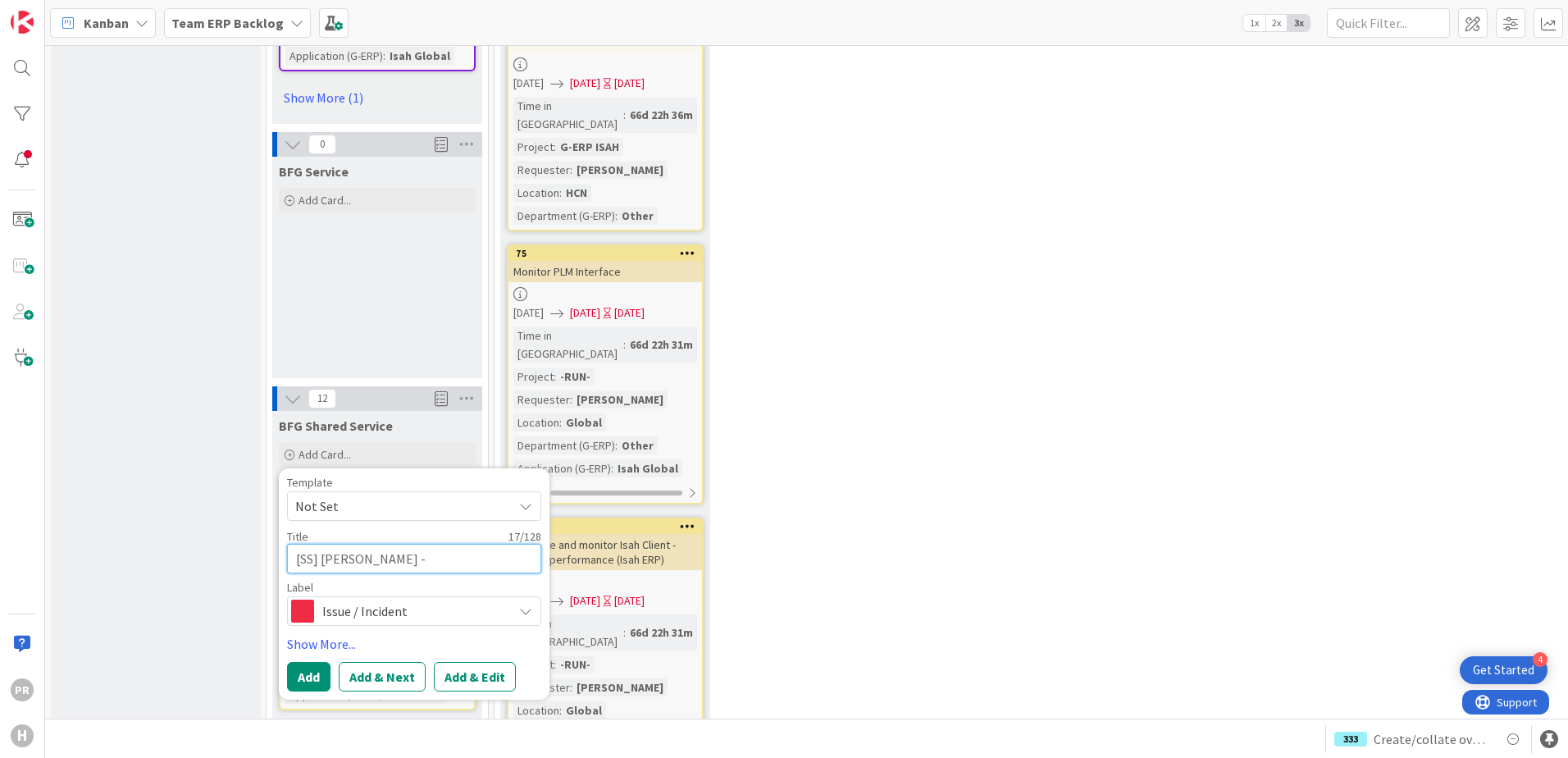
type textarea "x"
type textarea "[SS] [PERSON_NAME] -"
click at [436, 544] on textarea "[SS] [PERSON_NAME] -" at bounding box center [414, 559] width 254 height 30
type textarea "x"
type textarea "[SS] [PERSON_NAME] - E"
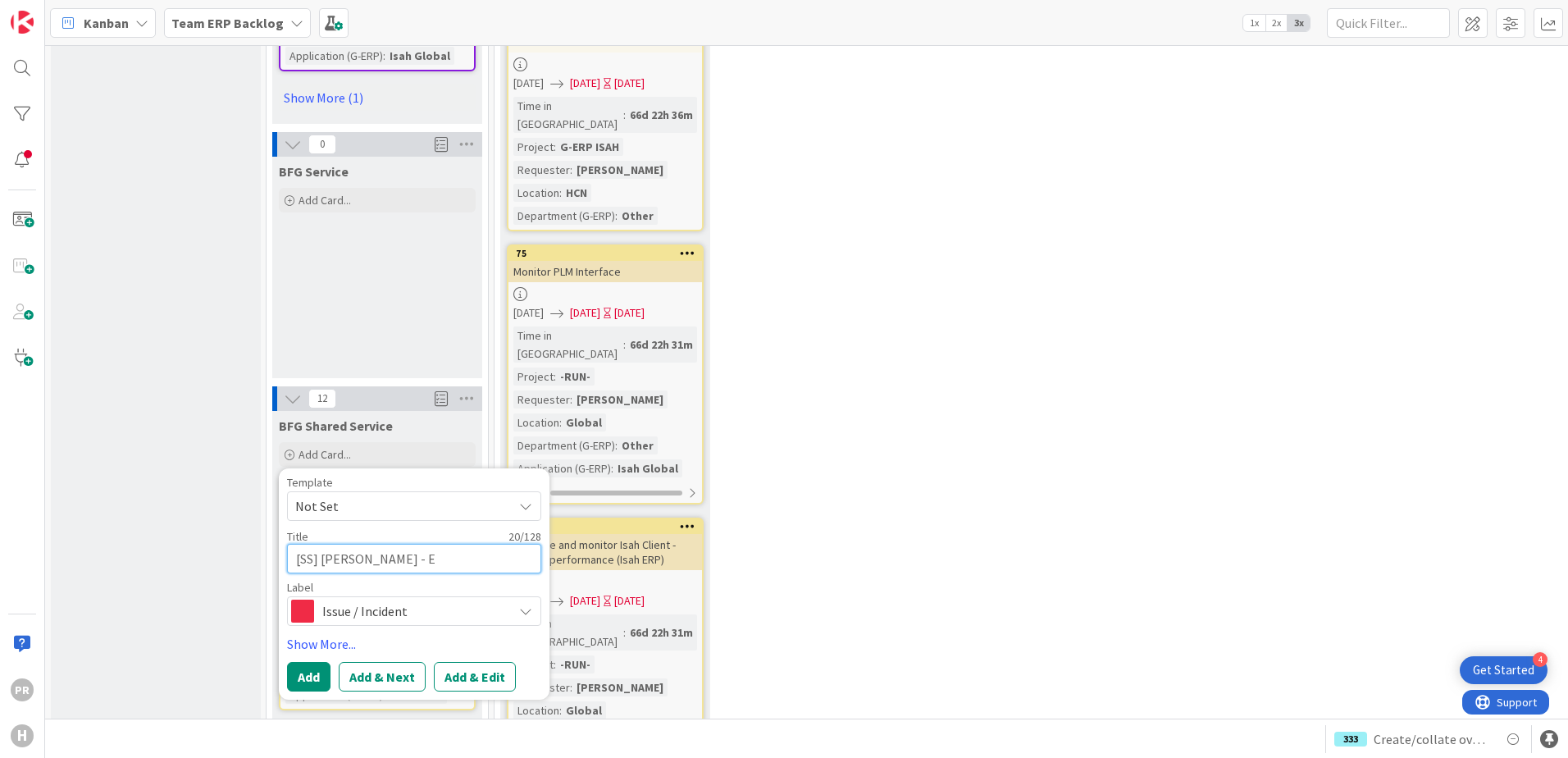
type textarea "x"
type textarea "[SS] [PERSON_NAME] - Er"
type textarea "x"
type textarea "[SS] [PERSON_NAME]"
type textarea "x"
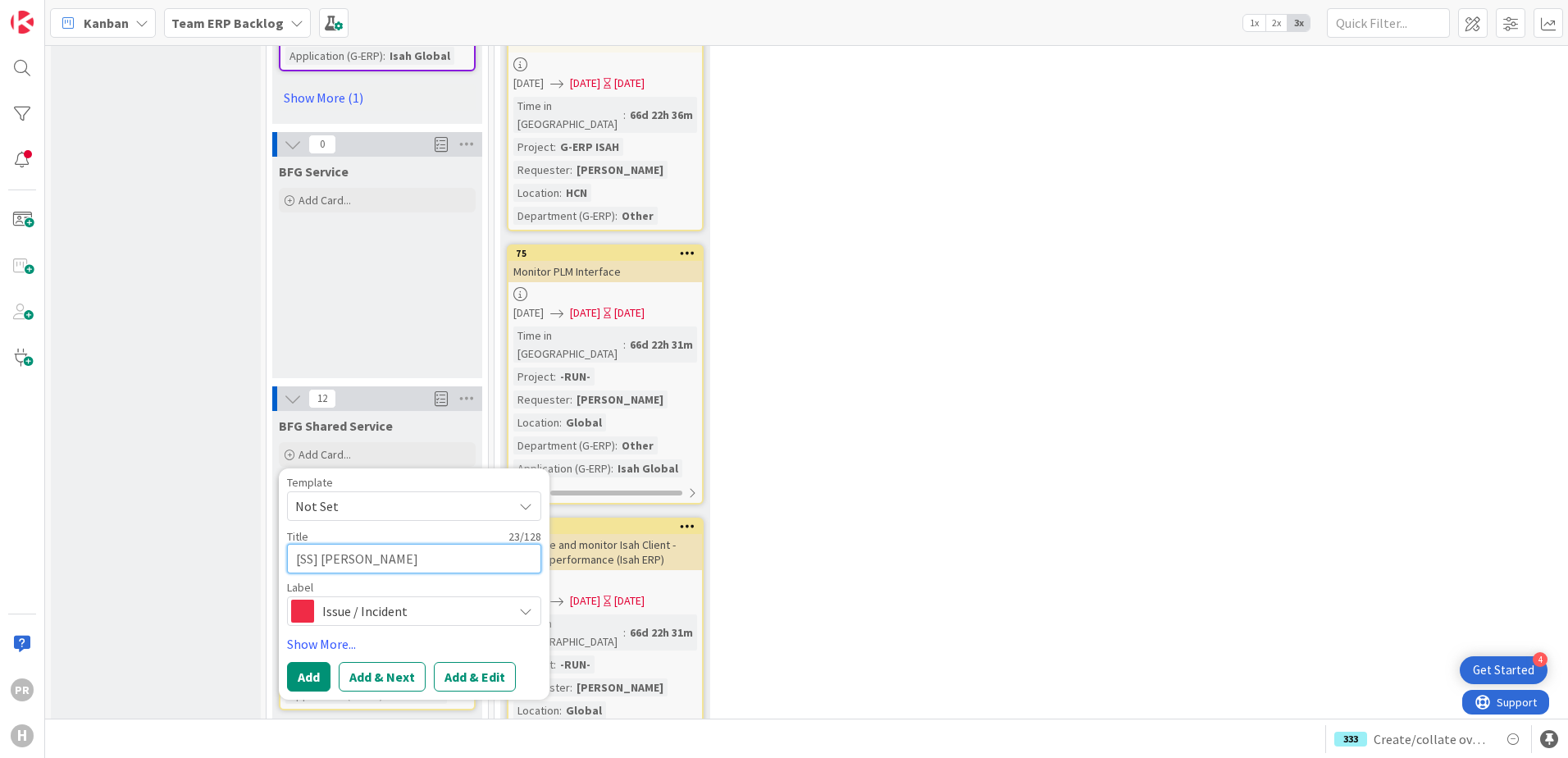
type textarea "[SS] [PERSON_NAME] - Error"
type textarea "x"
type textarea "[SS] [PERSON_NAME] - Error"
type textarea "x"
type textarea "[SS] [PERSON_NAME] - Error c"
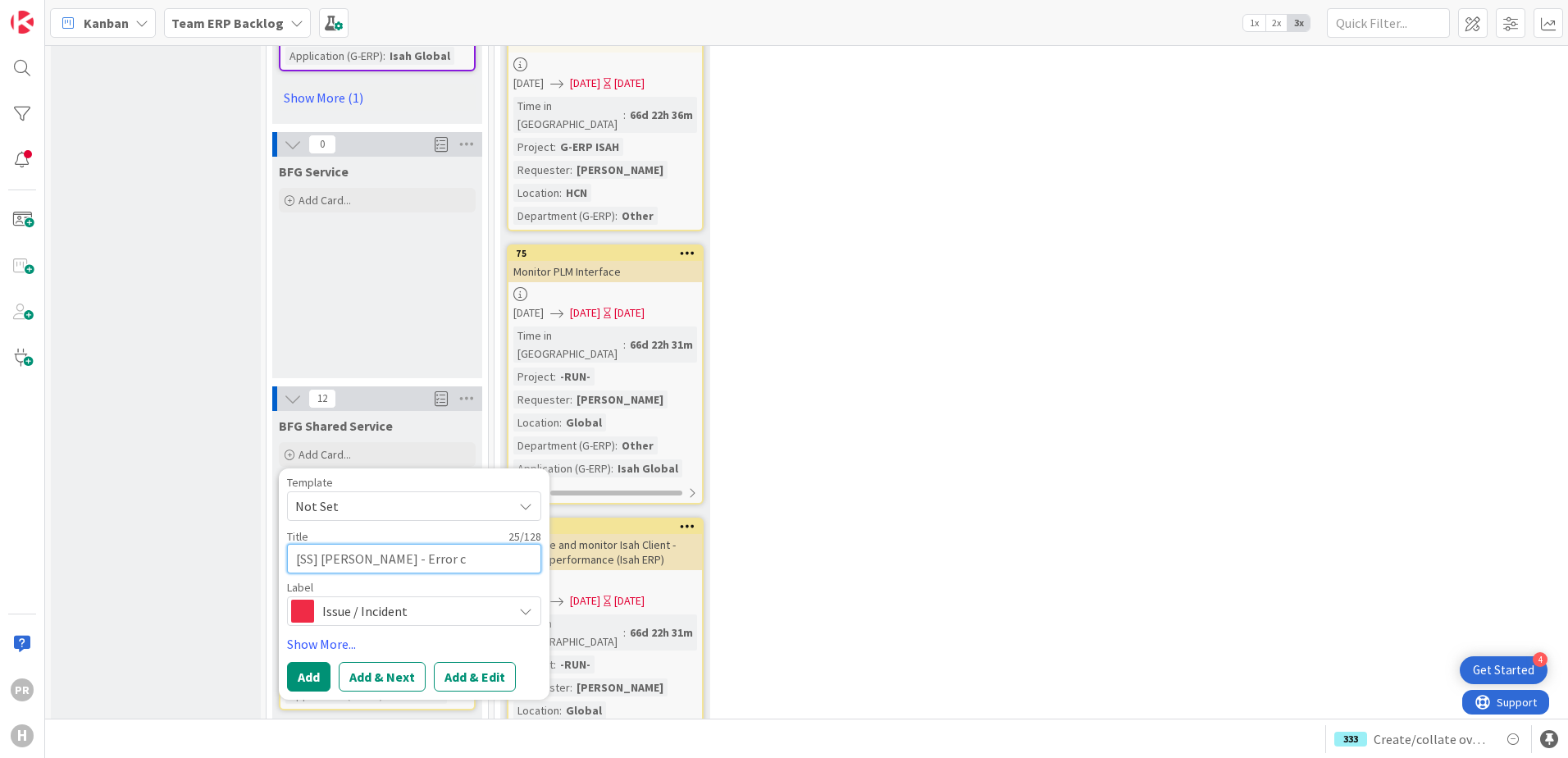
type textarea "x"
type textarea "[SS] [PERSON_NAME] - Error cr"
type textarea "x"
type textarea "[SS] [PERSON_NAME] - Error cre"
type textarea "x"
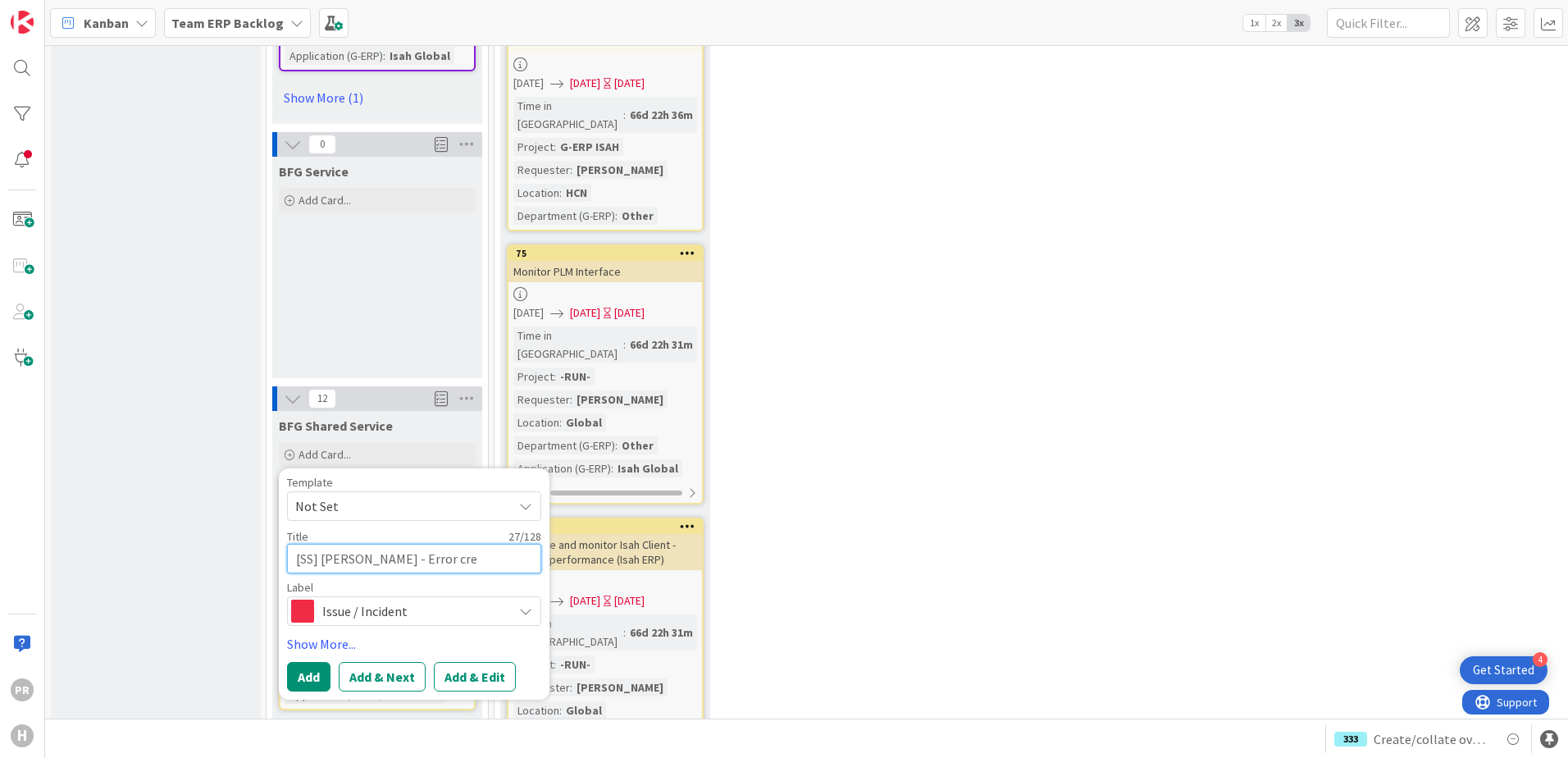
type textarea "[SS] [PERSON_NAME] - Error crea"
type textarea "x"
type textarea "[SS] [PERSON_NAME] - Error creat"
type textarea "x"
type textarea "[SS] [PERSON_NAME] - Error creati"
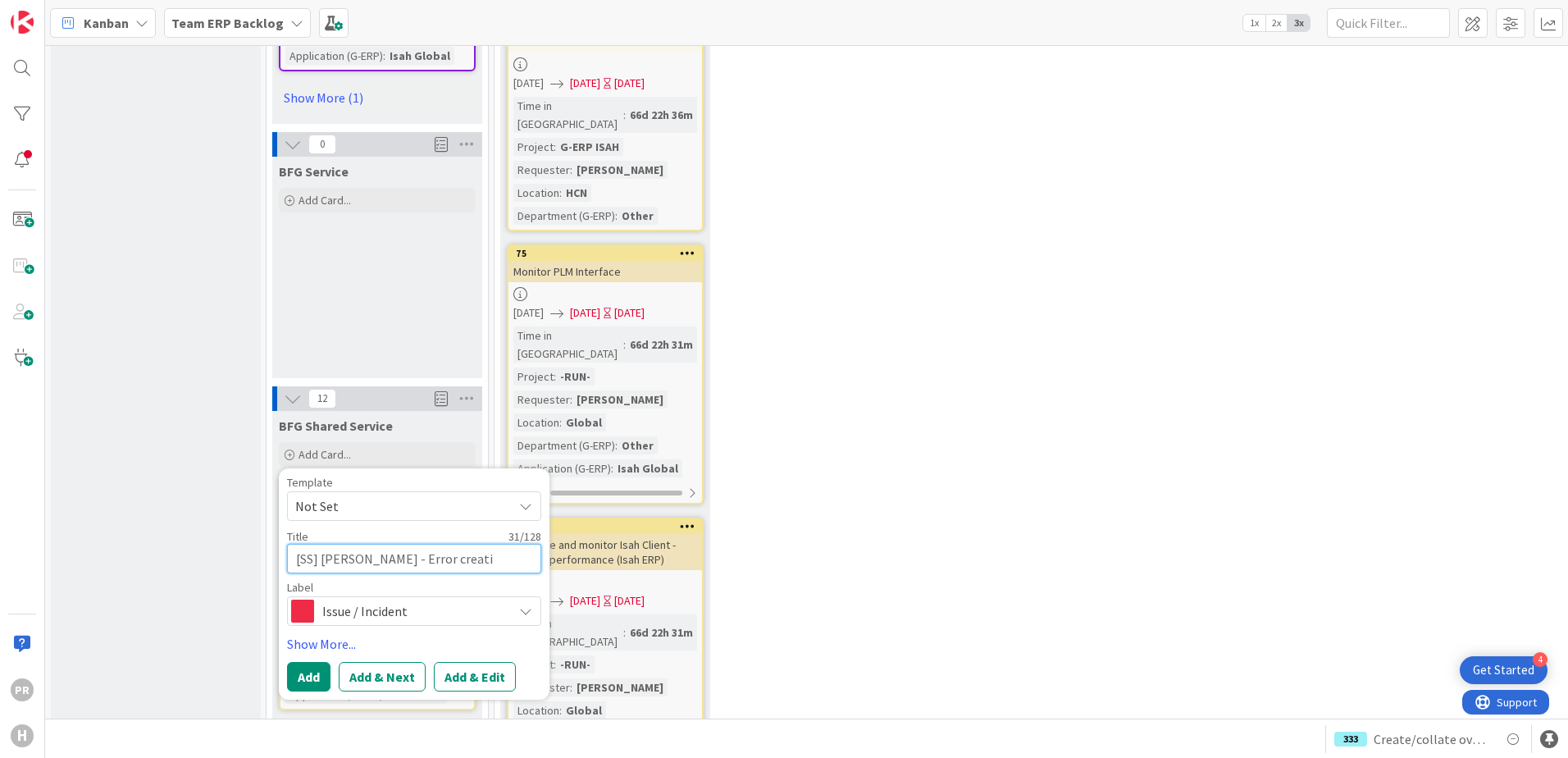
type textarea "x"
type textarea "[SS] [PERSON_NAME] - Error creating"
type textarea "x"
type textarea "[SS] [PERSON_NAME] - Error creating"
type textarea "x"
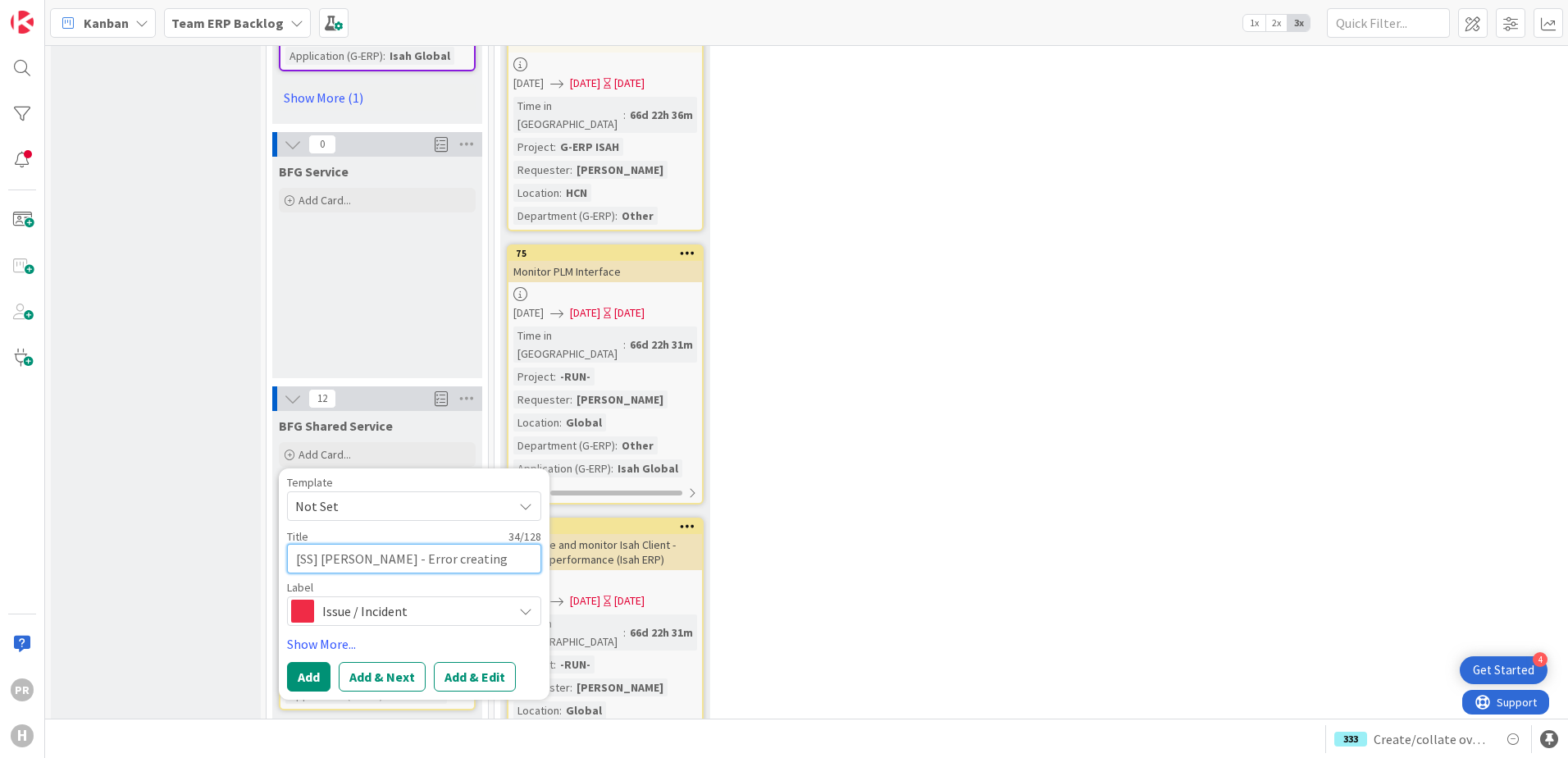
type textarea "[SS] [PERSON_NAME] - Error creating P"
type textarea "x"
type textarea "[SS] [PERSON_NAME] - Error creating Pe"
type textarea "x"
type textarea "[SS] [PERSON_NAME] - Error creating Per"
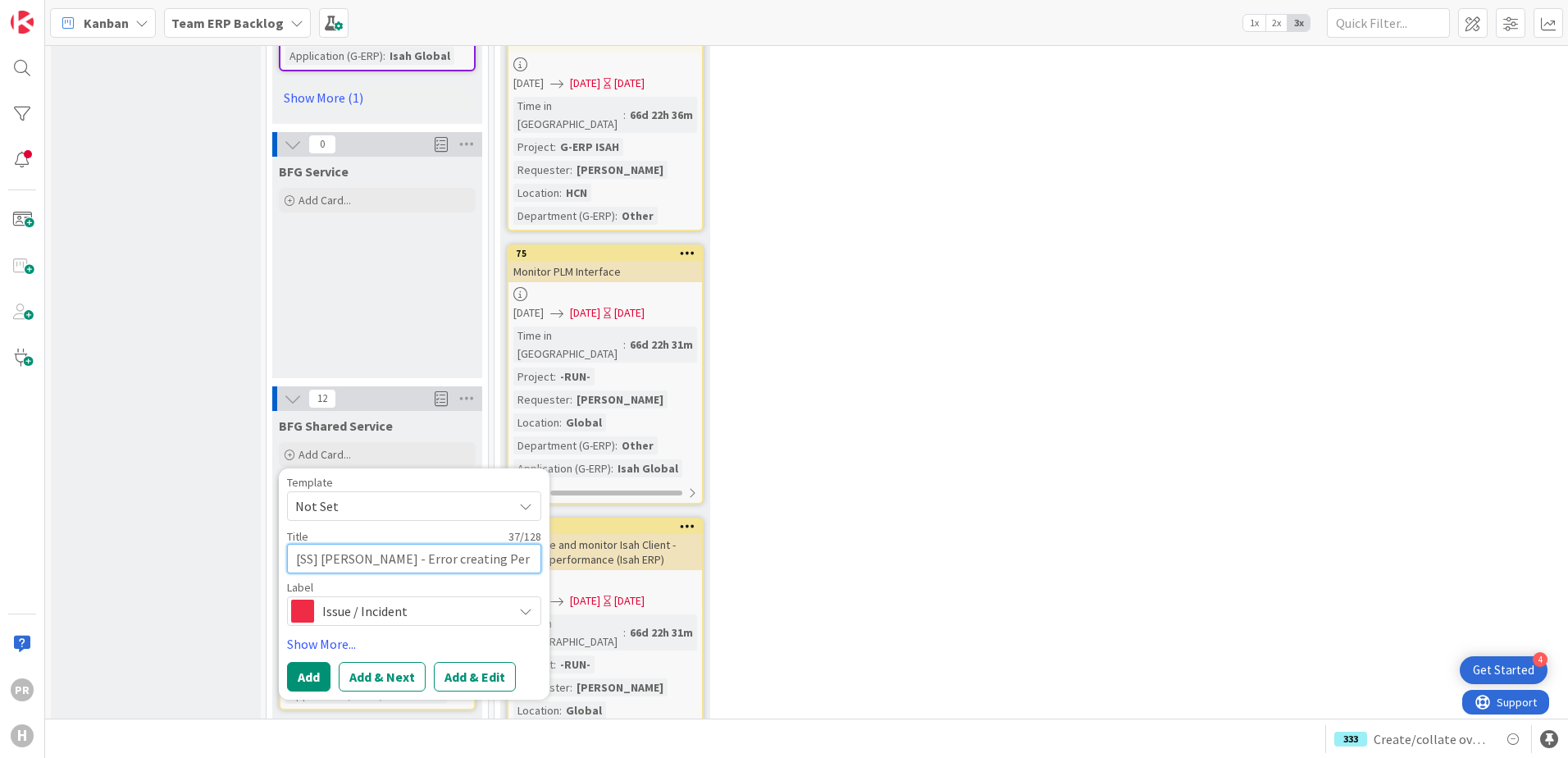
type textarea "x"
type textarea "[SS] [PERSON_NAME] - Error creating Peri"
type textarea "x"
type textarea "[SS] [PERSON_NAME] - Error creating Perio"
type textarea "x"
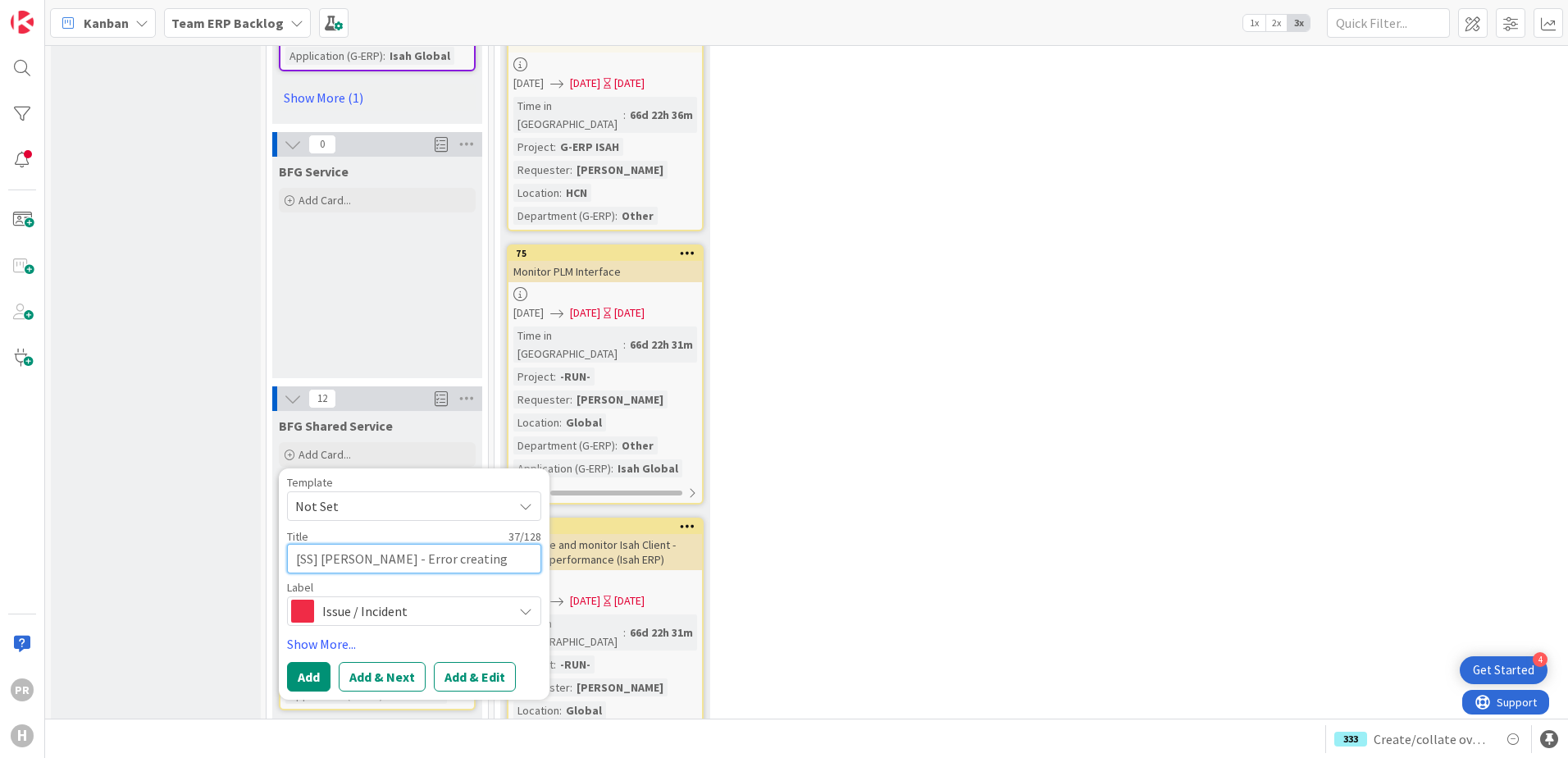
type textarea "[SS] [PERSON_NAME] - Error creating Period"
type textarea "x"
type textarea "[SS] [PERSON_NAME] - Error creating Periodic"
type textarea "x"
type textarea "[SS] [PERSON_NAME] - Error creating Periodic"
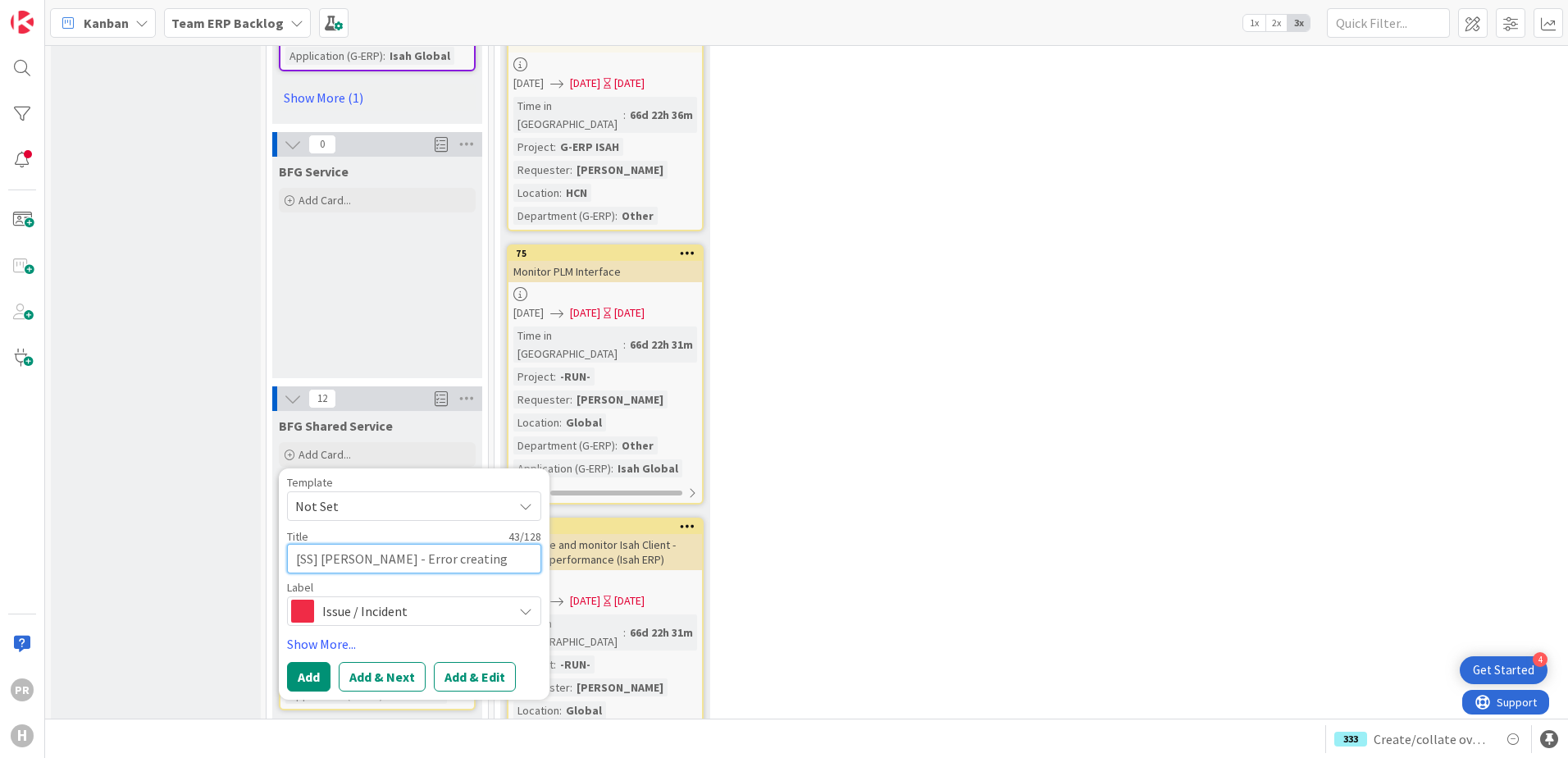
type textarea "x"
type textarea "[SS] [PERSON_NAME] - Error creating Periodic i"
type textarea "x"
type textarea "[SS] [PERSON_NAME] - Error creating Periodic in"
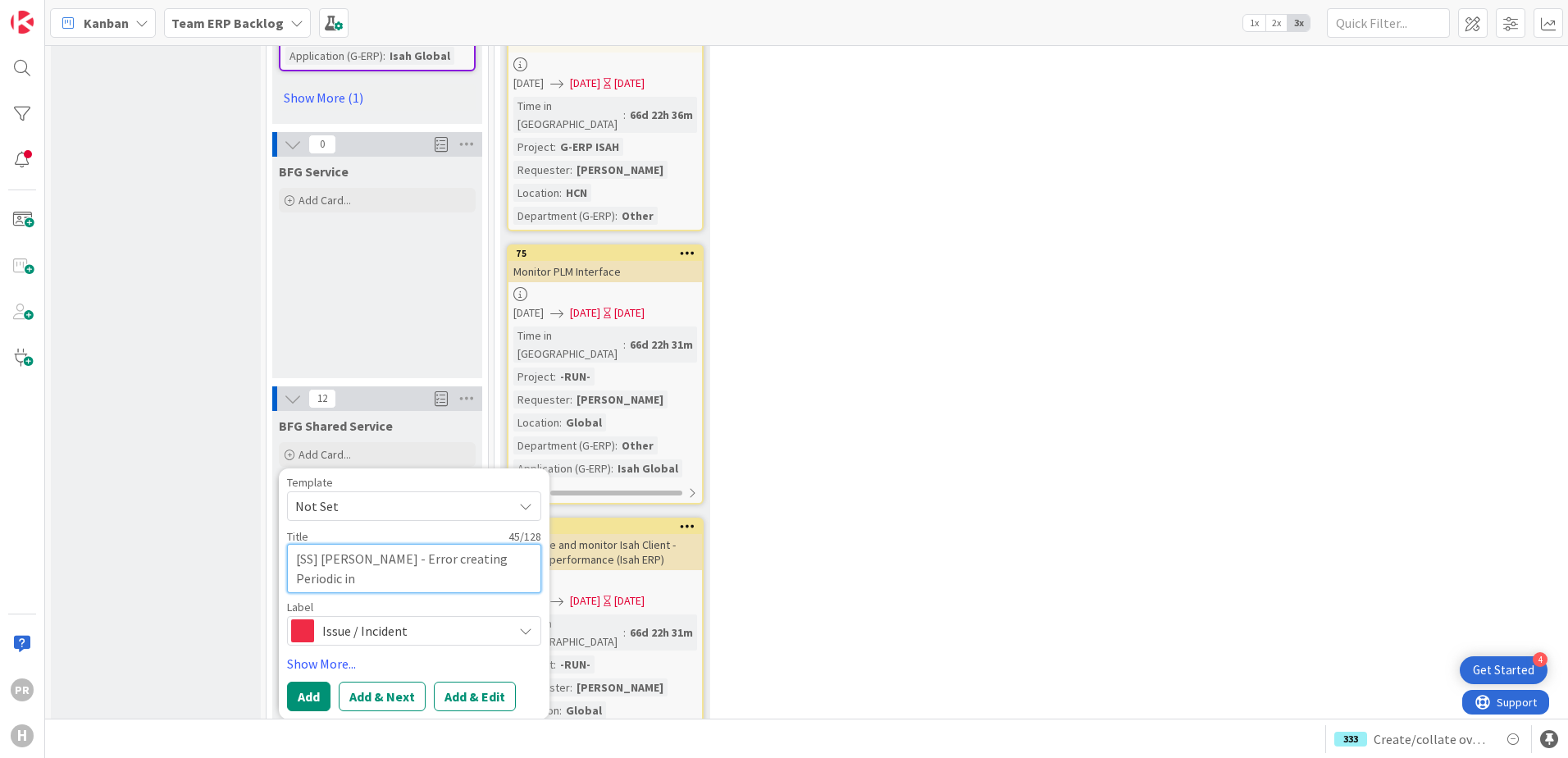
type textarea "x"
type textarea "[SS] [PERSON_NAME] - Error creating Periodic inv"
type textarea "x"
type textarea "[SS] [PERSON_NAME] - Error creating Periodic in"
type textarea "x"
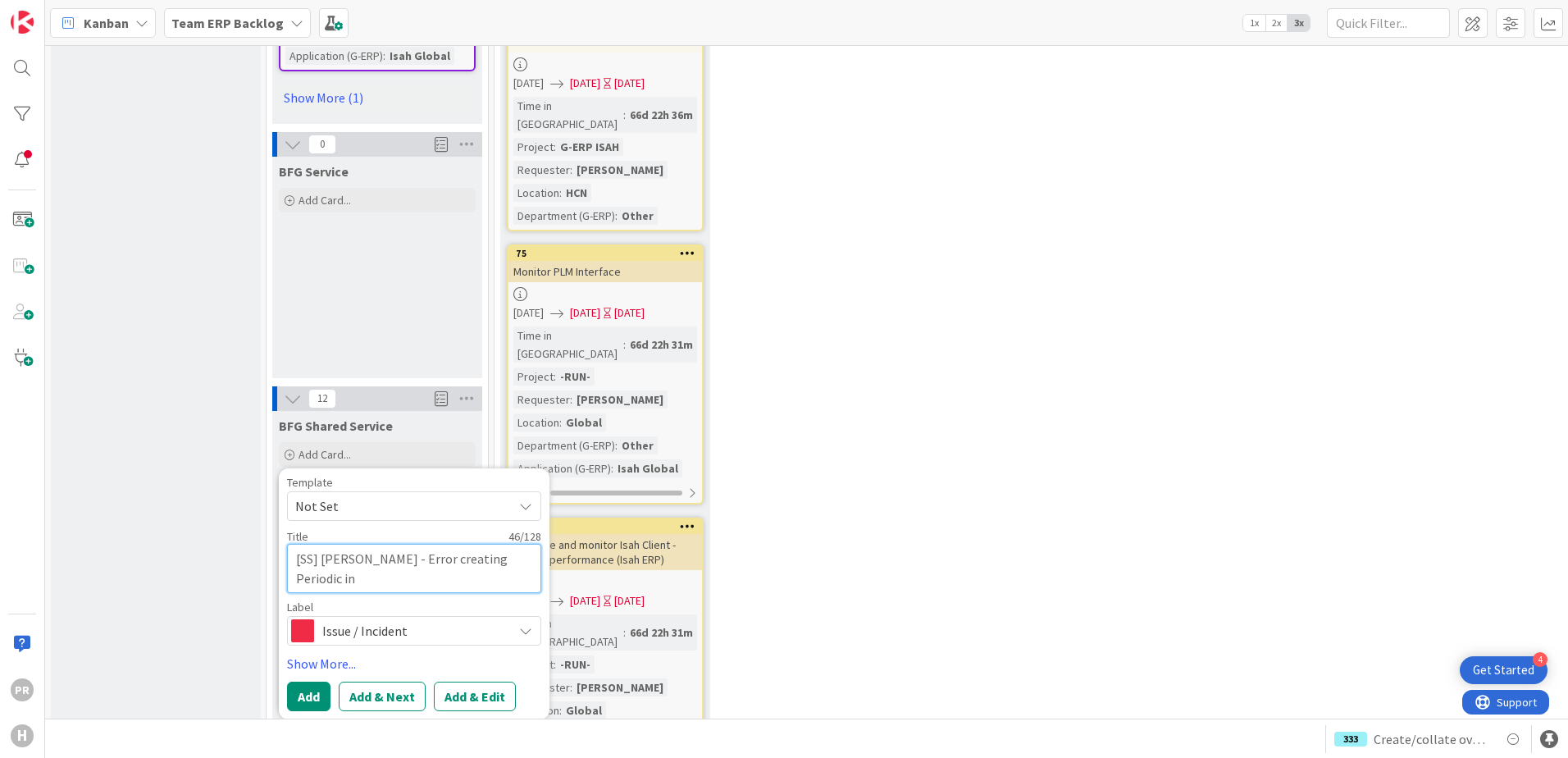
type textarea "[SS] [PERSON_NAME] - Error creating Periodic i"
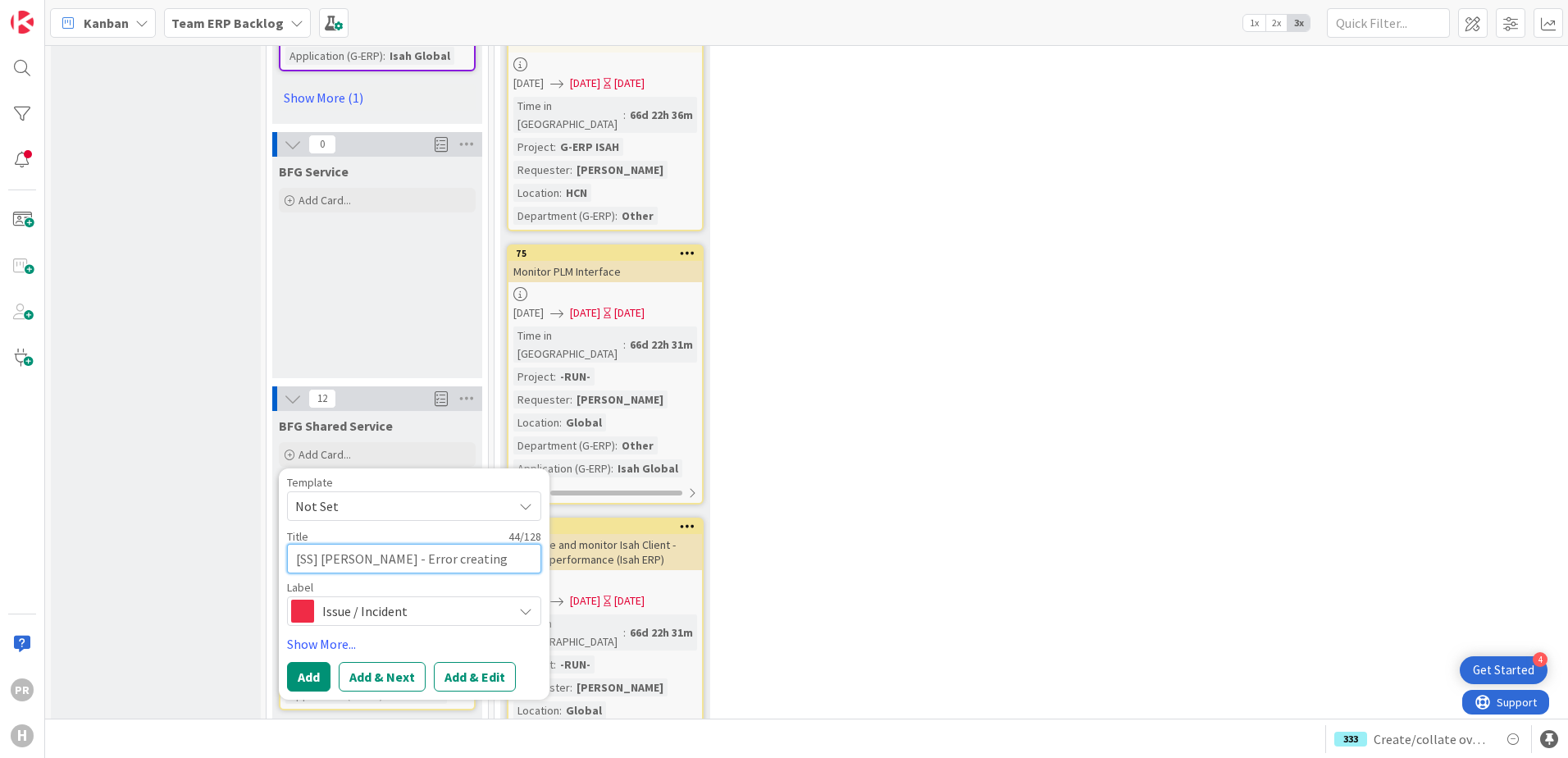
type textarea "x"
type textarea "[SS] [PERSON_NAME] - Error creating Periodic"
type textarea "x"
type textarea "[SS] [PERSON_NAME] - Error creating Periodic I"
type textarea "x"
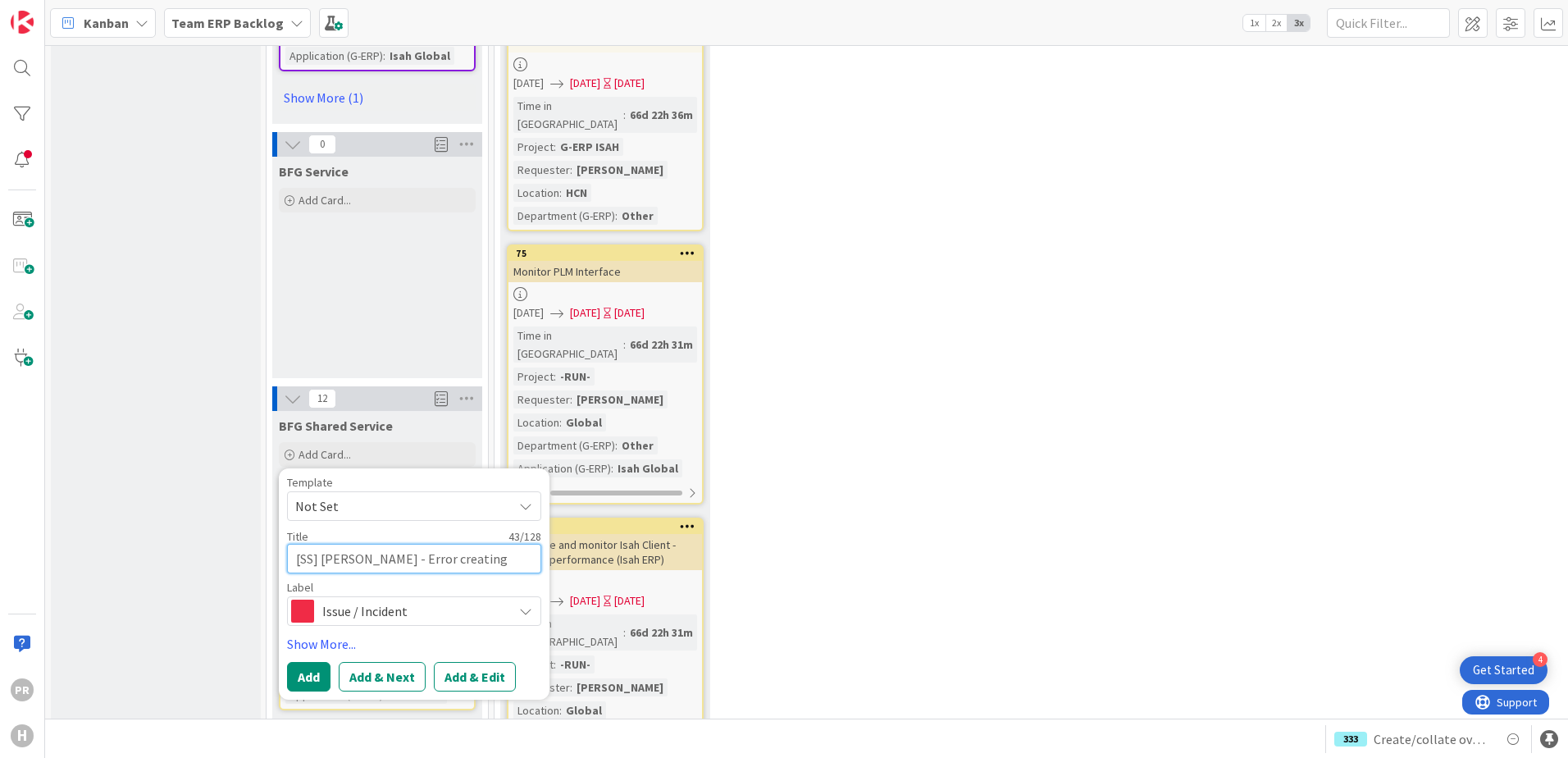
type textarea "[SS] [PERSON_NAME] - Error creating Periodic In"
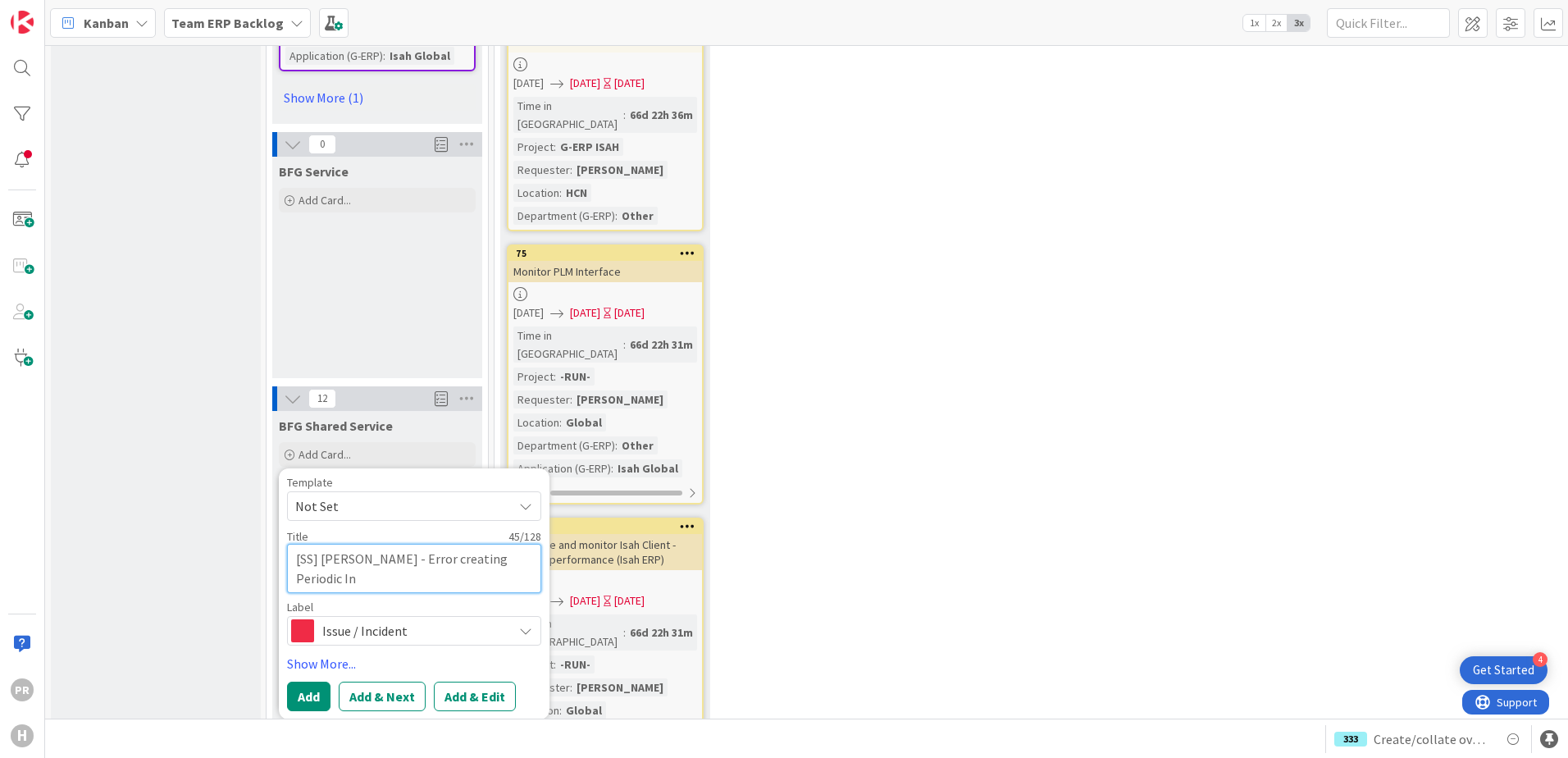
type textarea "x"
type textarea "[SS] [PERSON_NAME] - Error creating Periodic Inv"
type textarea "x"
type textarea "[SS] [PERSON_NAME] - Error creating Periodic Invo"
type textarea "x"
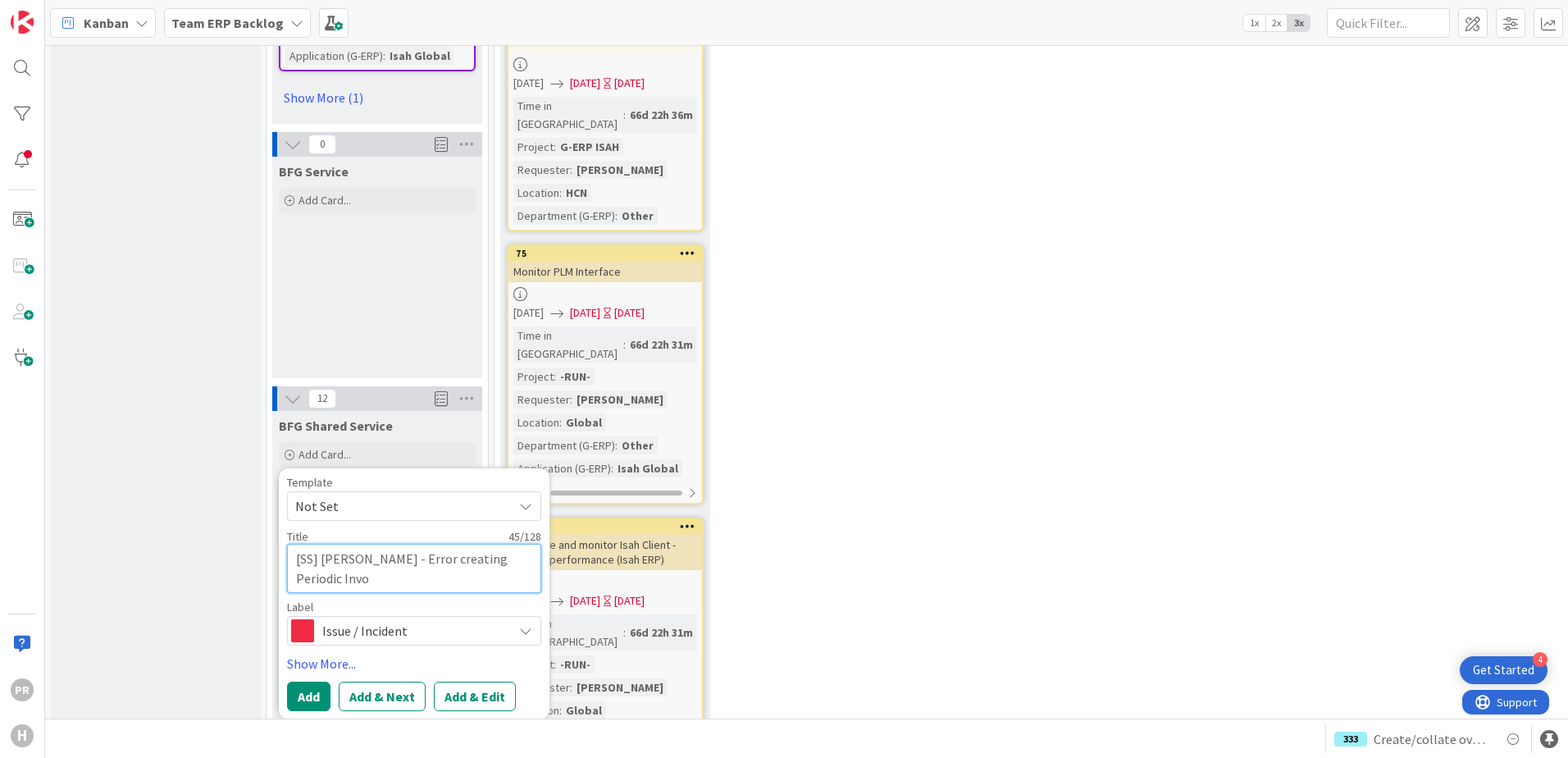
type textarea "[SS] [PERSON_NAME] - Error creating Periodic Invoi"
type textarea "x"
type textarea "[SS] [PERSON_NAME] - Error creating Periodic Invoice"
type textarea "x"
type textarea "[SS] [PERSON_NAME] - Error creating Periodic Invoice"
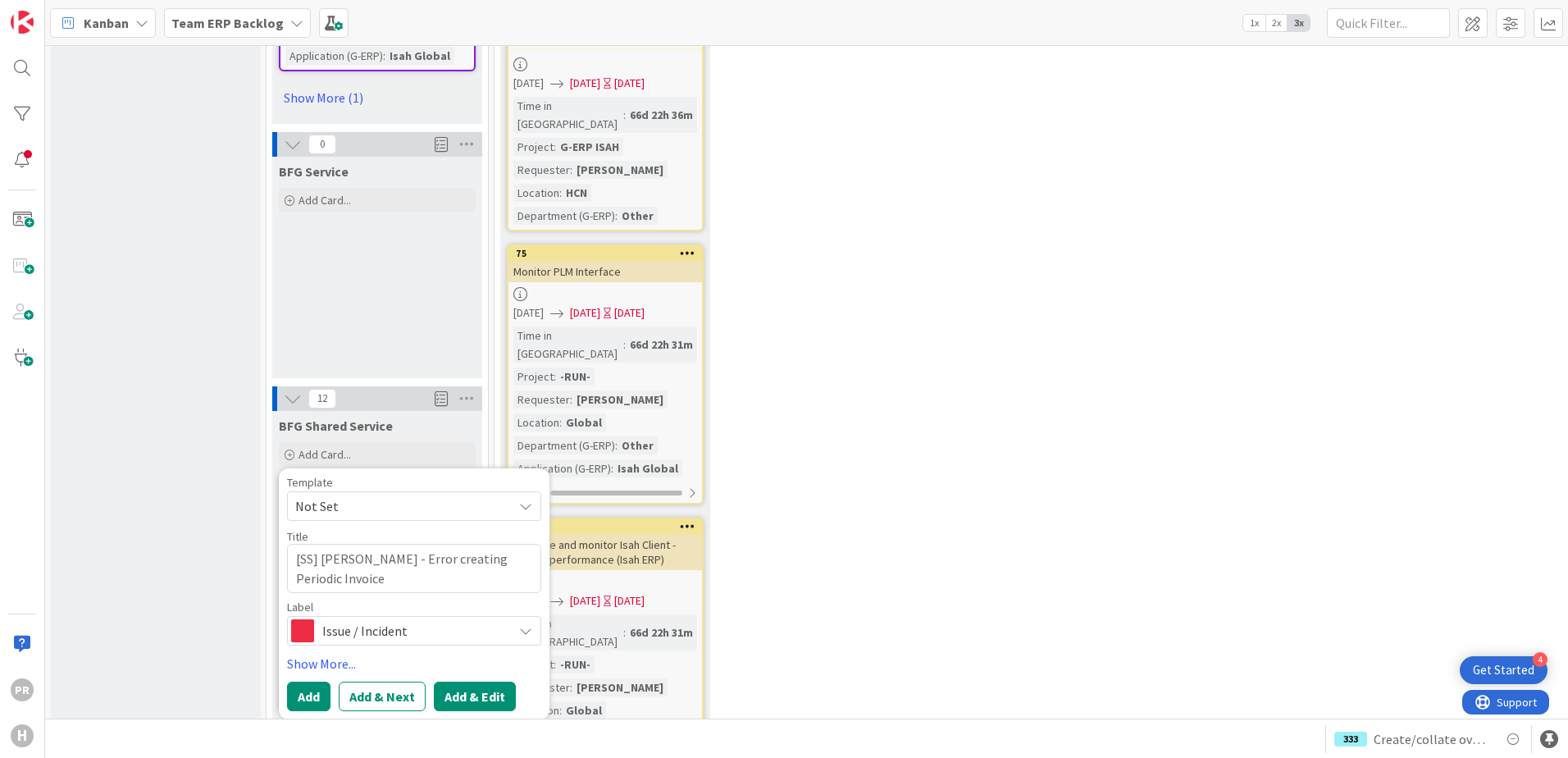
click at [455, 682] on button "Add & Edit" at bounding box center [475, 696] width 82 height 30
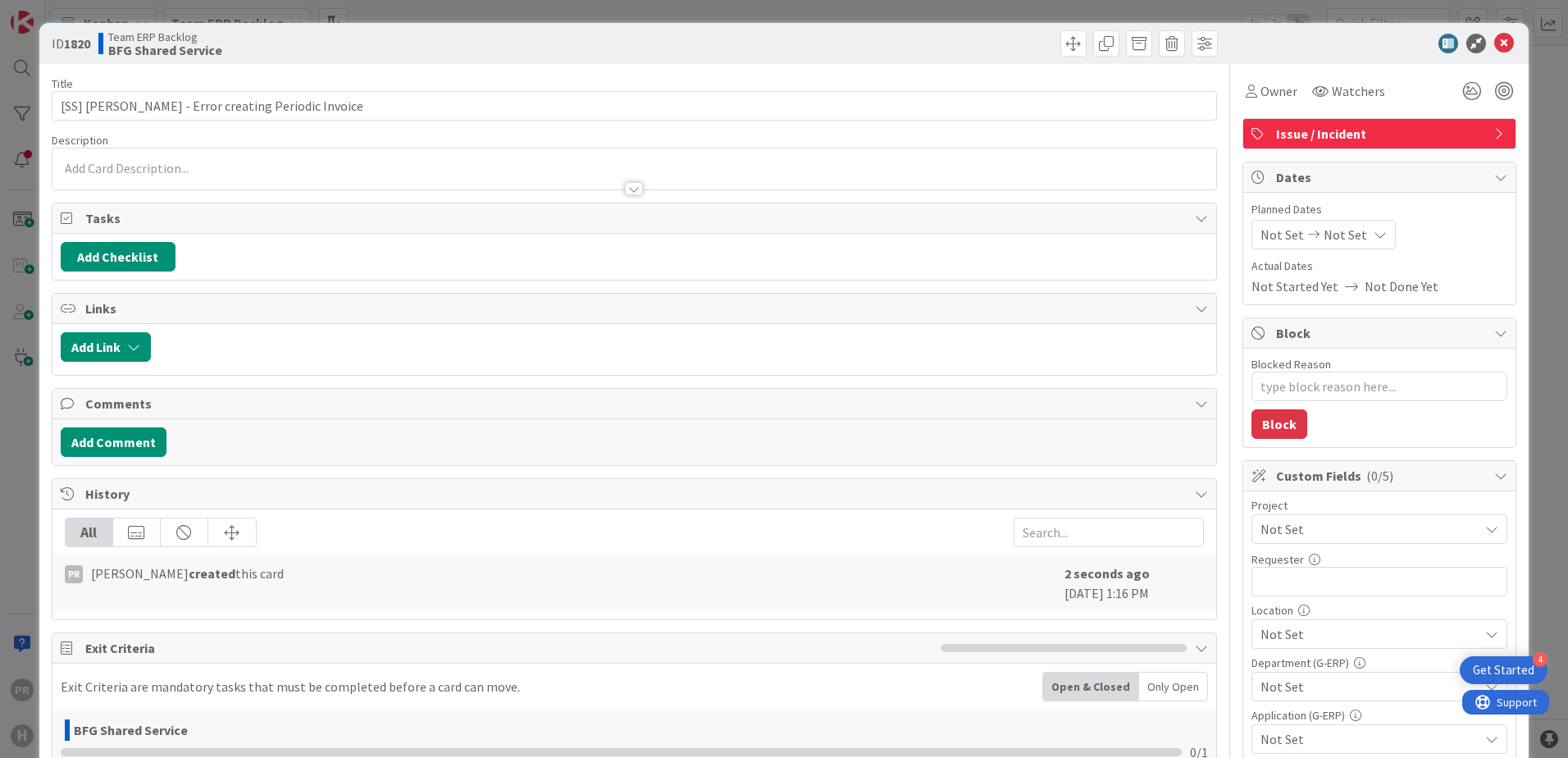
type textarea "x"
click at [146, 164] on div "PR [PERSON_NAME] just joined" at bounding box center [635, 168] width 1164 height 41
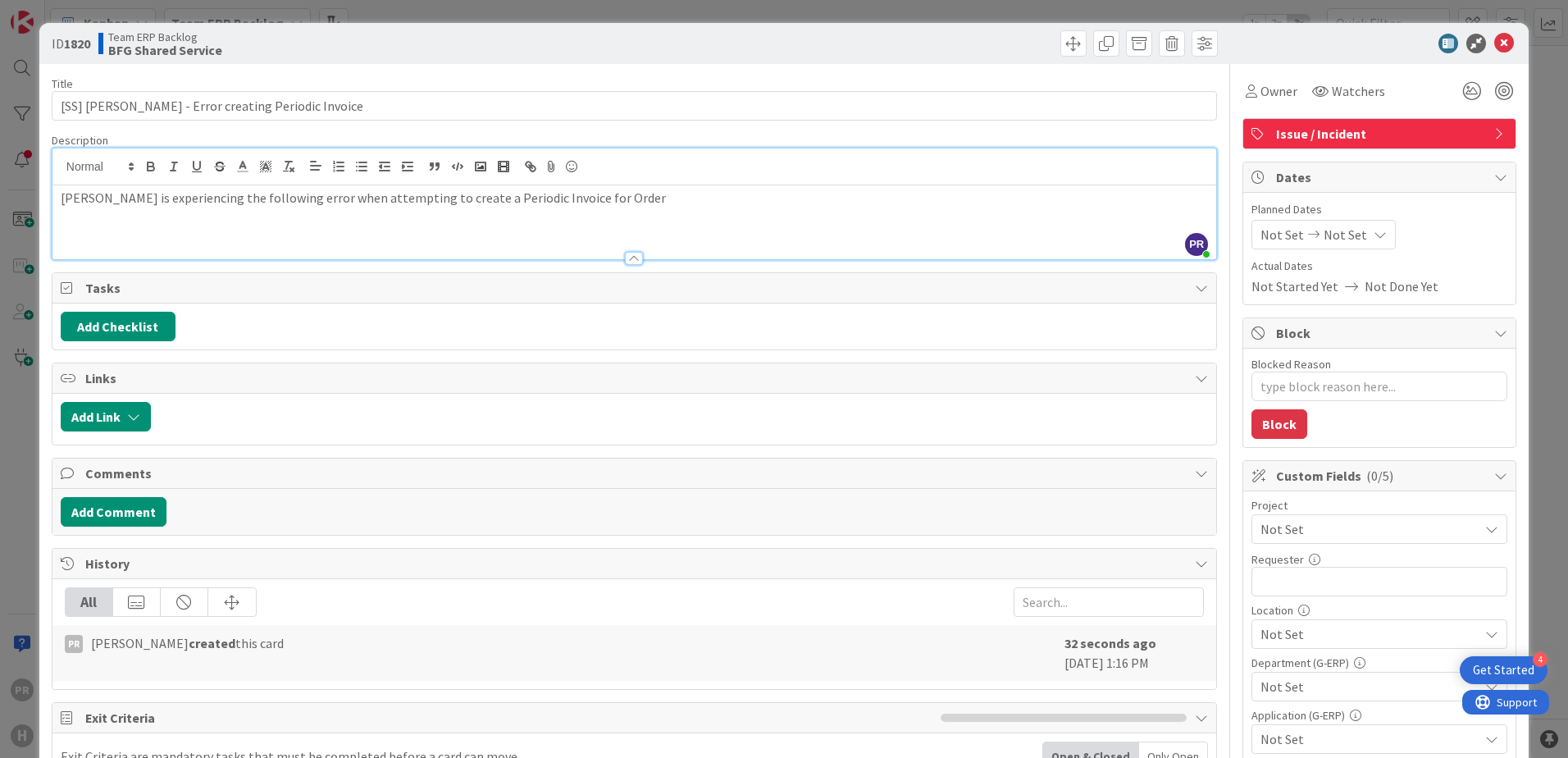
click at [615, 200] on p "[PERSON_NAME] is experiencing the following error when attempting to create a P…" at bounding box center [634, 198] width 1147 height 19
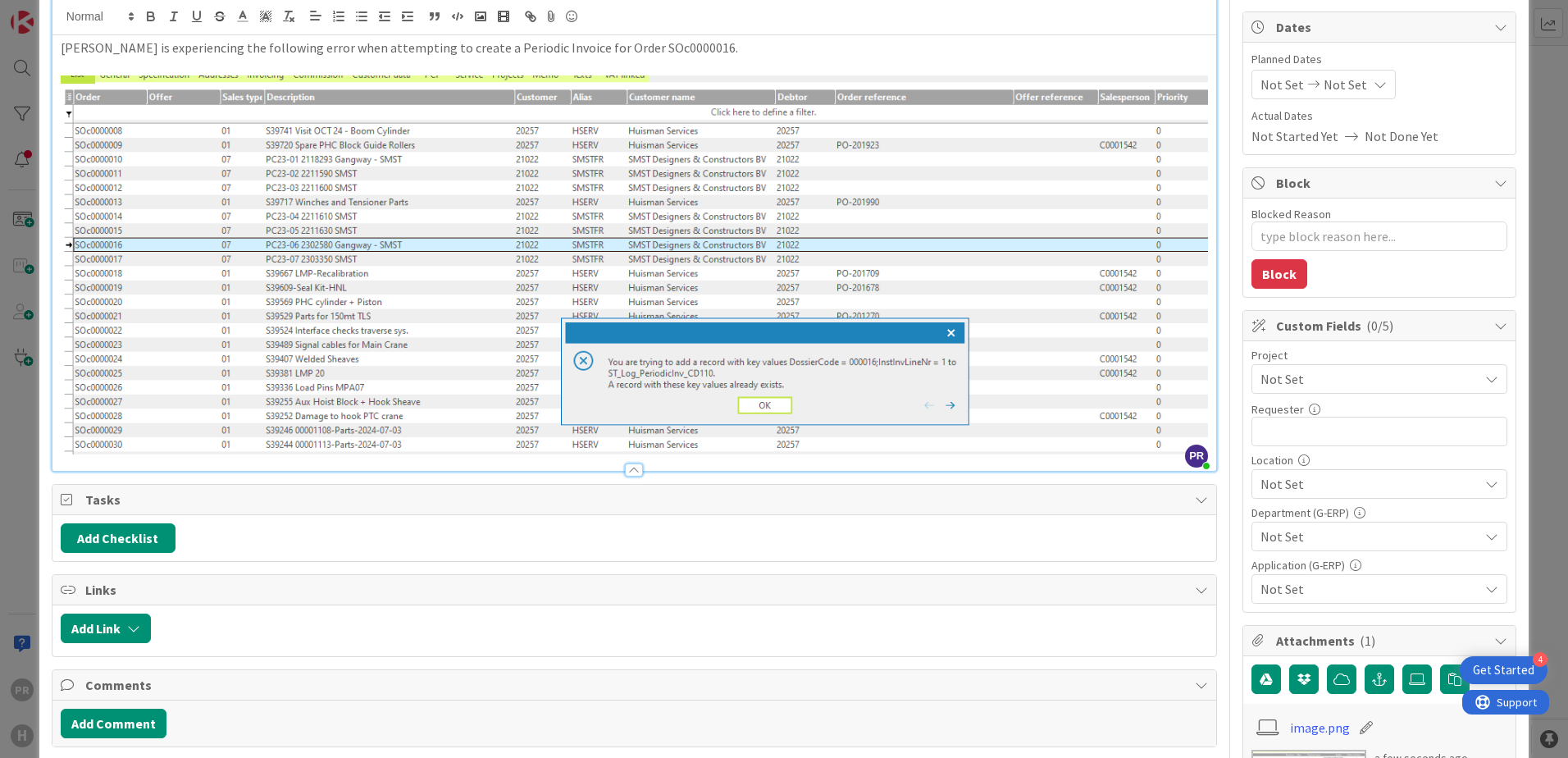
scroll to position [164, 0]
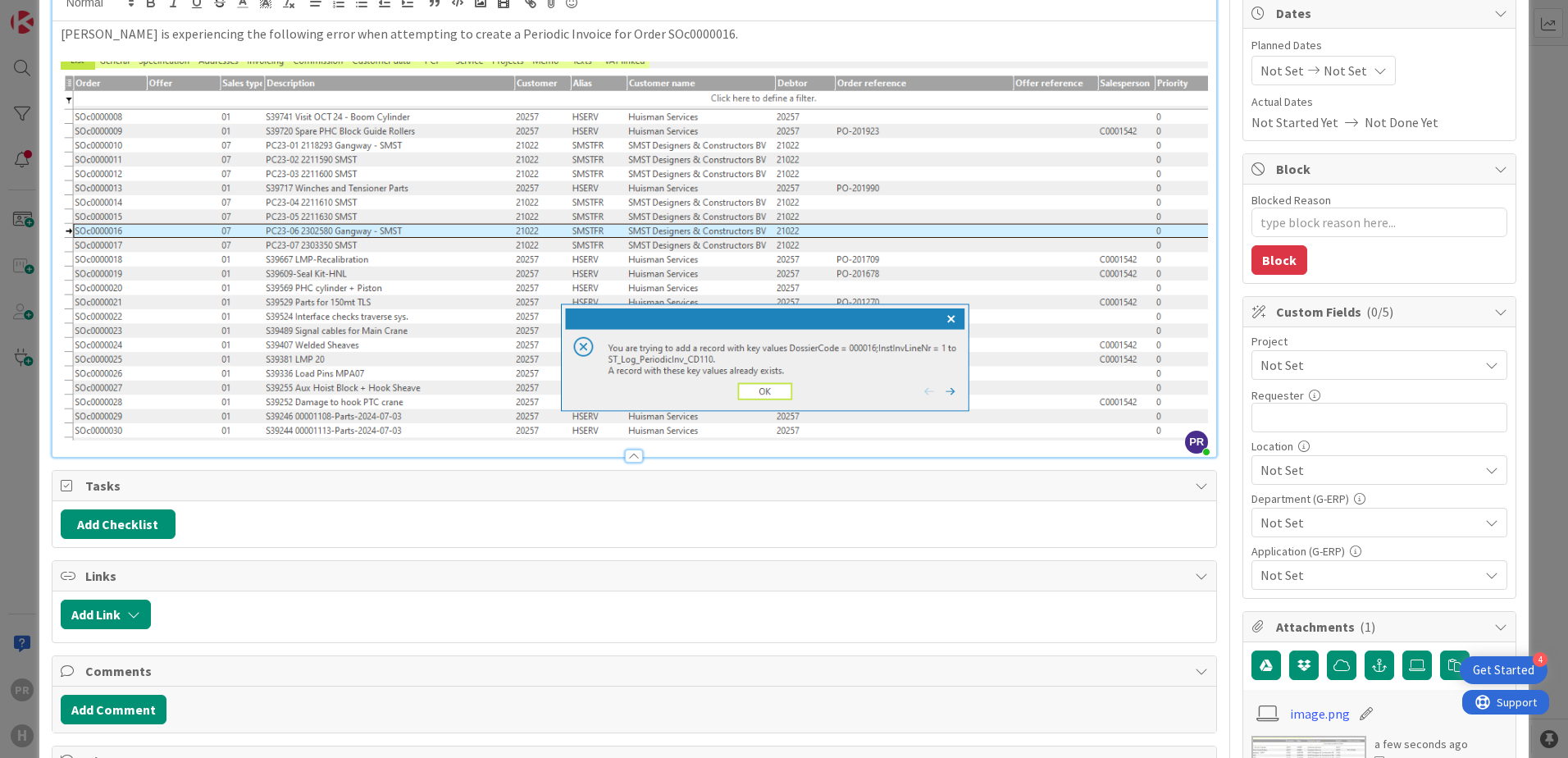
click at [1198, 395] on div "[PERSON_NAME] is experiencing the following error when attempting to create a P…" at bounding box center [635, 238] width 1164 height 436
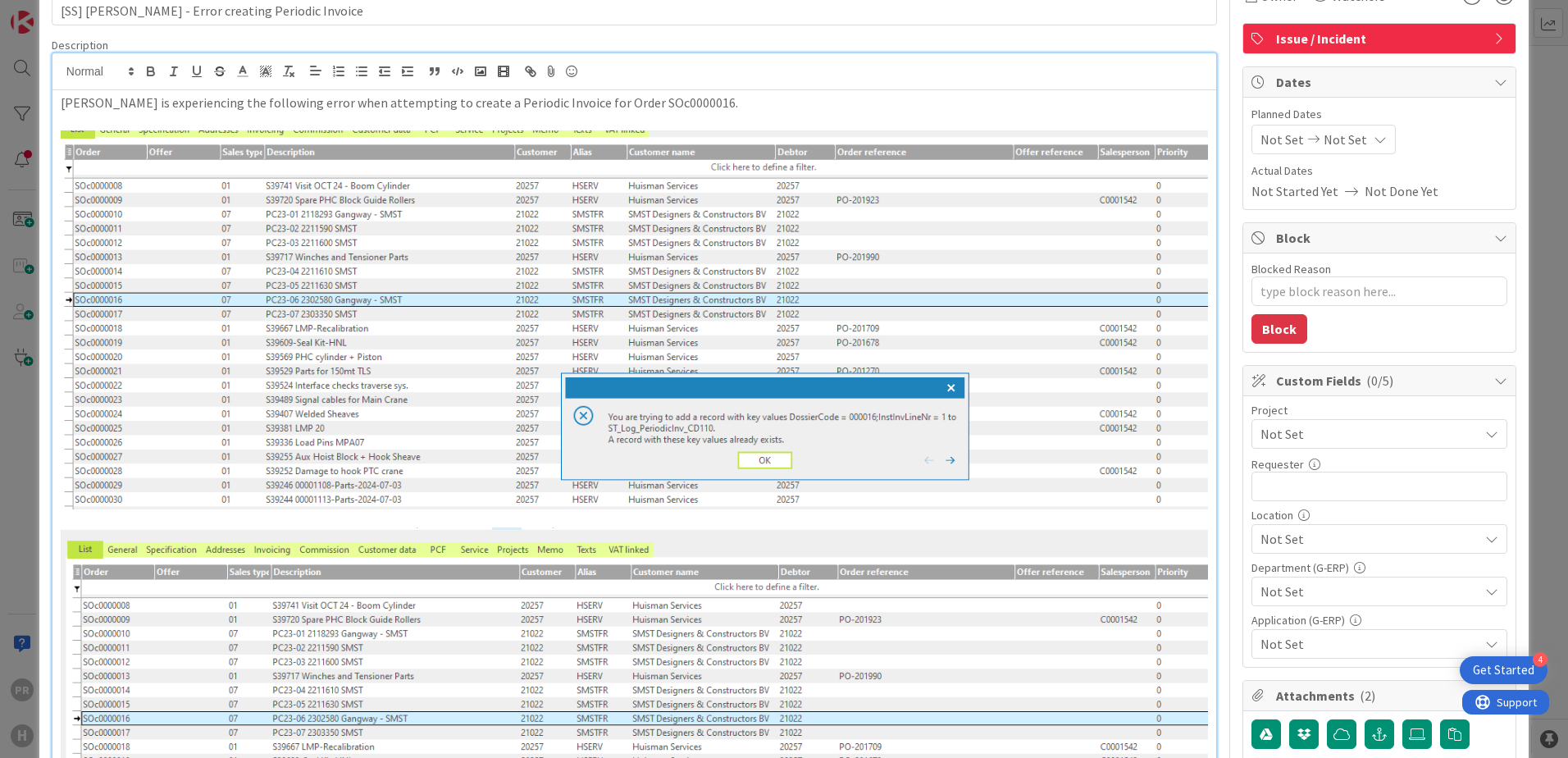
scroll to position [0, 0]
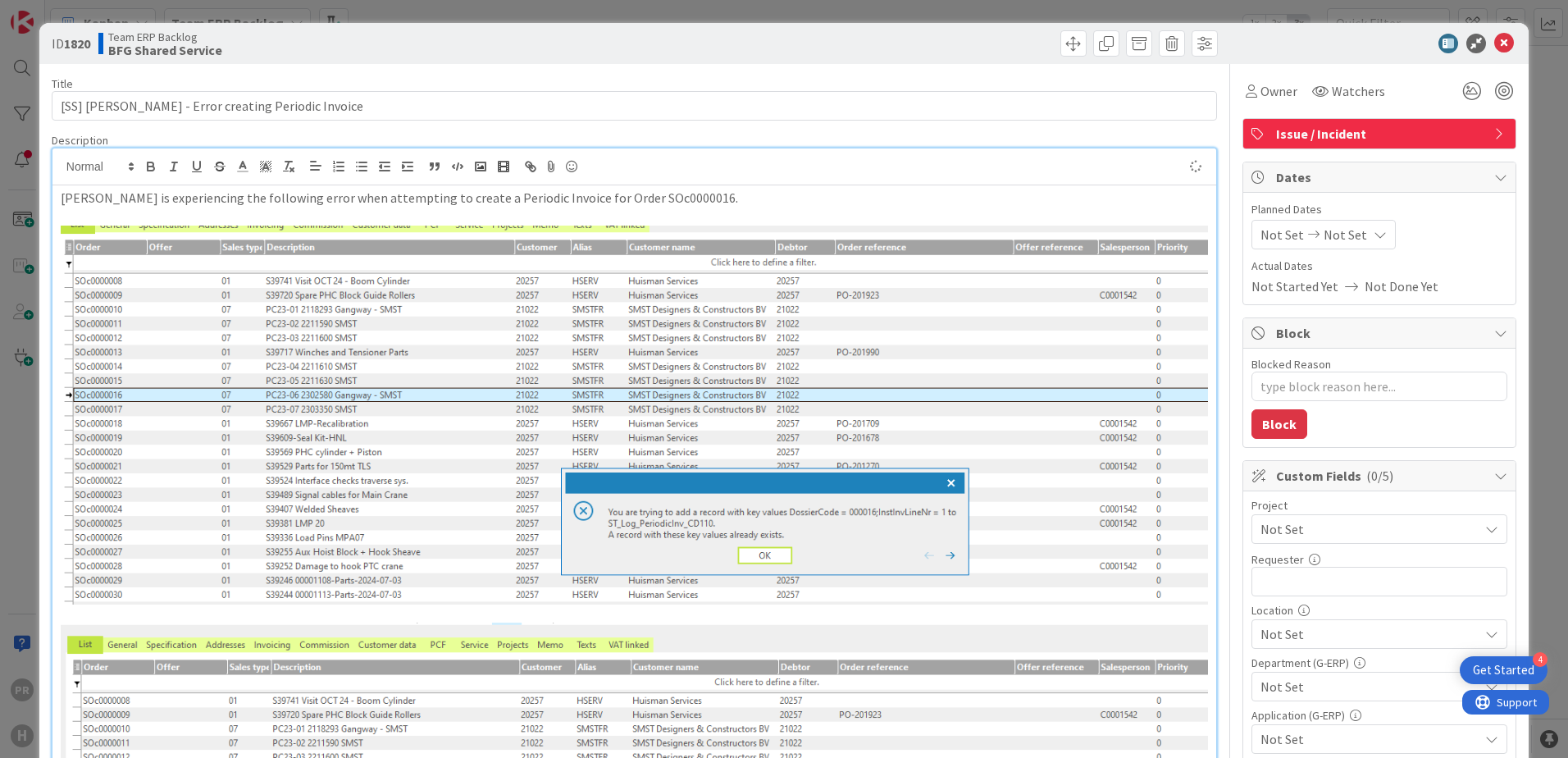
type textarea "x"
click at [698, 196] on p "[PERSON_NAME] is experiencing the following error when attempting to create a P…" at bounding box center [634, 198] width 1147 height 19
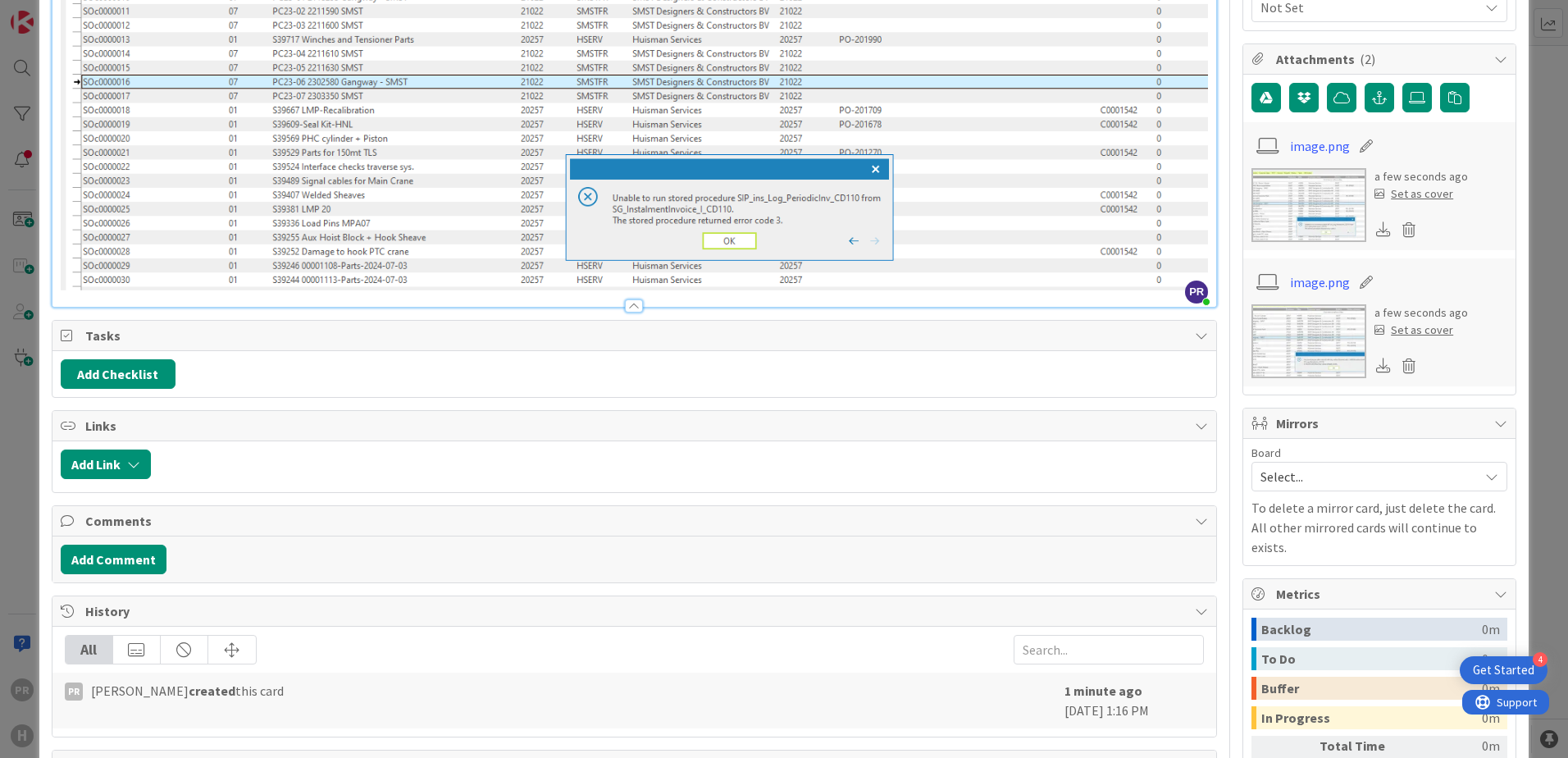
scroll to position [821, 0]
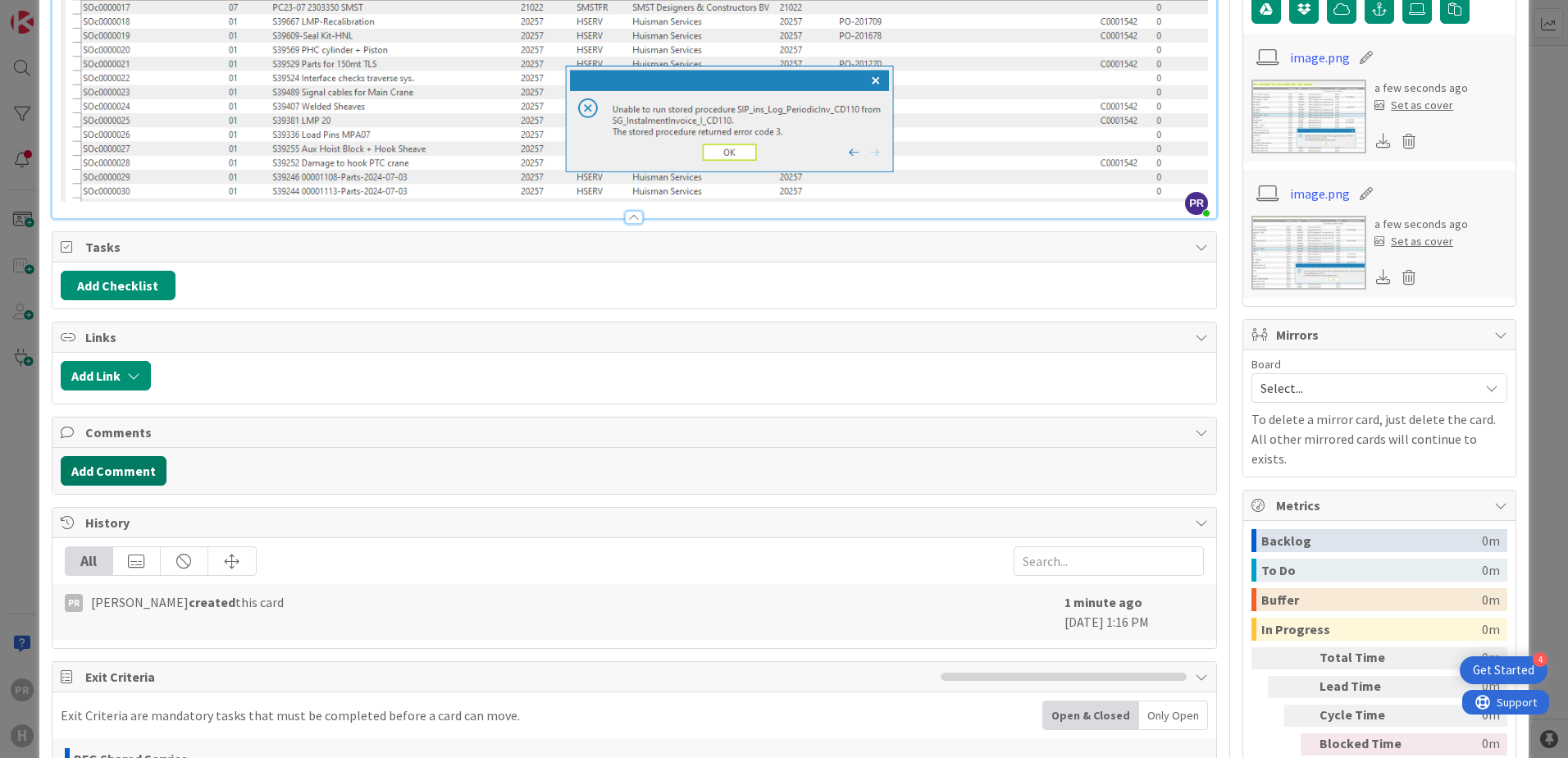
click at [131, 473] on button "Add Comment" at bounding box center [113, 471] width 106 height 30
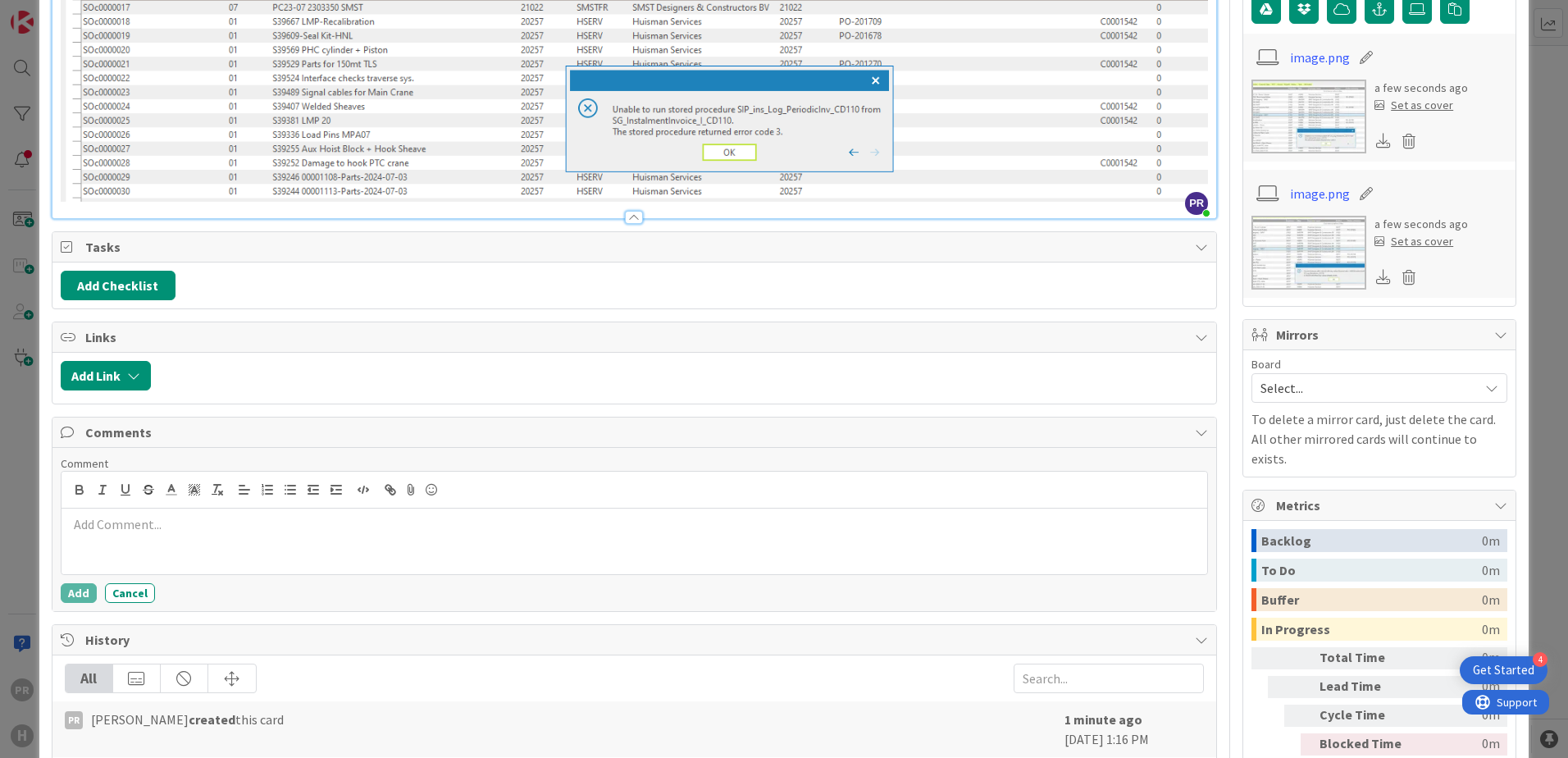
click at [214, 516] on p at bounding box center [635, 525] width 1133 height 19
click at [241, 516] on p "Did initial investigatin" at bounding box center [635, 525] width 1133 height 19
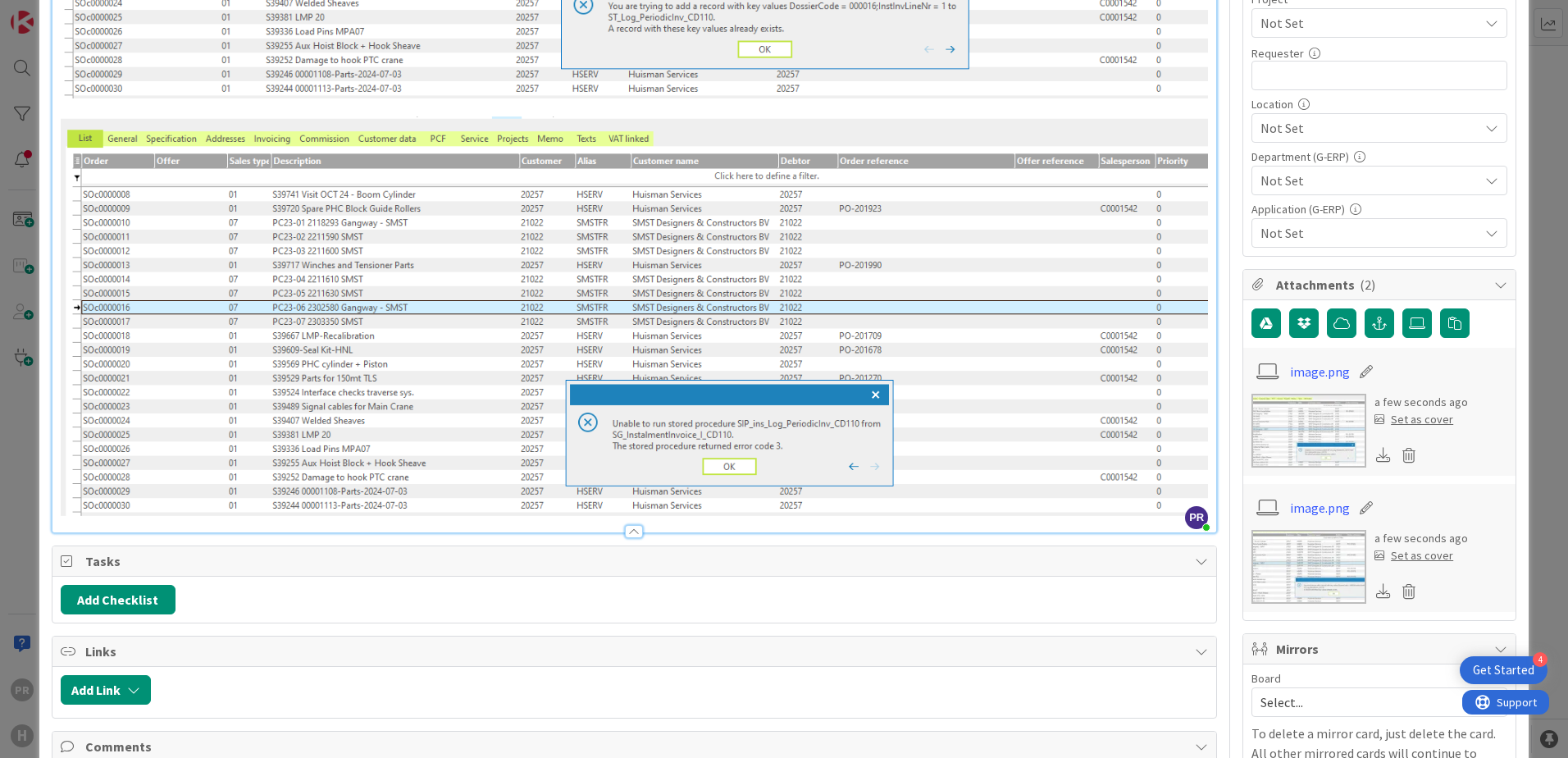
scroll to position [738, 0]
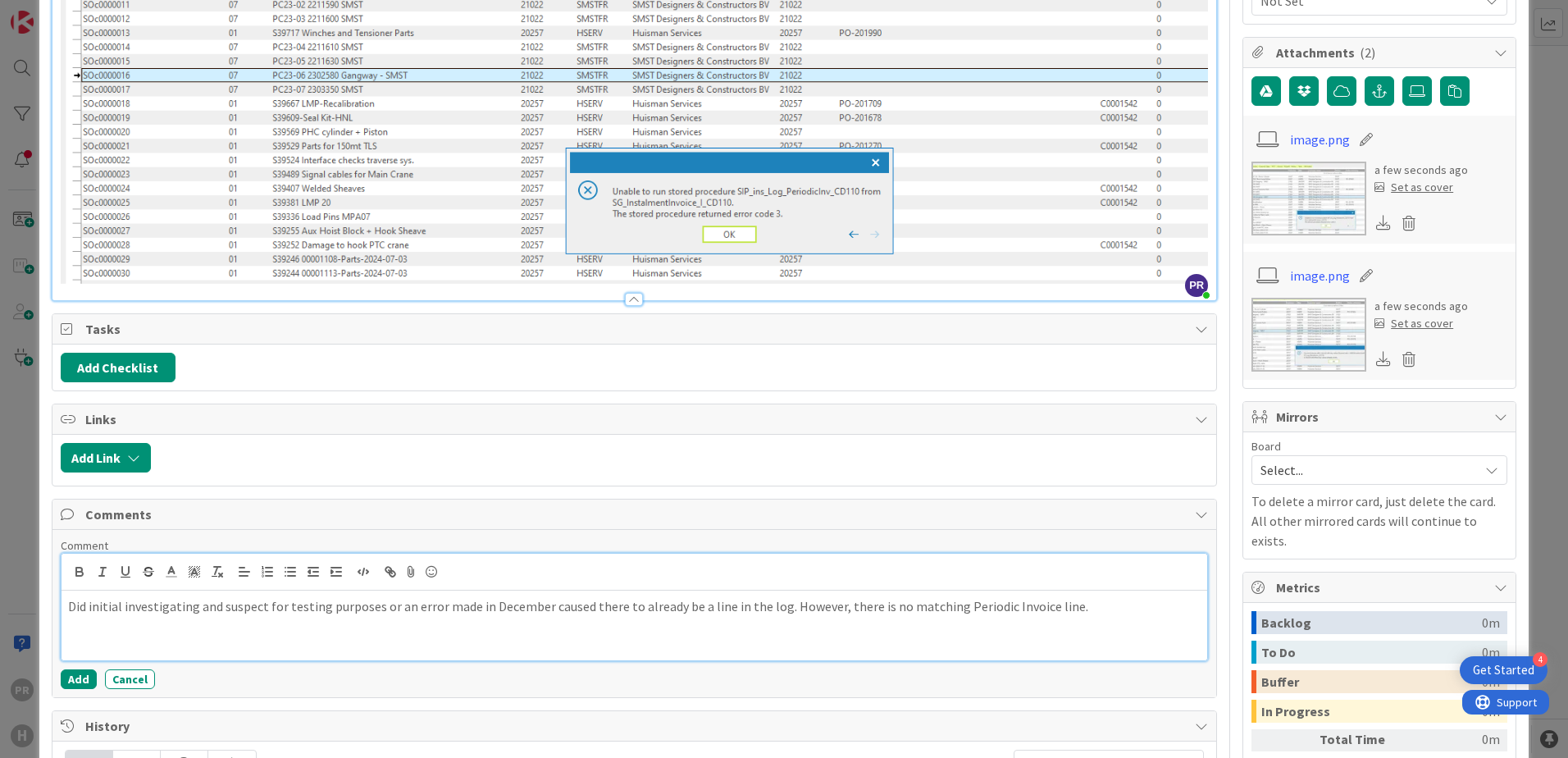
drag, startPoint x: 136, startPoint y: 615, endPoint x: 155, endPoint y: 615, distance: 19.0
click at [136, 616] on p at bounding box center [635, 625] width 1133 height 19
click at [1086, 605] on p "Did initial investigating and suspect for testing purposes or an error made in …" at bounding box center [635, 606] width 1133 height 19
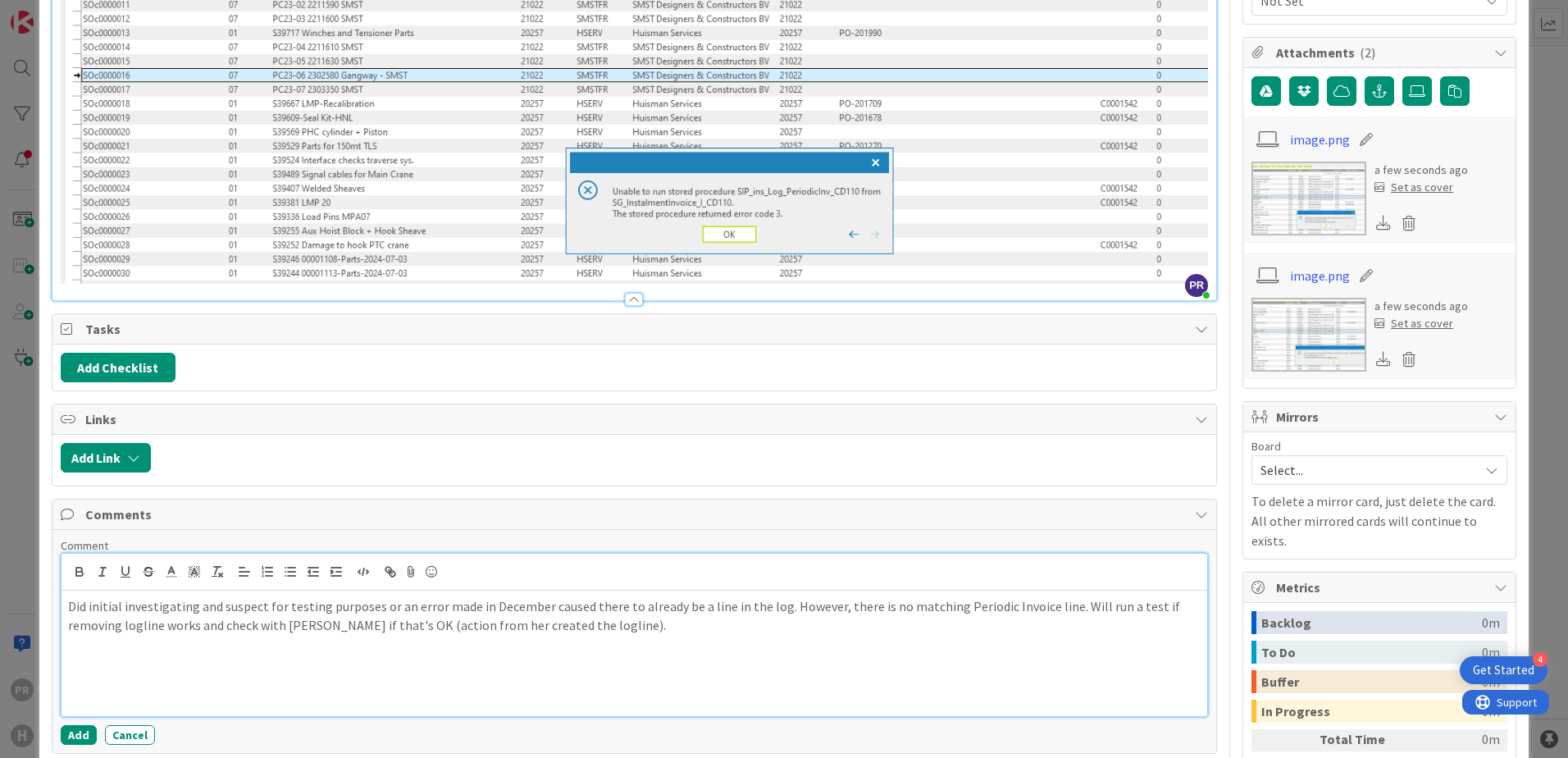
click at [186, 654] on p at bounding box center [635, 663] width 1133 height 19
drag, startPoint x: 128, startPoint y: 671, endPoint x: 167, endPoint y: 653, distance: 43.0
click at [127, 672] on p at bounding box center [635, 681] width 1133 height 19
click at [78, 659] on p at bounding box center [635, 663] width 1133 height 19
click at [207, 654] on p at bounding box center [635, 663] width 1133 height 19
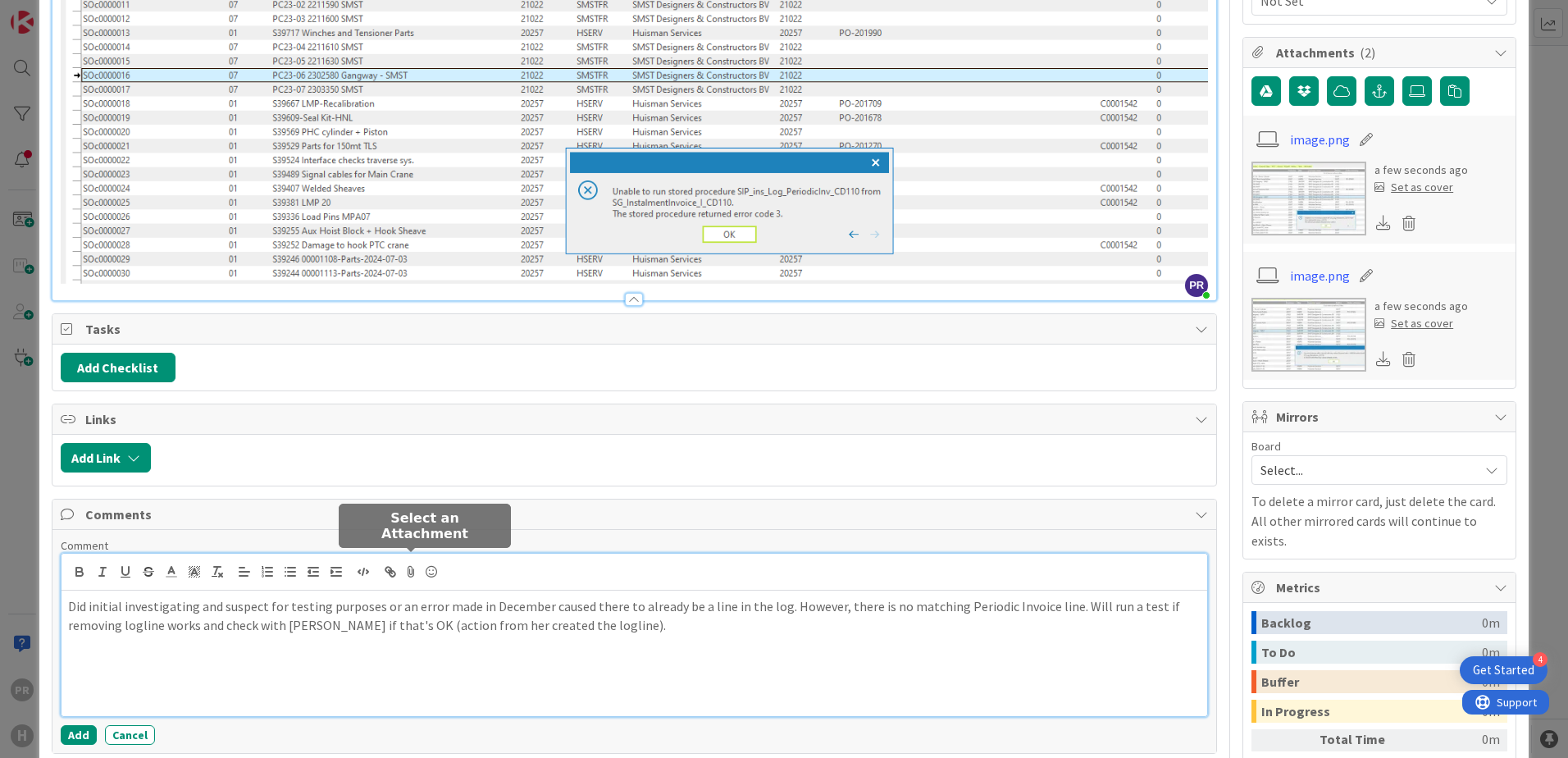
click at [414, 567] on icon at bounding box center [412, 571] width 20 height 23
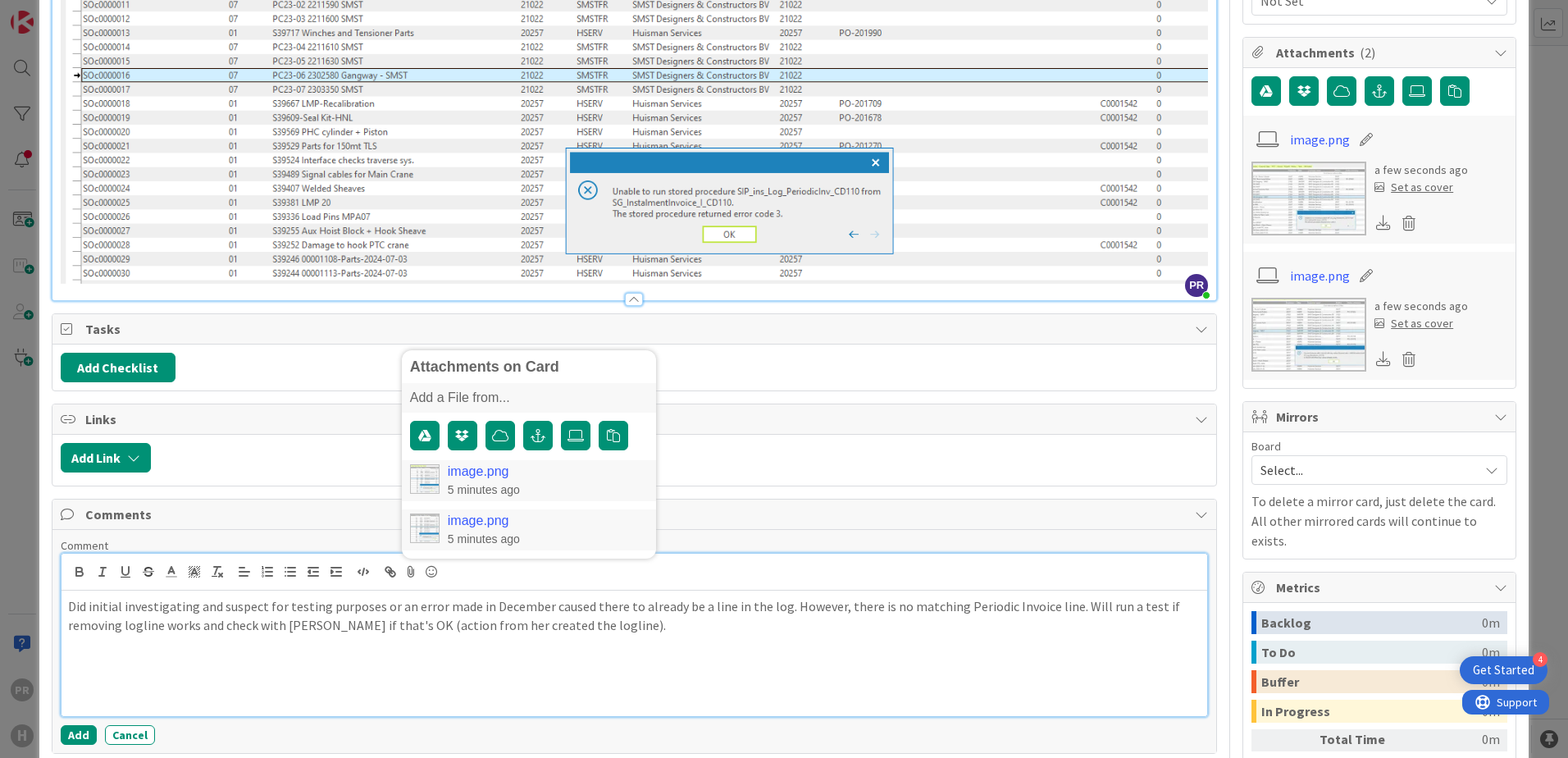
drag, startPoint x: 376, startPoint y: 662, endPoint x: 453, endPoint y: 660, distance: 77.0
click at [376, 662] on p at bounding box center [635, 663] width 1133 height 19
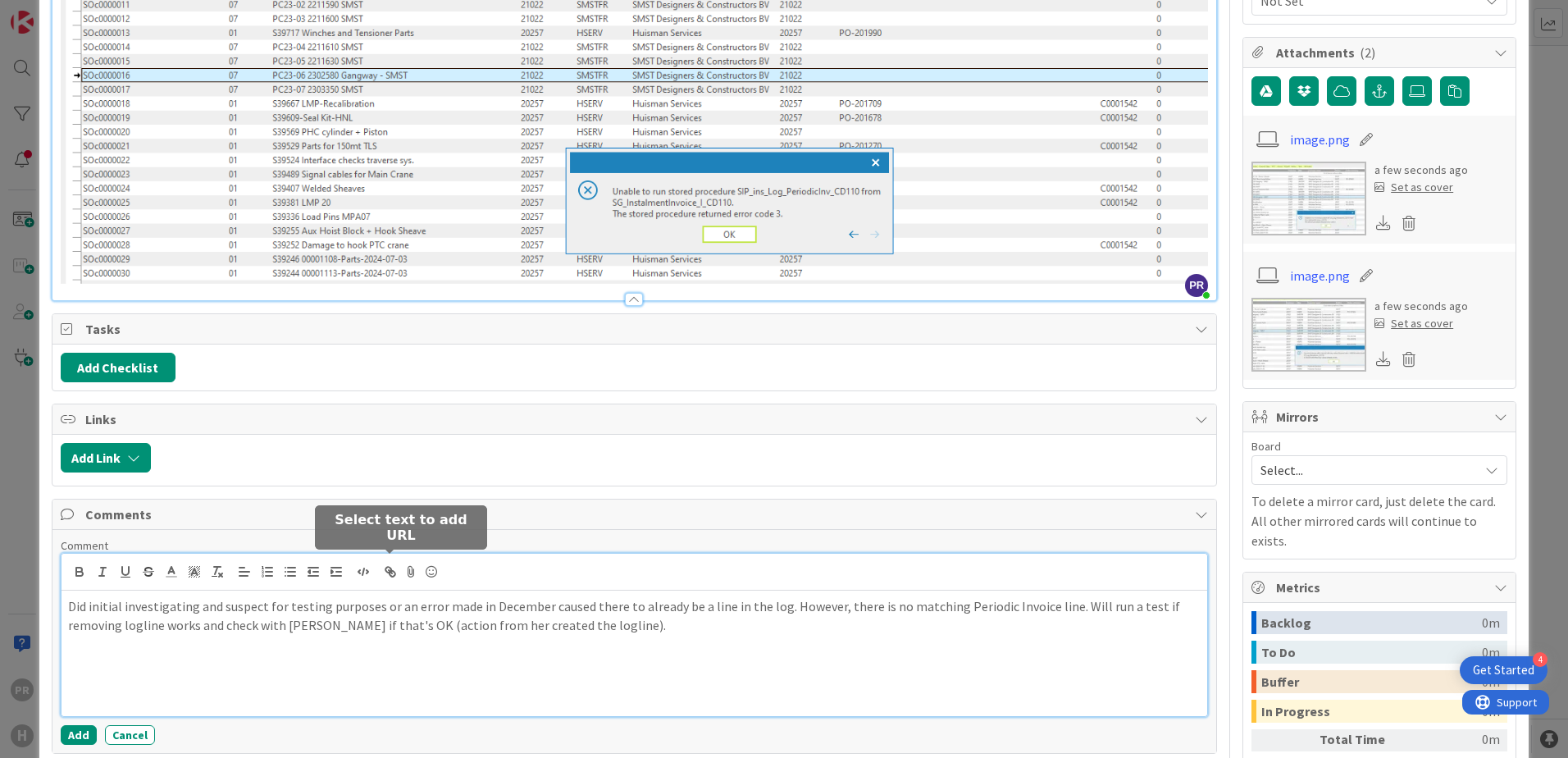
click at [394, 571] on icon "button" at bounding box center [392, 574] width 6 height 6
click at [409, 569] on icon at bounding box center [412, 571] width 20 height 23
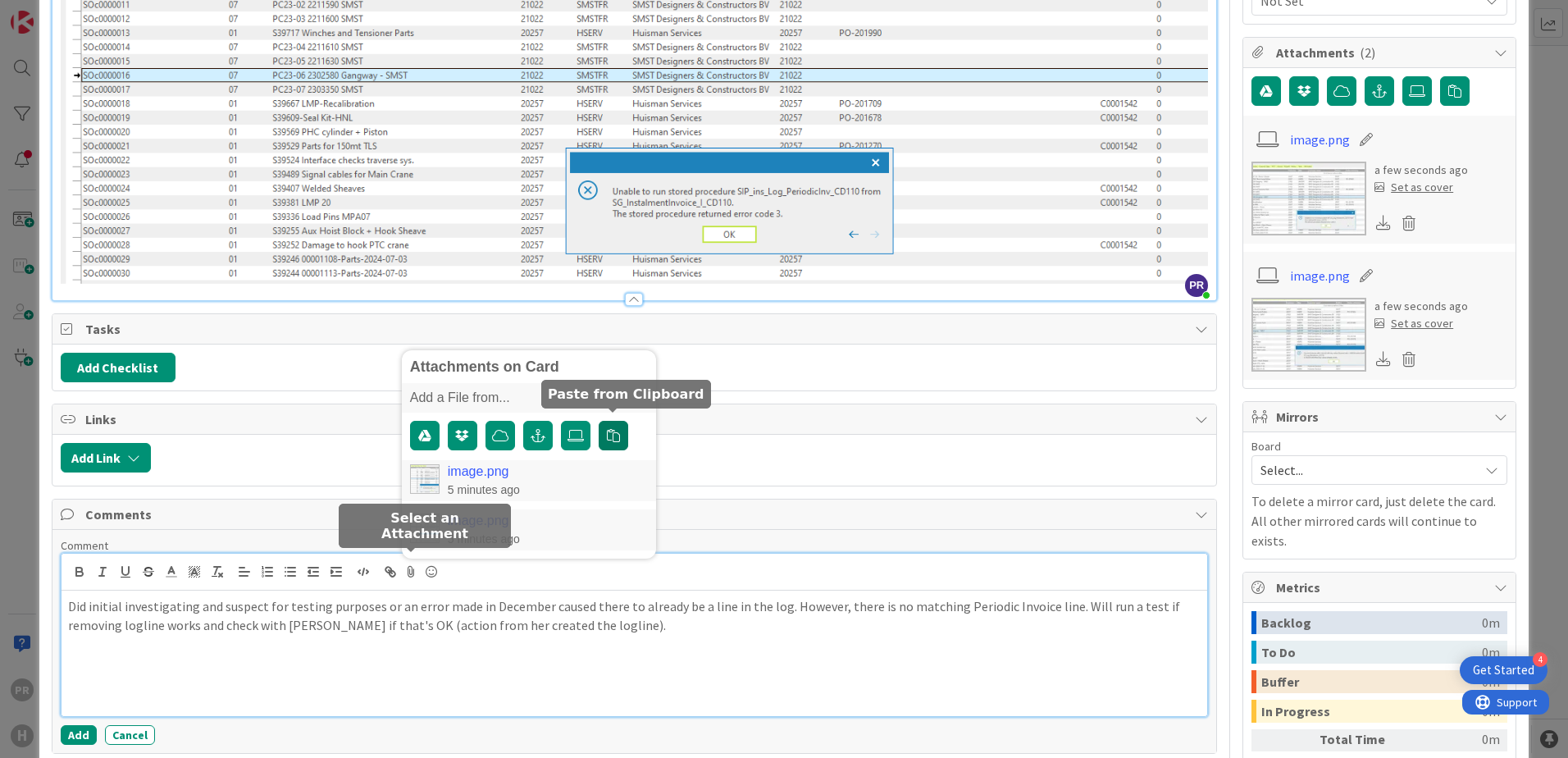
click at [619, 431] on icon "button" at bounding box center [613, 435] width 13 height 13
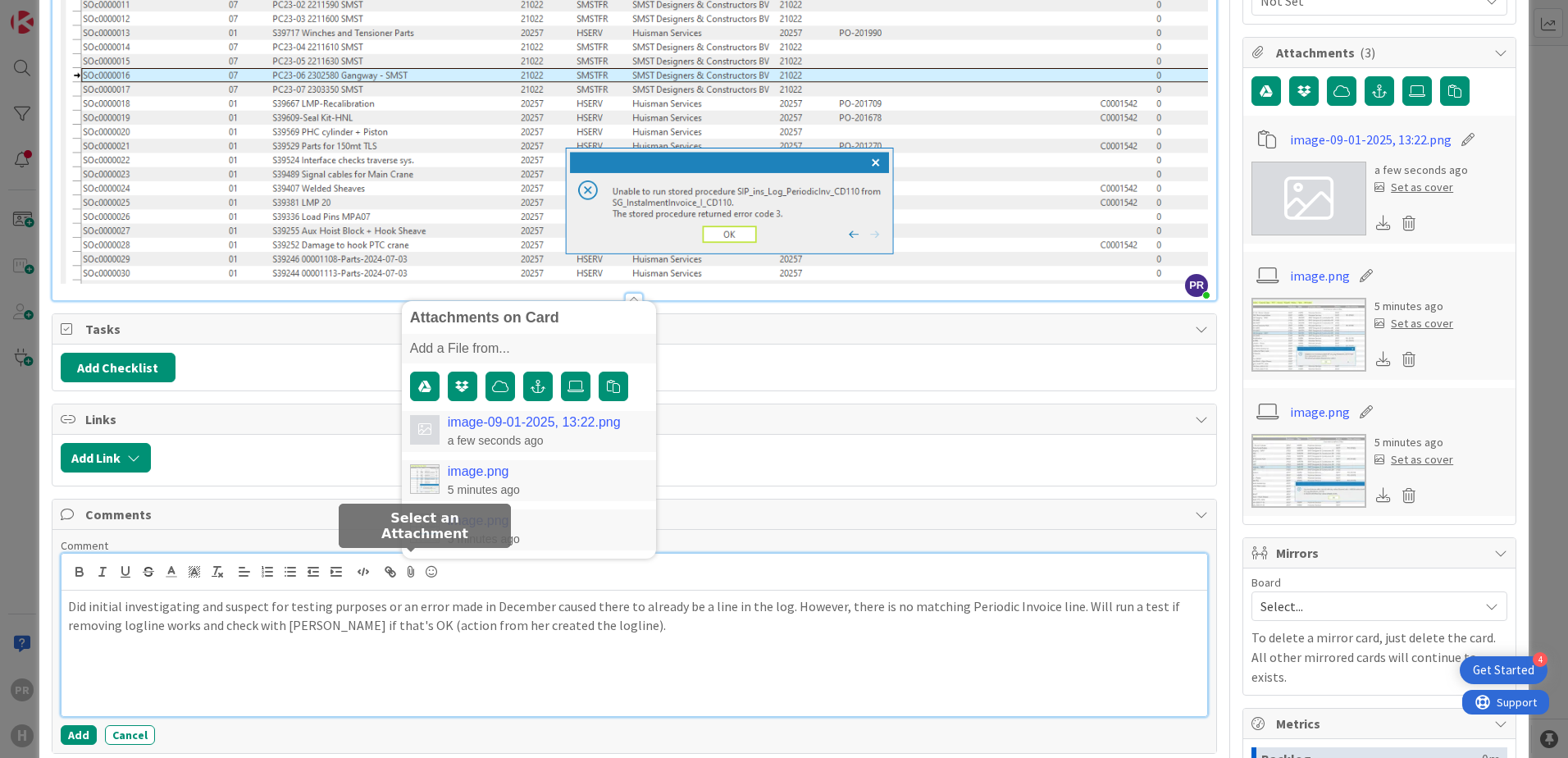
click at [499, 417] on link "image-09-01-2025, 13:22.png" at bounding box center [534, 422] width 173 height 15
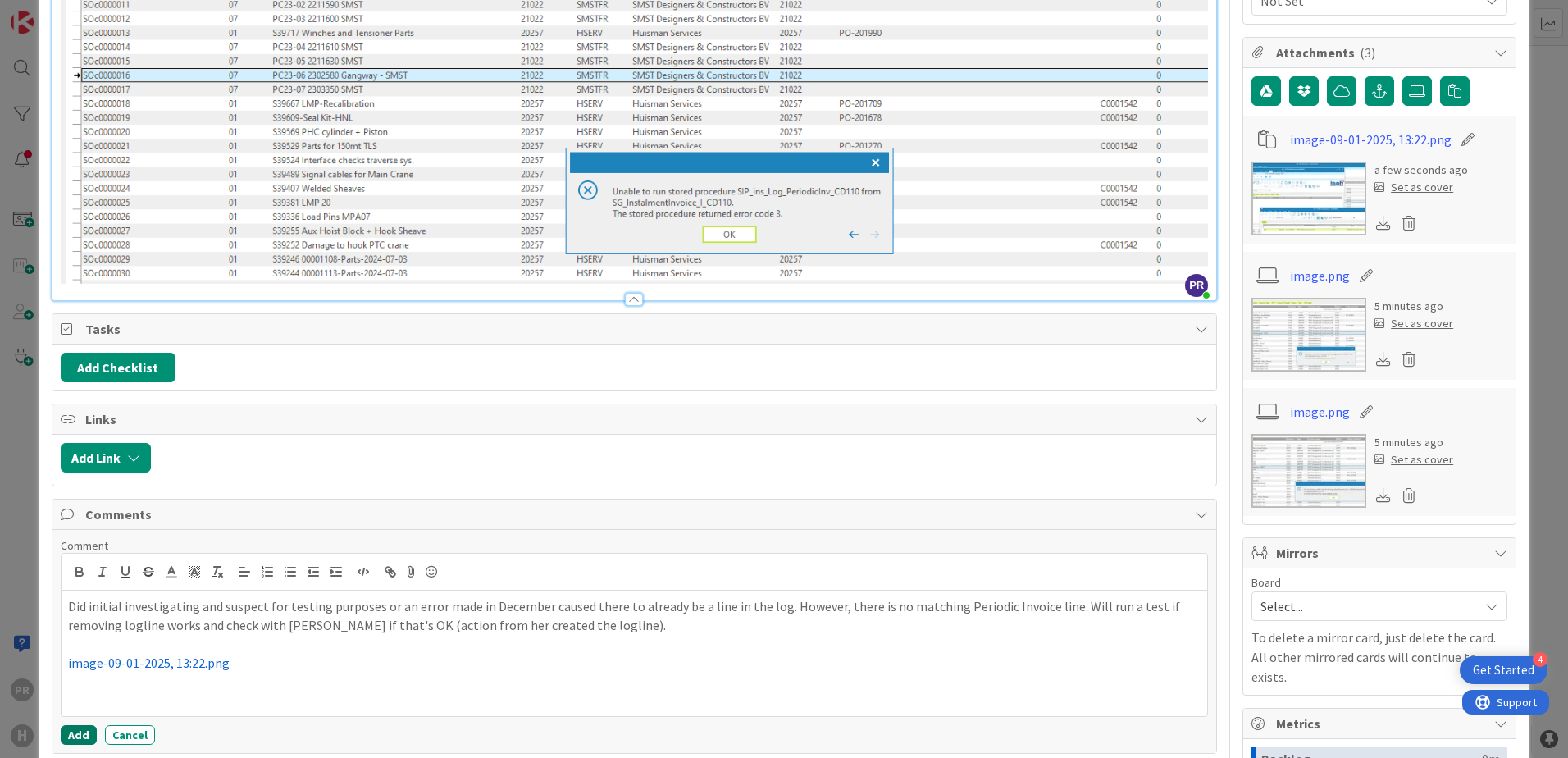
click at [82, 726] on button "Add" at bounding box center [78, 735] width 36 height 20
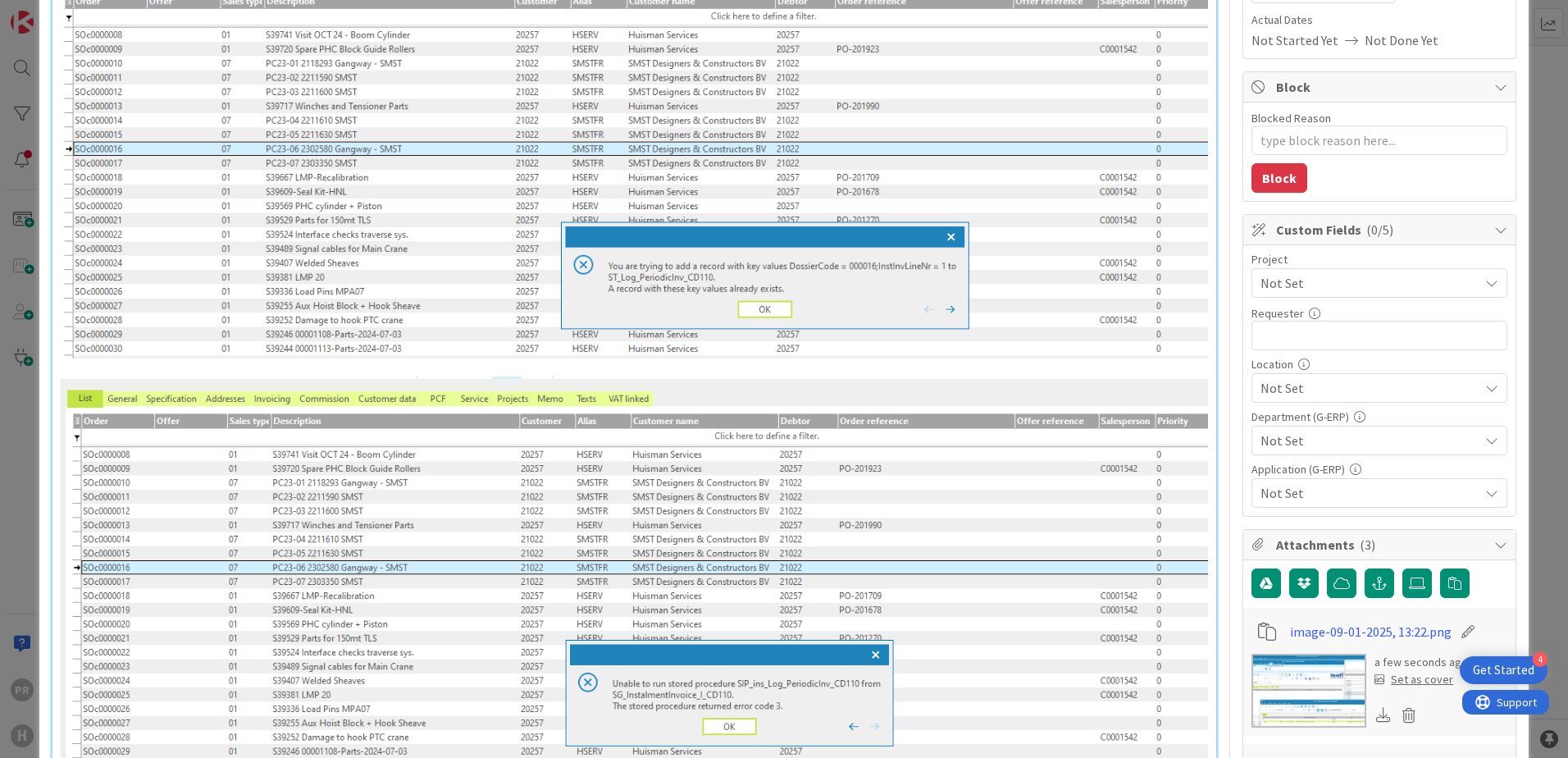
scroll to position [0, 0]
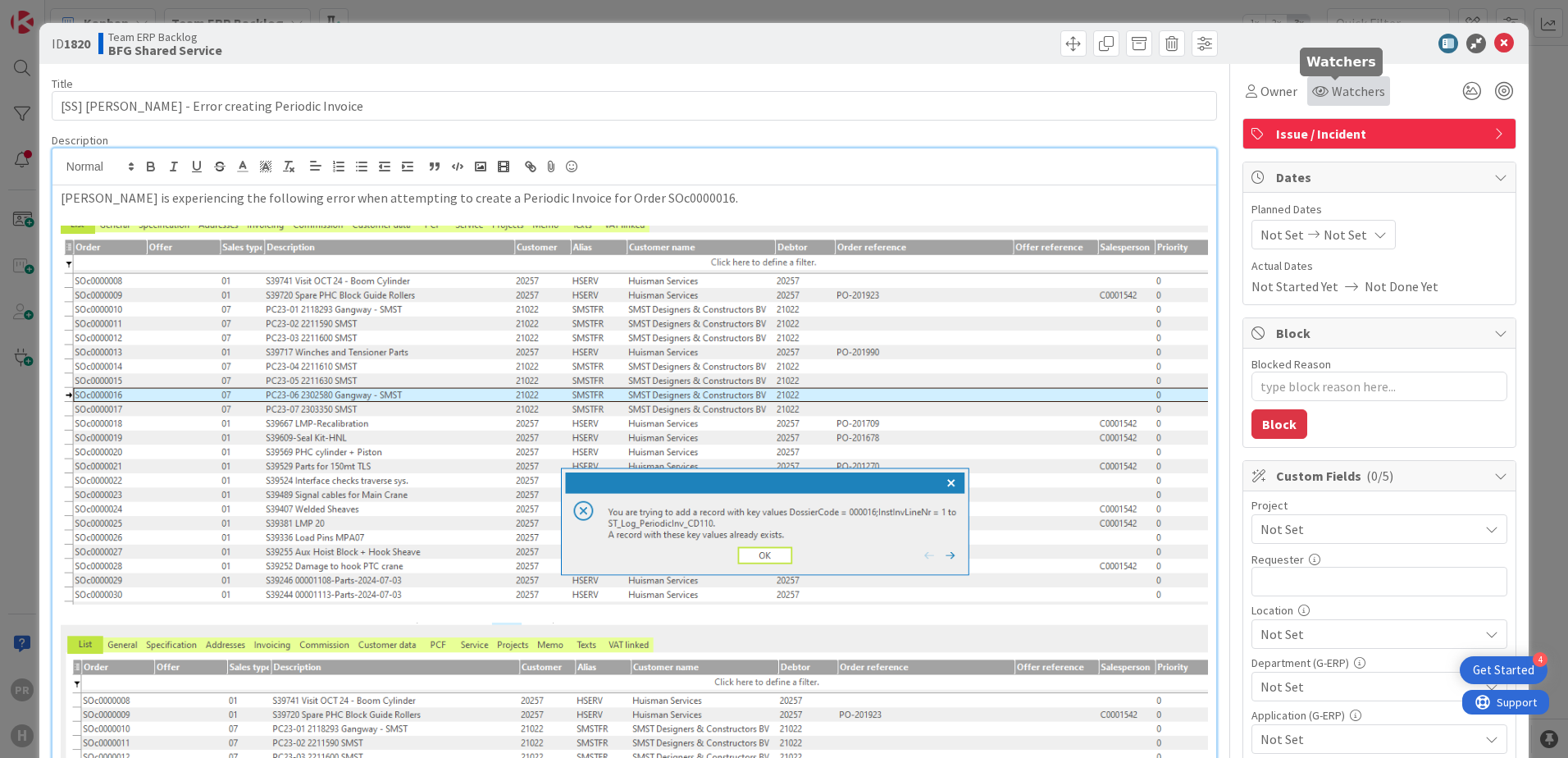
click at [1351, 91] on span "Watchers" at bounding box center [1358, 91] width 54 height 20
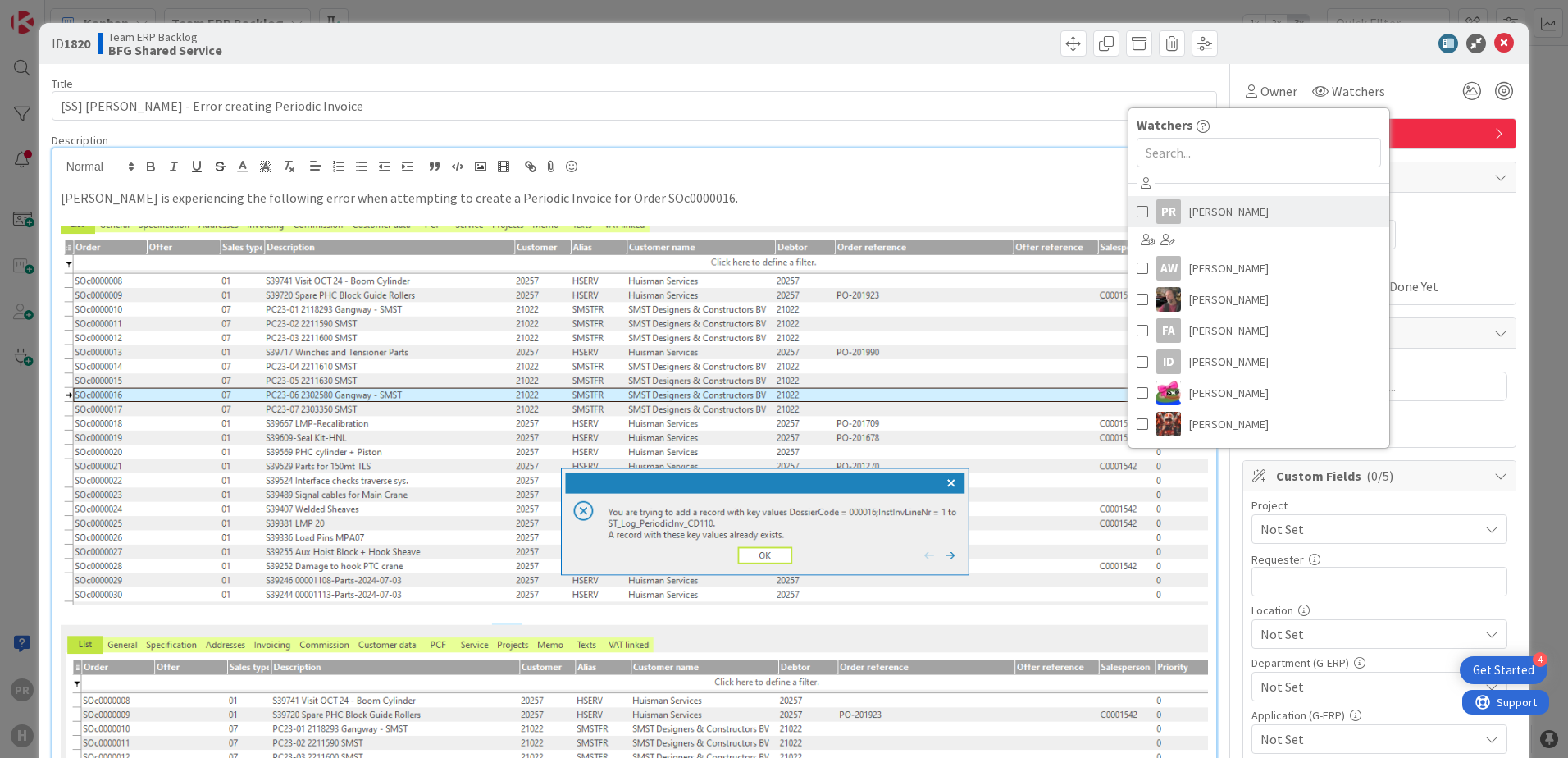
click at [1208, 207] on span "[PERSON_NAME]" at bounding box center [1229, 212] width 79 height 25
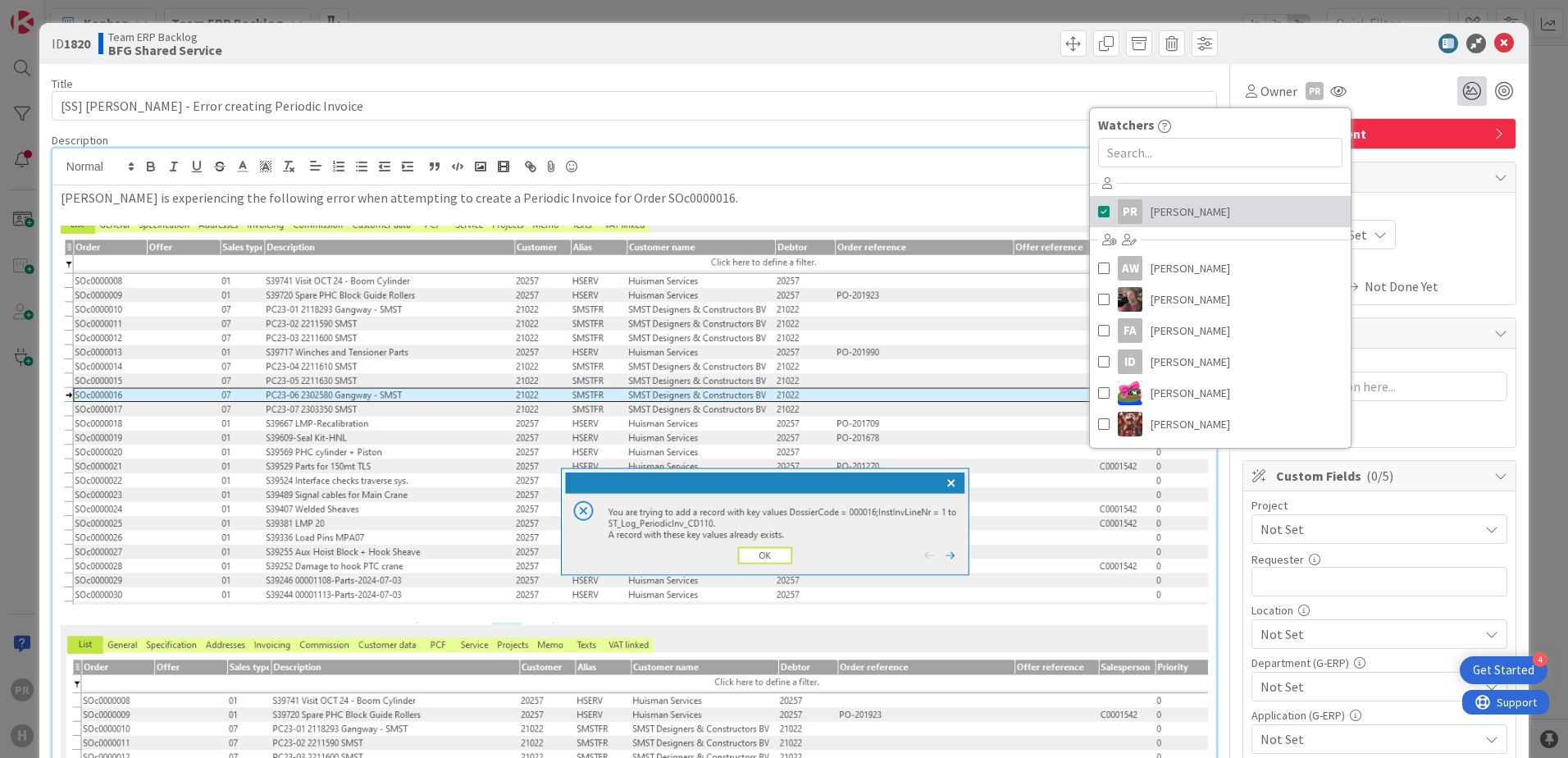
type textarea "x"
click at [1495, 44] on icon at bounding box center [1504, 44] width 20 height 20
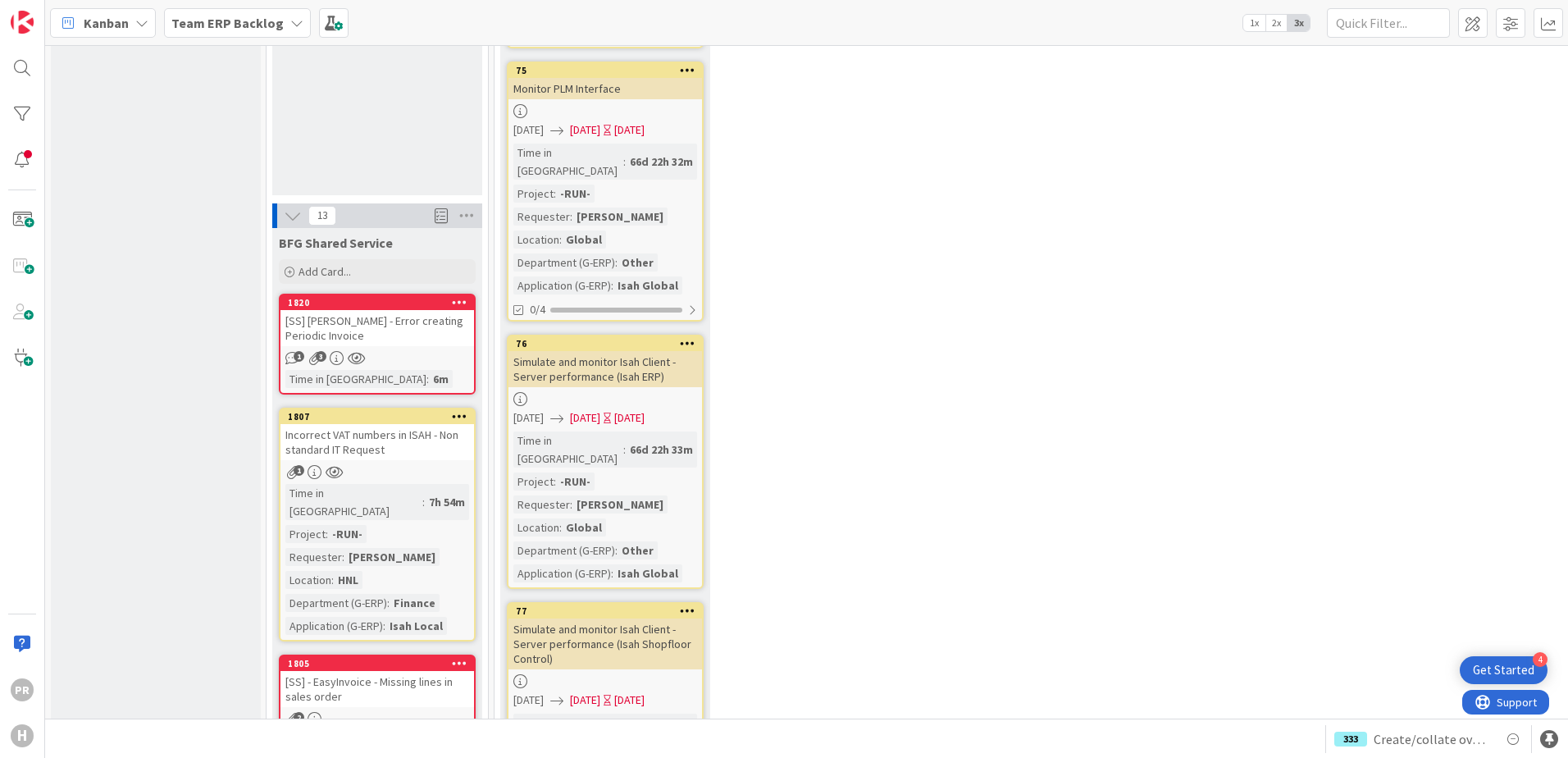
scroll to position [2790, 0]
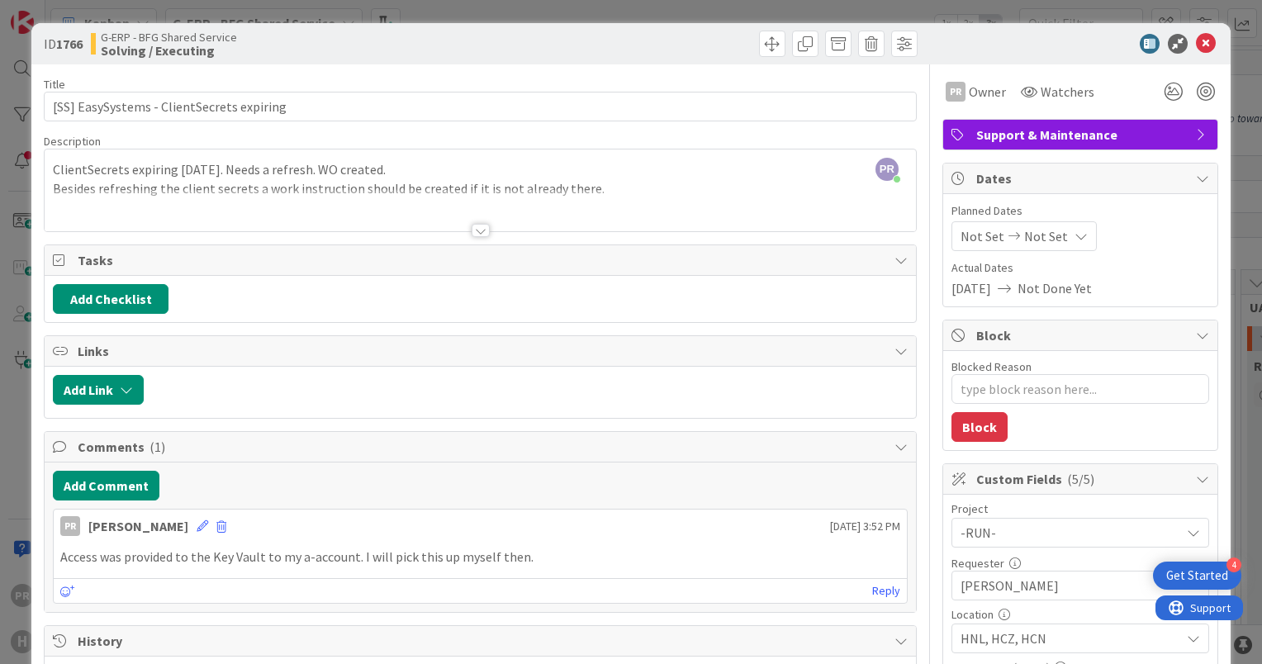
type textarea "x"
